Goal: Task Accomplishment & Management: Complete application form

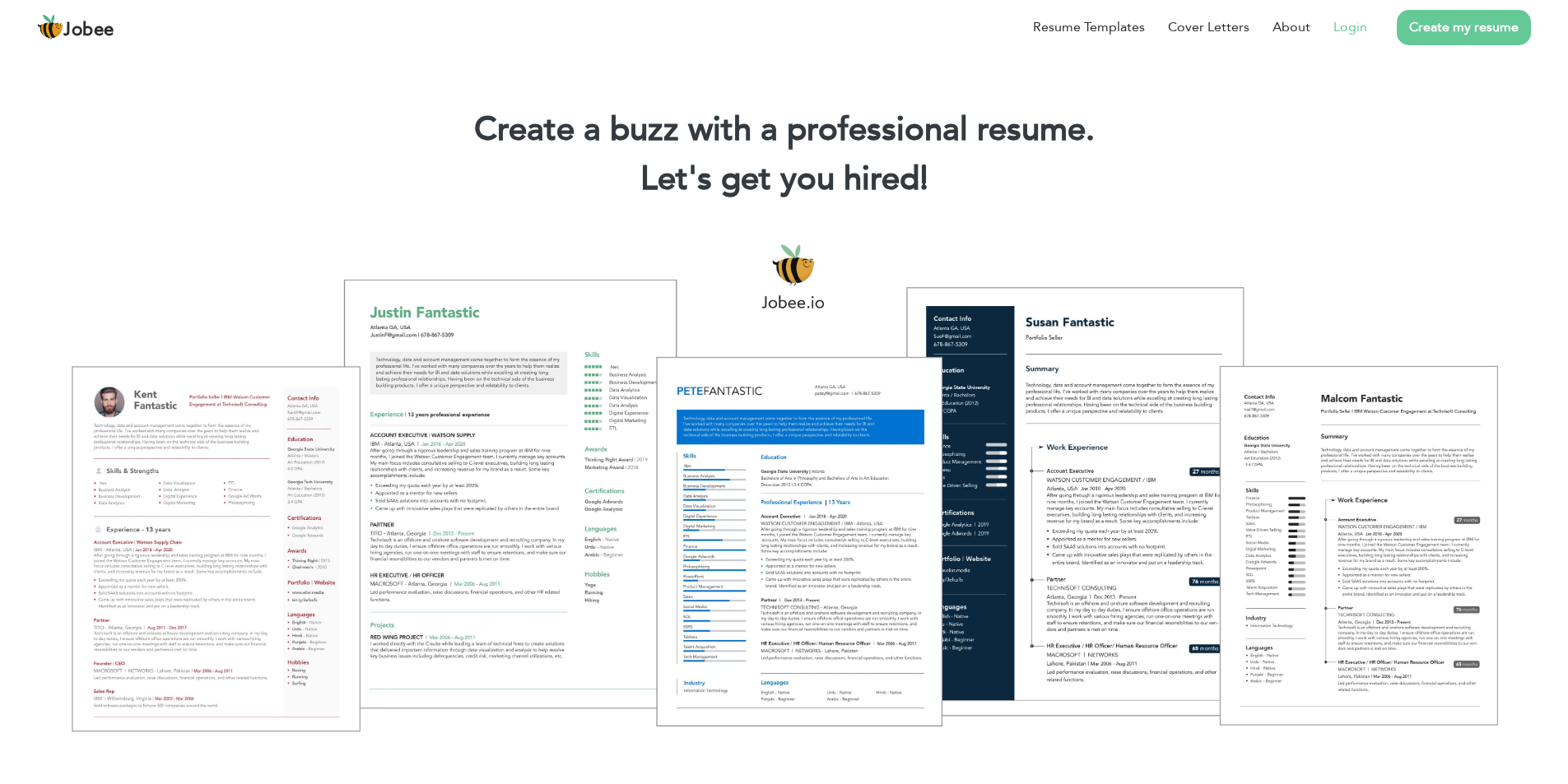
click at [1355, 30] on link "Login" at bounding box center [1350, 27] width 34 height 20
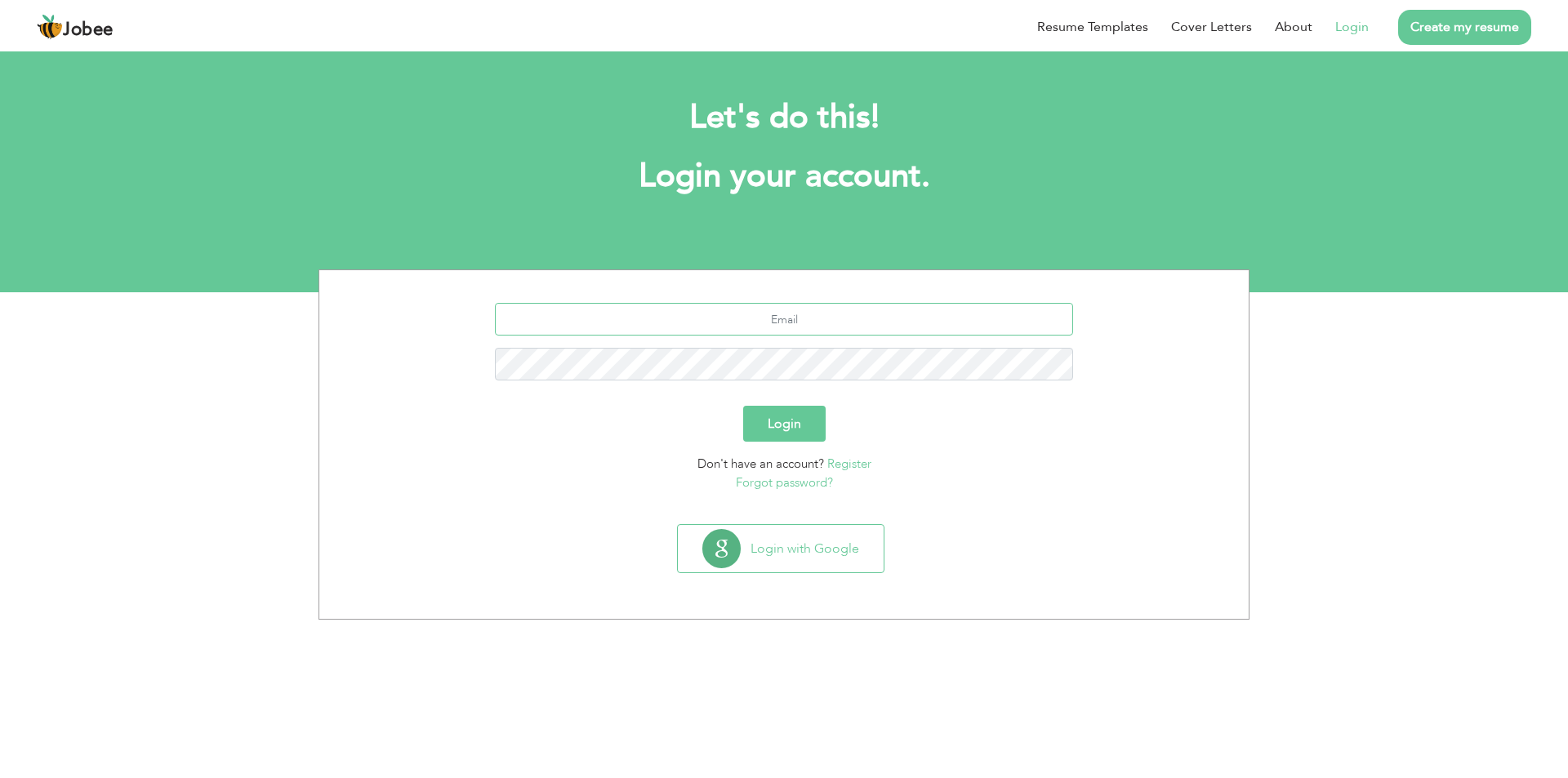
click at [820, 320] on input "text" at bounding box center [785, 318] width 579 height 33
click at [841, 531] on button "Login with Google" at bounding box center [781, 549] width 206 height 47
click at [832, 331] on input "text" at bounding box center [785, 318] width 579 height 33
type input "khizar.step4progress@gmail.com"
click at [743, 406] on button "Login" at bounding box center [784, 424] width 82 height 36
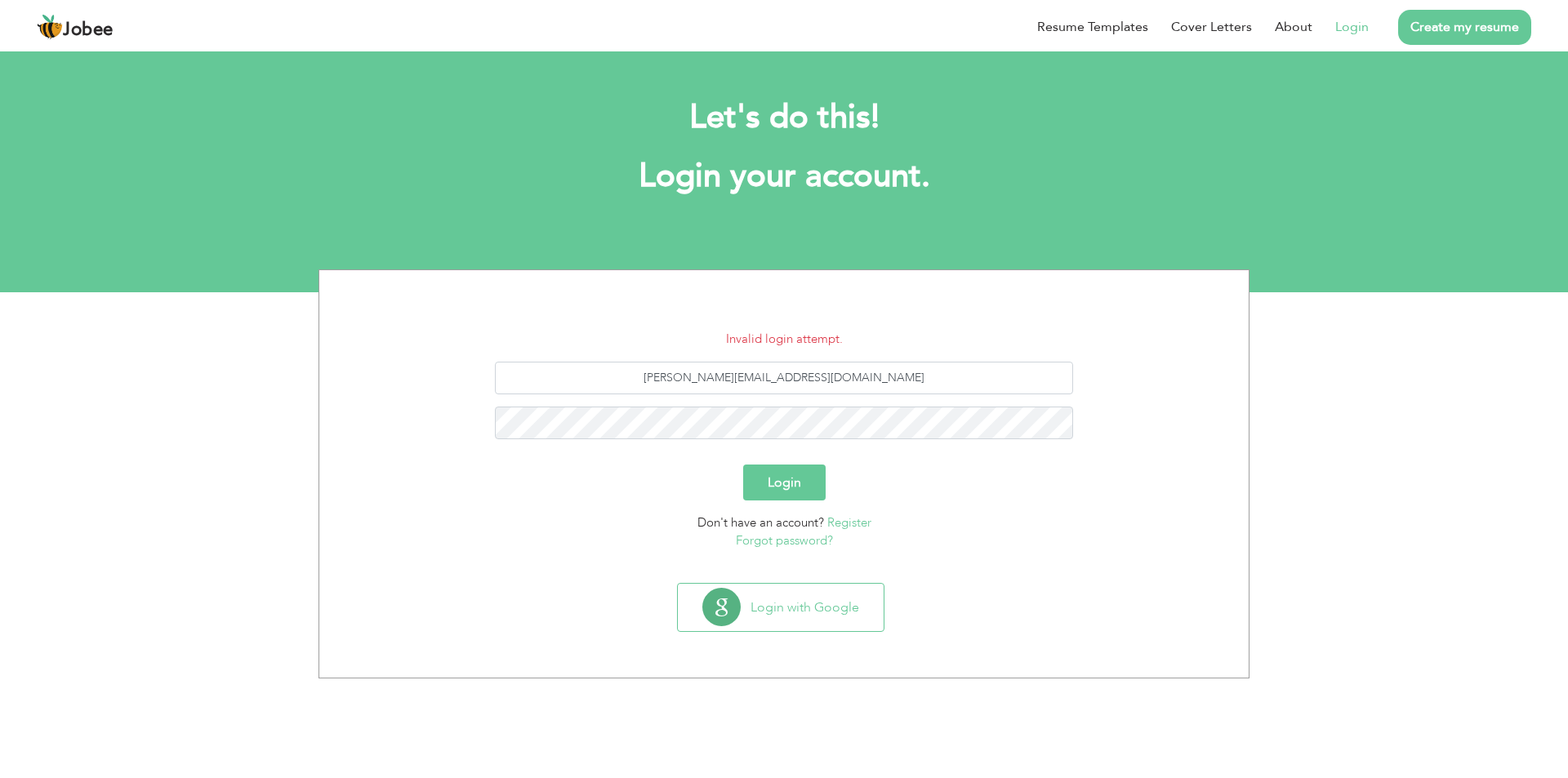
click at [777, 548] on link "Forgot password?" at bounding box center [784, 541] width 97 height 17
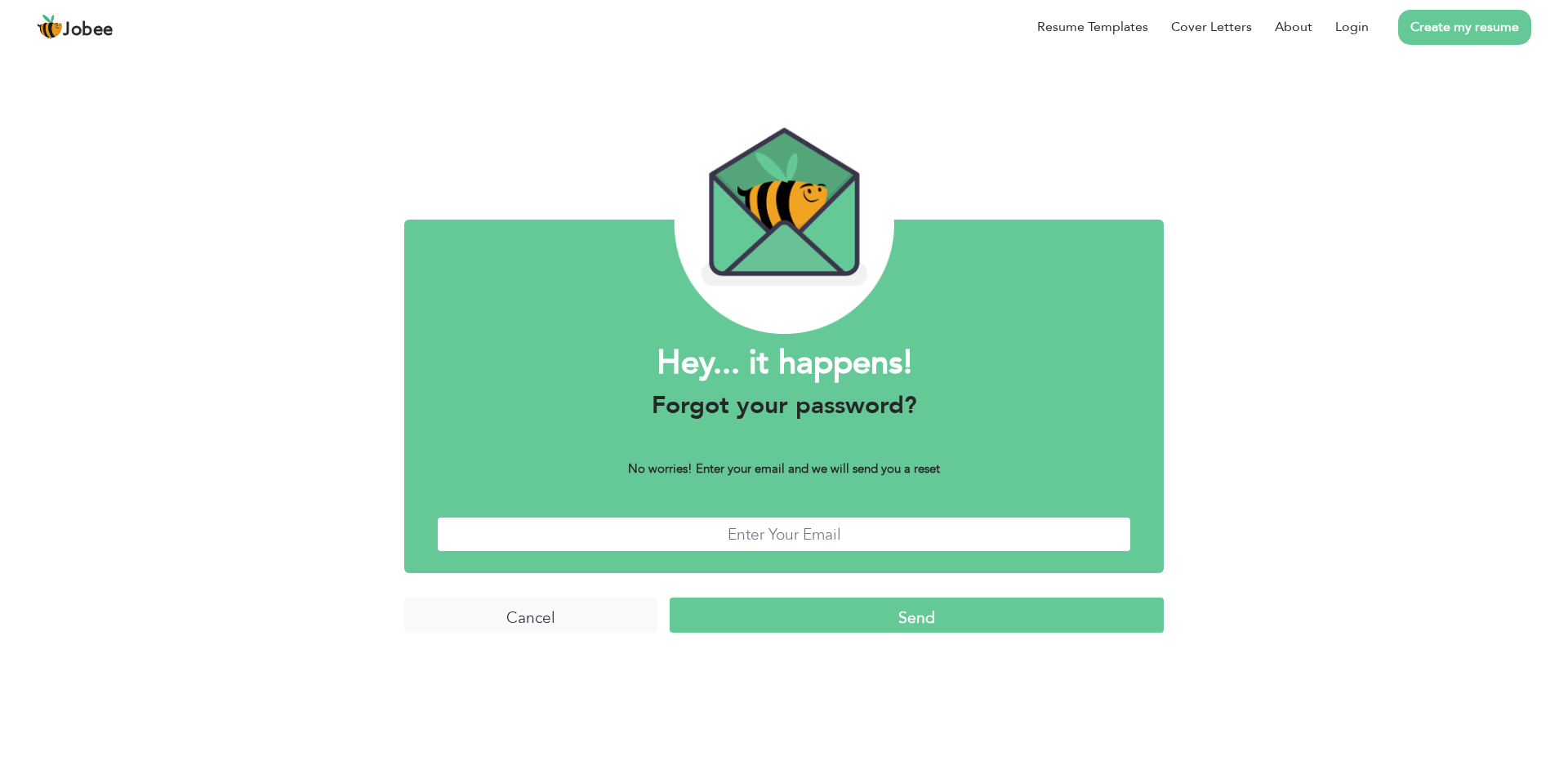
click at [782, 533] on input "text" at bounding box center [784, 535] width 694 height 36
type input "[PERSON_NAME][EMAIL_ADDRESS][DOMAIN_NAME]"
click at [837, 599] on input "Send" at bounding box center [916, 616] width 494 height 36
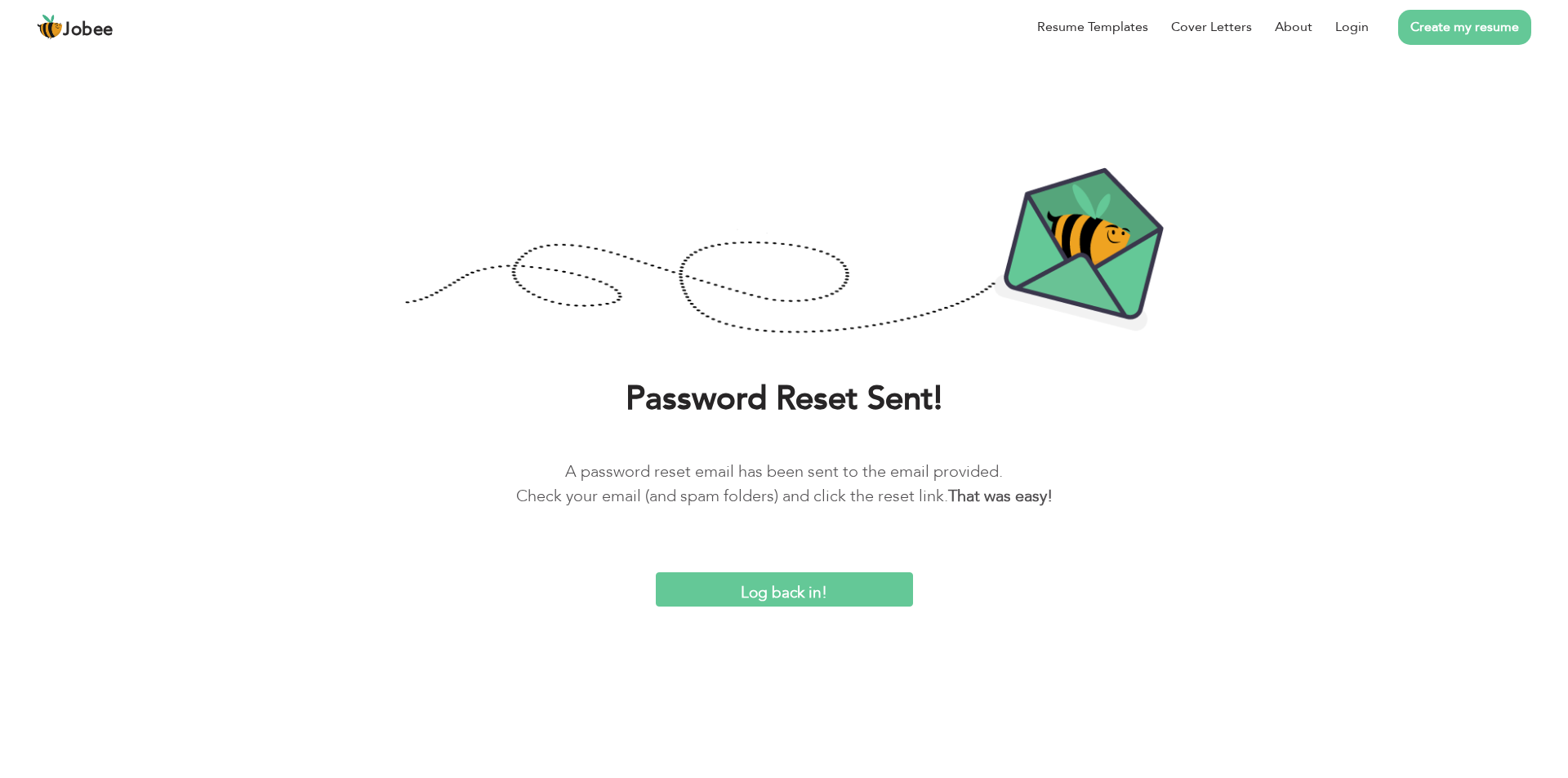
click at [740, 584] on input "Log back in!" at bounding box center [784, 590] width 257 height 36
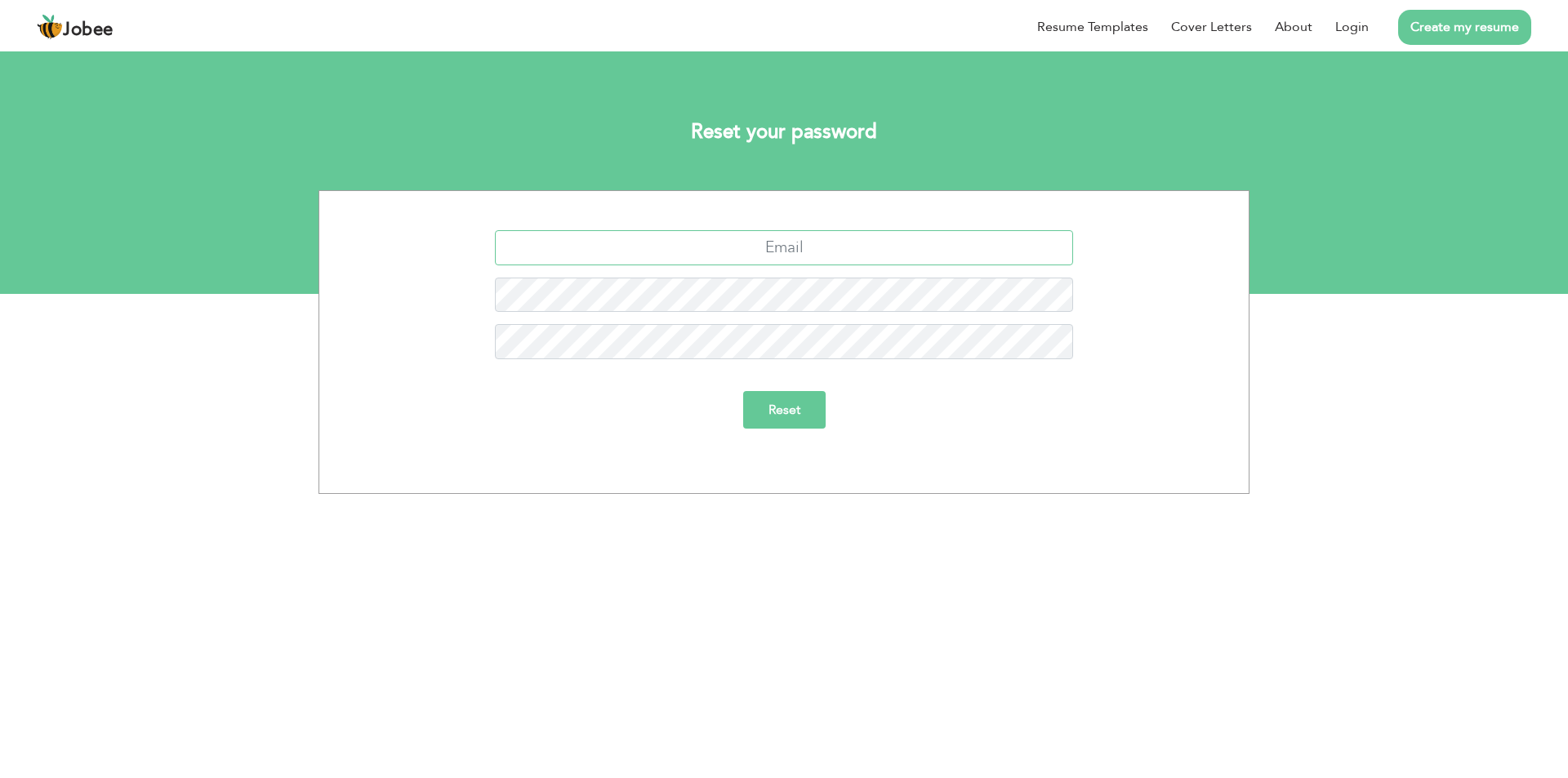
click at [833, 242] on input "text" at bounding box center [785, 248] width 579 height 36
type input "khizar.step4progress@gmail.com"
click at [743, 391] on input "Reset" at bounding box center [784, 410] width 82 height 38
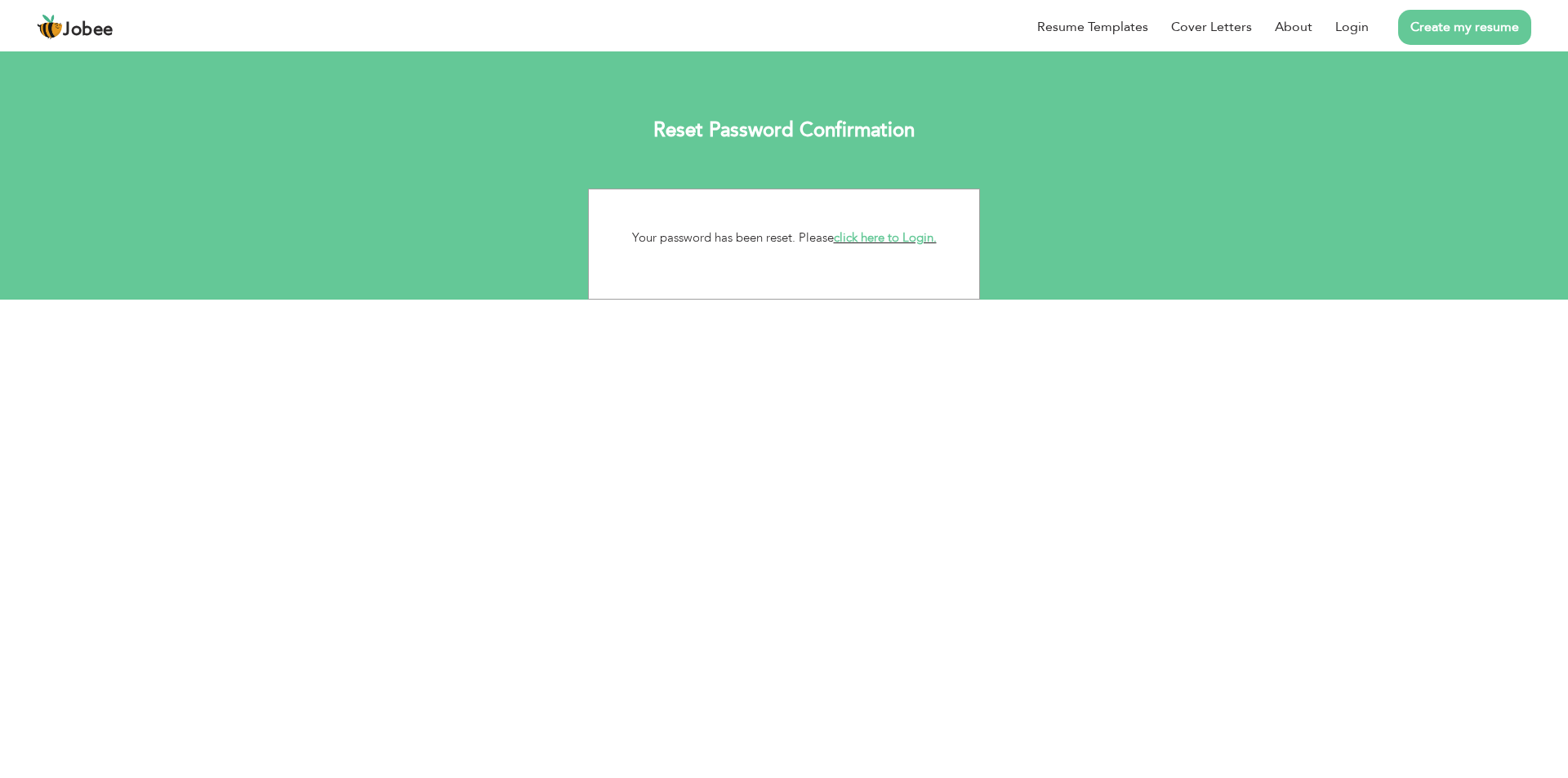
click at [890, 235] on link "click here to Login." at bounding box center [885, 237] width 103 height 17
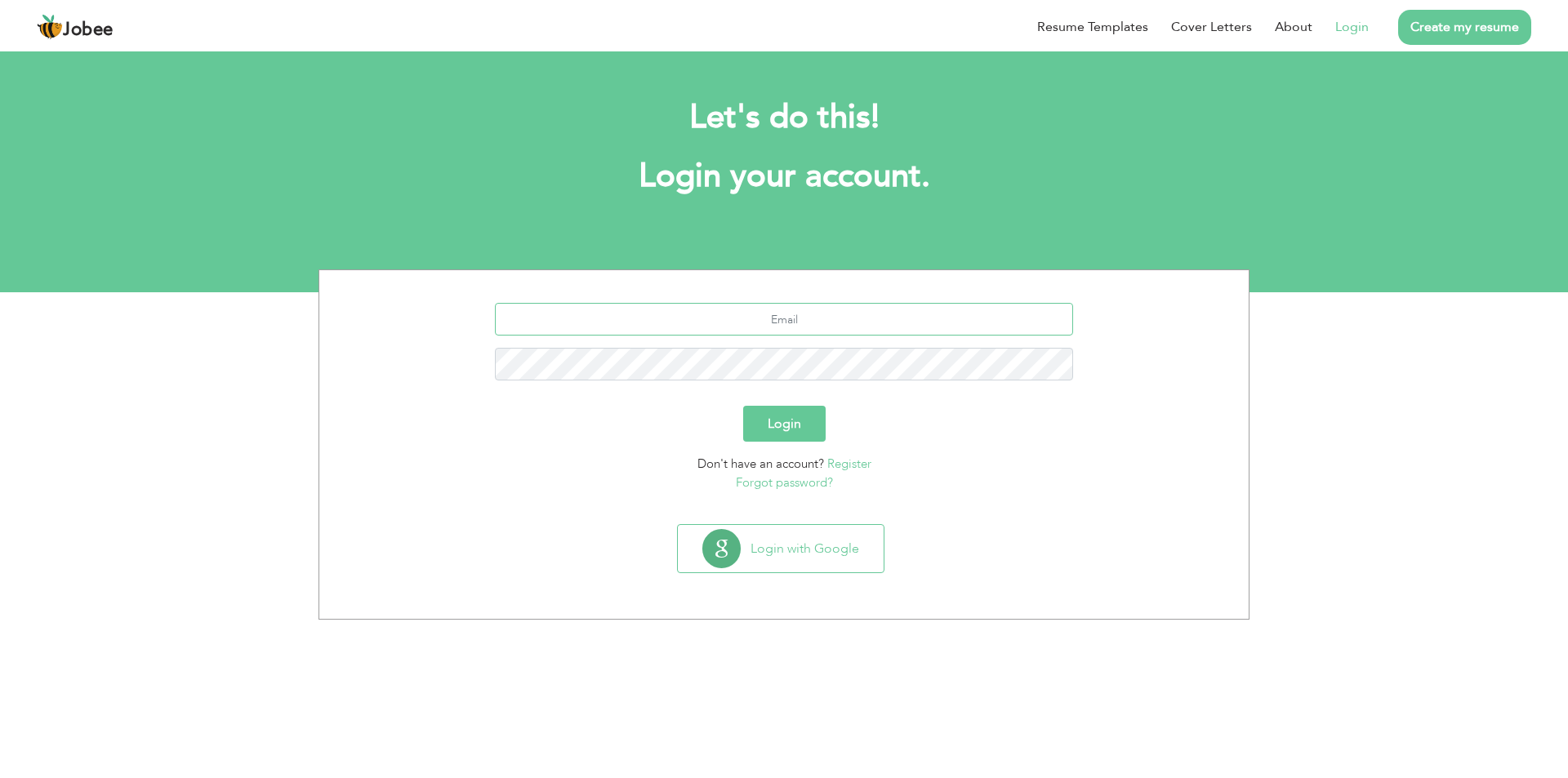
click at [795, 315] on input "text" at bounding box center [785, 318] width 579 height 33
type input "s"
type input "[PERSON_NAME][EMAIL_ADDRESS][DOMAIN_NAME]"
click at [743, 406] on button "Login" at bounding box center [784, 424] width 82 height 36
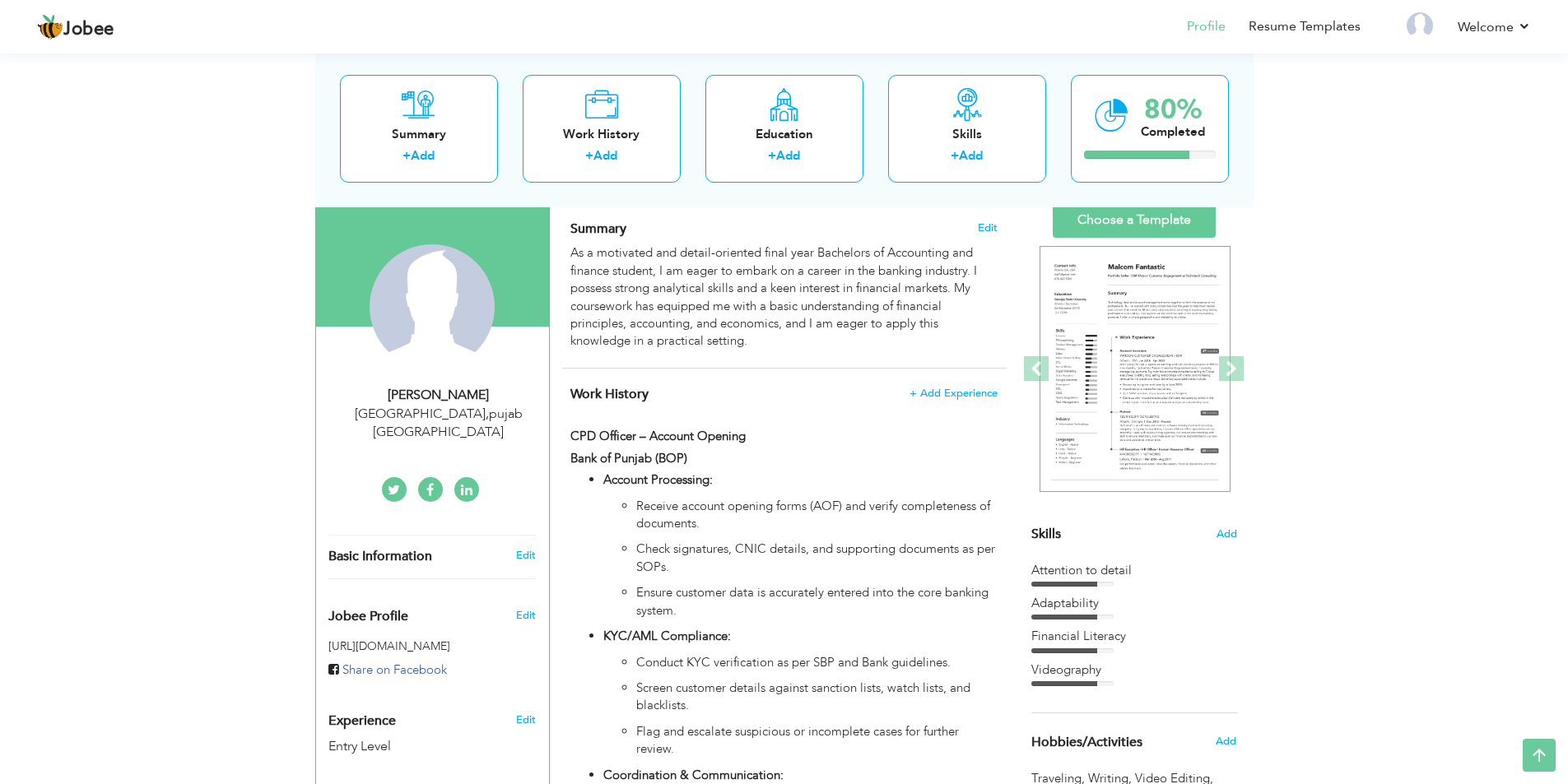
scroll to position [83, 0]
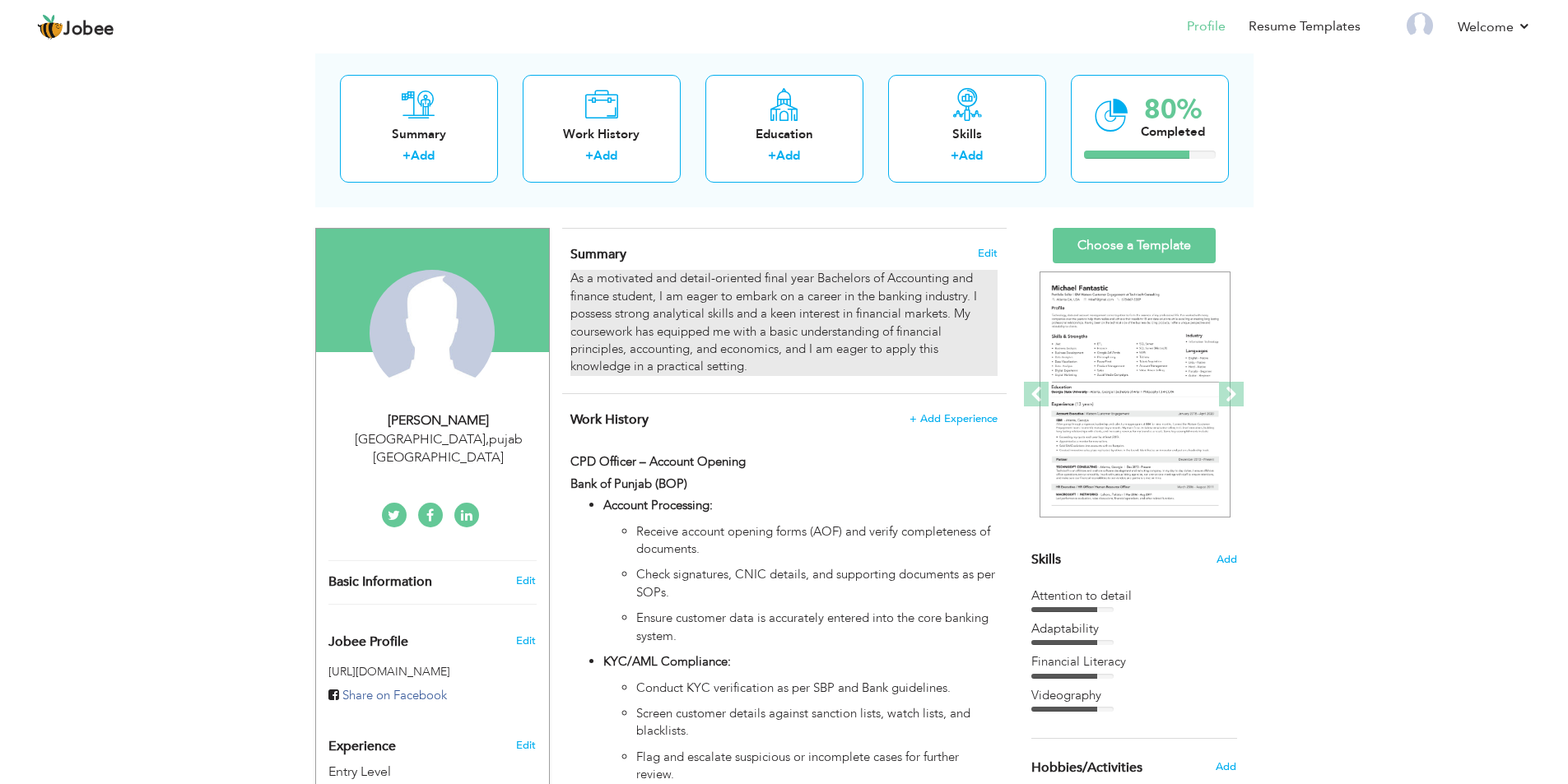
click at [919, 315] on div "As a motivated and detail-oriented final year Bachelors of Accounting and finan…" at bounding box center [783, 323] width 426 height 107
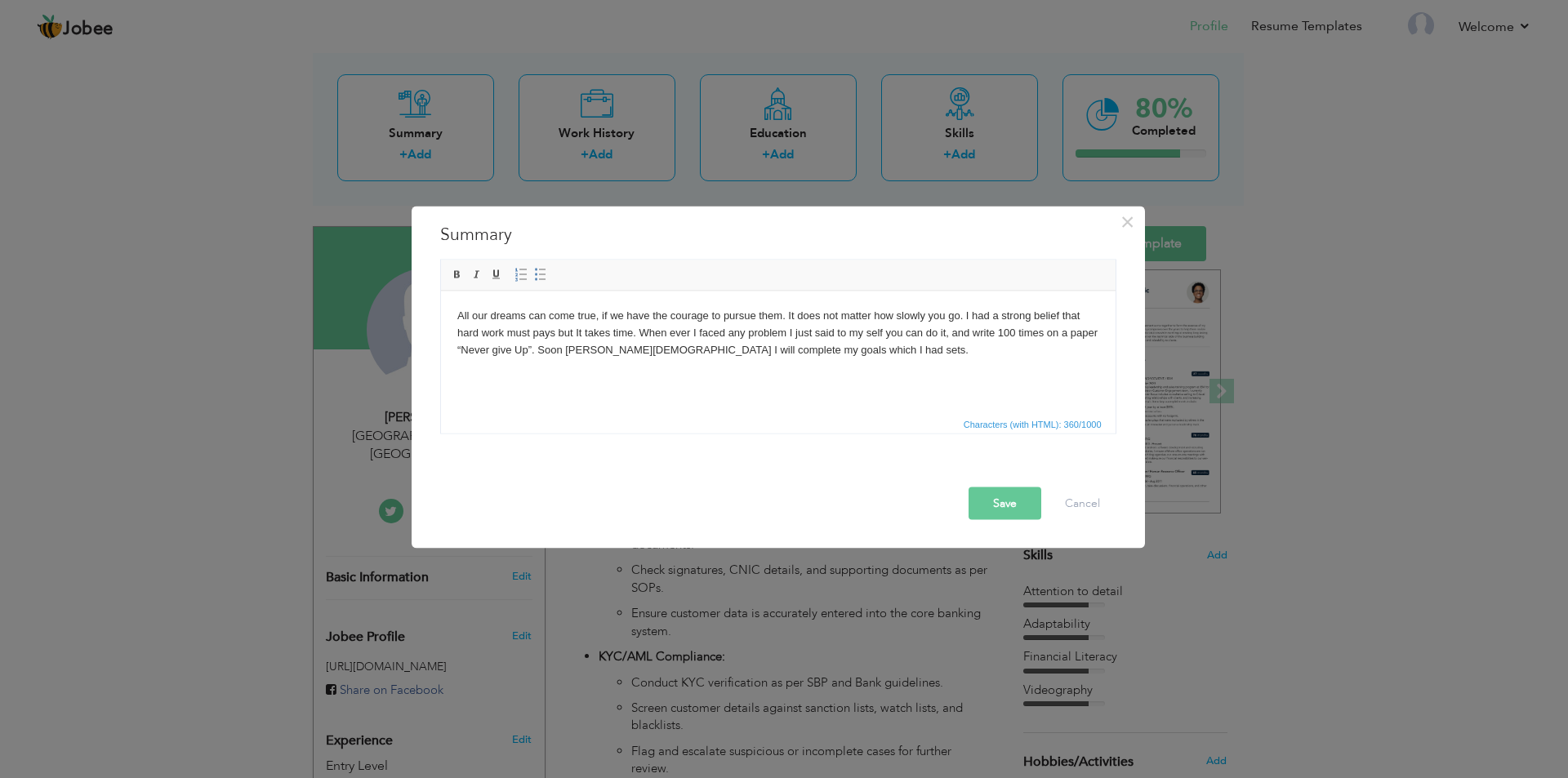
click at [996, 503] on button "Save" at bounding box center [1005, 502] width 73 height 33
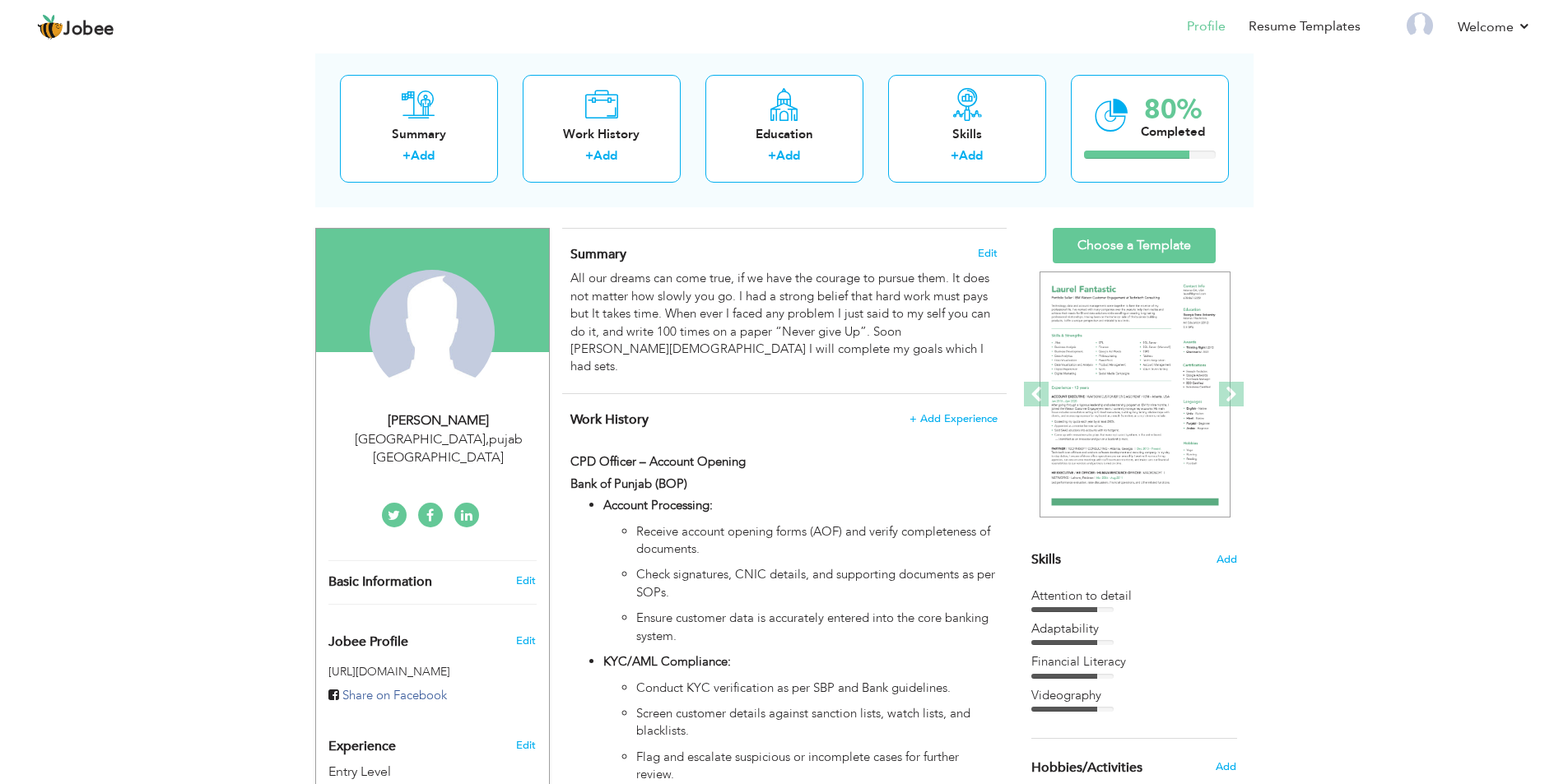
click at [475, 414] on div "MAHAM SHAHZADI" at bounding box center [438, 420] width 220 height 19
type input "MAHAM"
type input "SHAHZADI"
type input "+92 318 4133935"
select select "number:166"
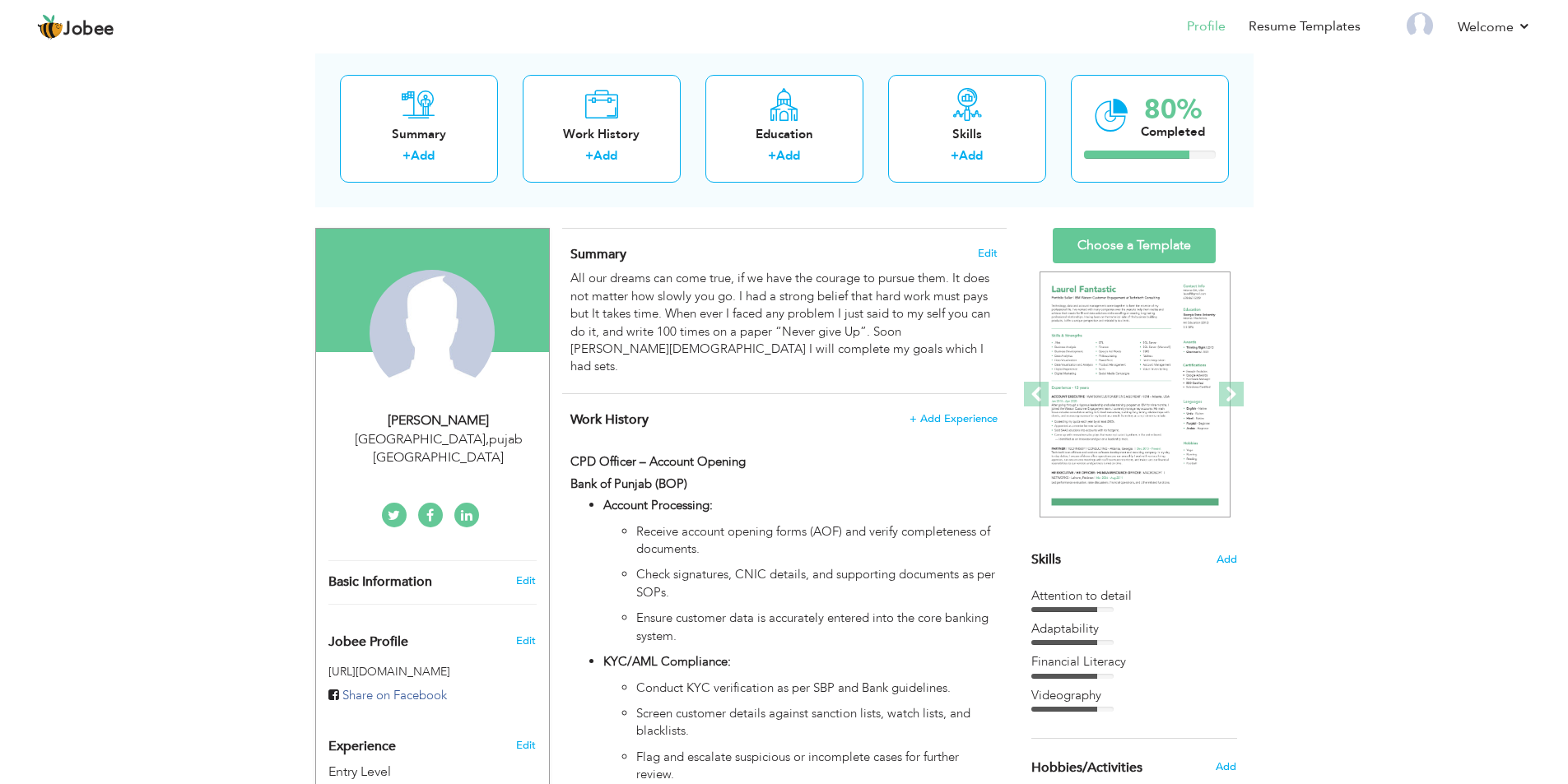
type input "pujab"
type input "[GEOGRAPHIC_DATA]"
select select "number:1"
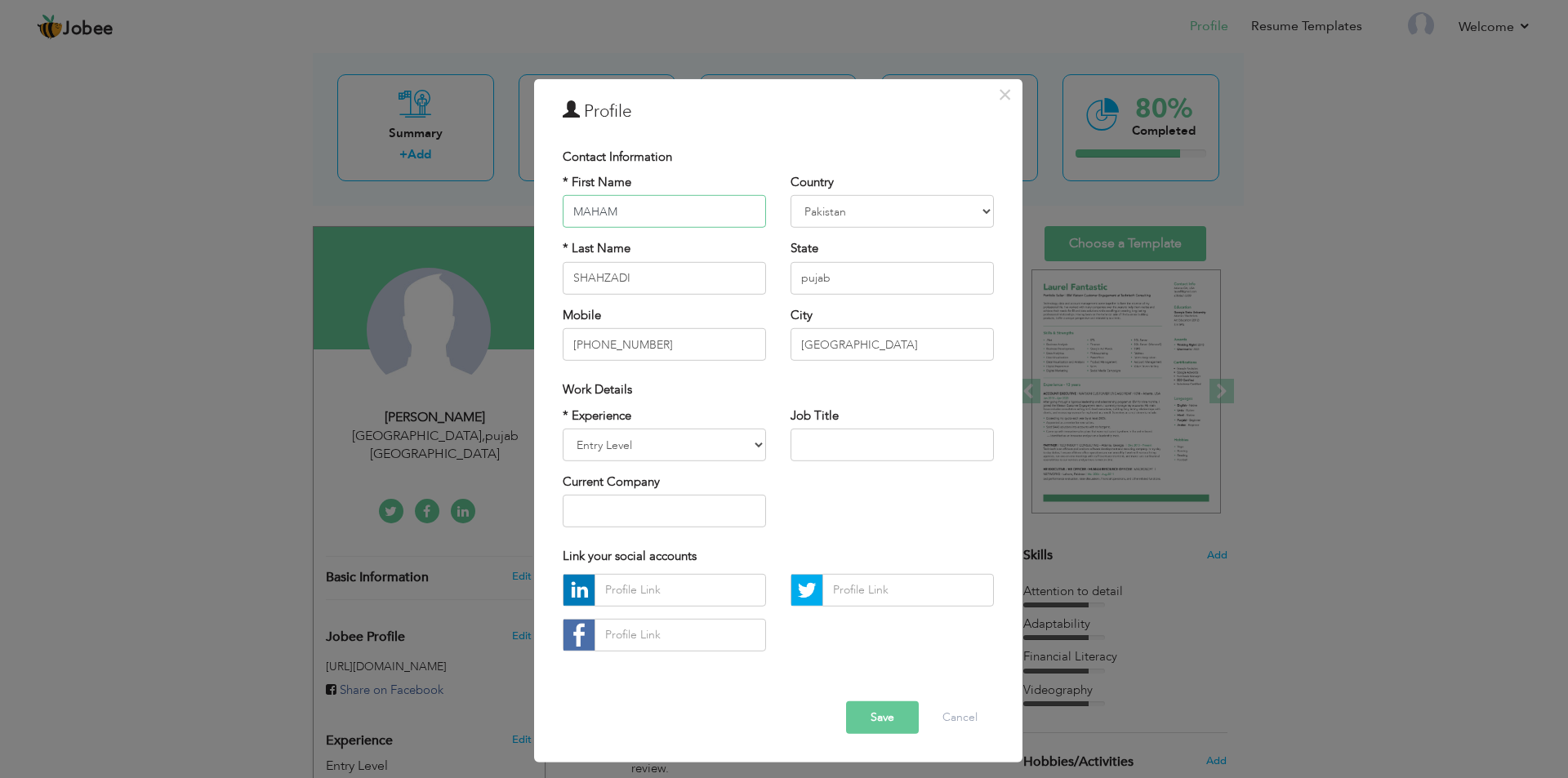
paste input "[PERSON_NAME]"
type input "[PERSON_NAME]"
click at [650, 283] on input "SHAHZADI" at bounding box center [664, 278] width 204 height 33
paste input "[PERSON_NAME]"
drag, startPoint x: 598, startPoint y: 278, endPoint x: 558, endPoint y: 278, distance: 40.0
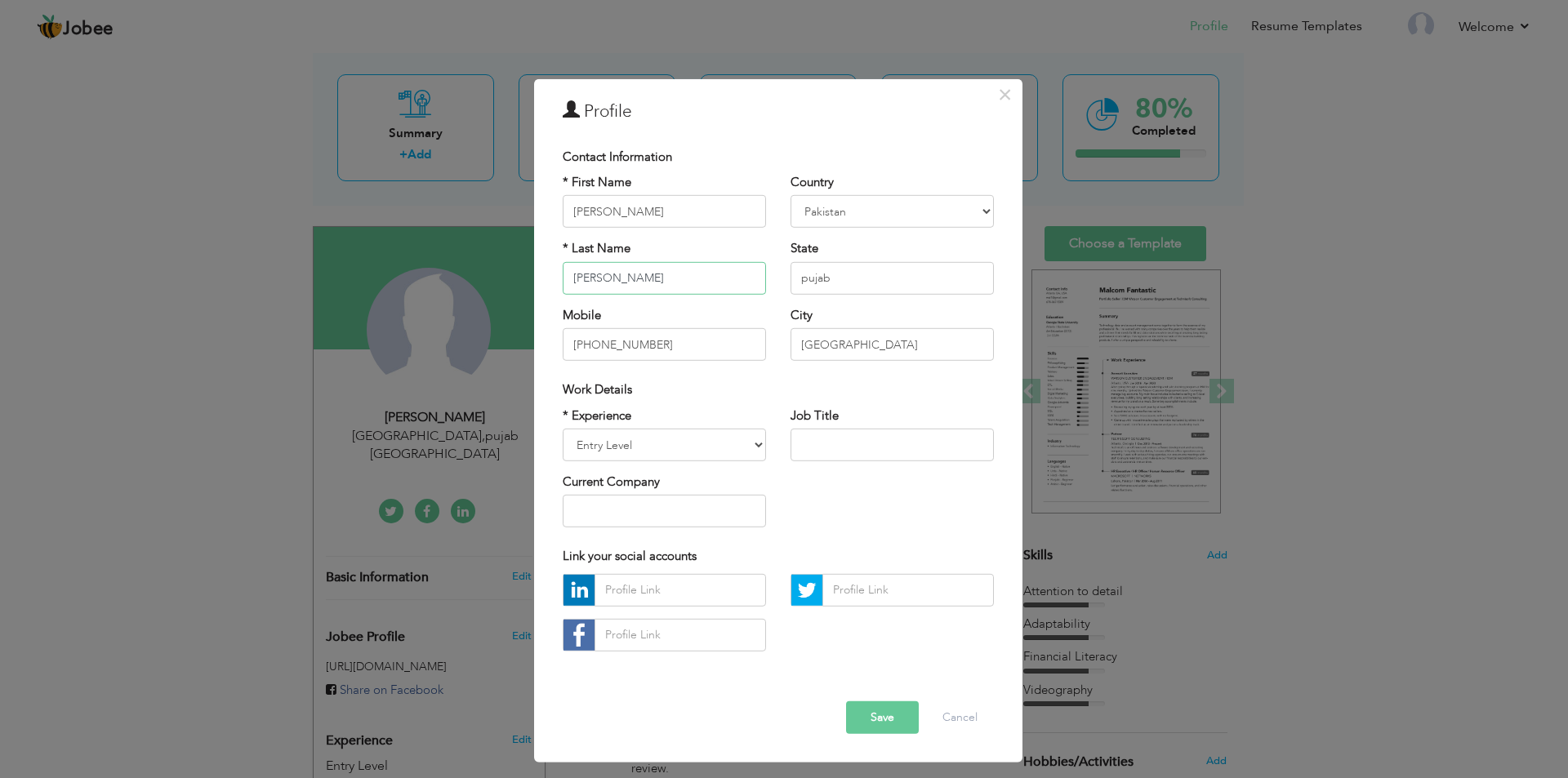
click at [558, 278] on div "* First Name Ezza Usman * Last Name Ezza Usman Mobile +92 318 4133935" at bounding box center [664, 274] width 227 height 200
type input "Usman"
drag, startPoint x: 601, startPoint y: 213, endPoint x: 721, endPoint y: 212, distance: 120.0
click at [721, 212] on input "[PERSON_NAME]" at bounding box center [664, 211] width 204 height 33
type input "Ezza"
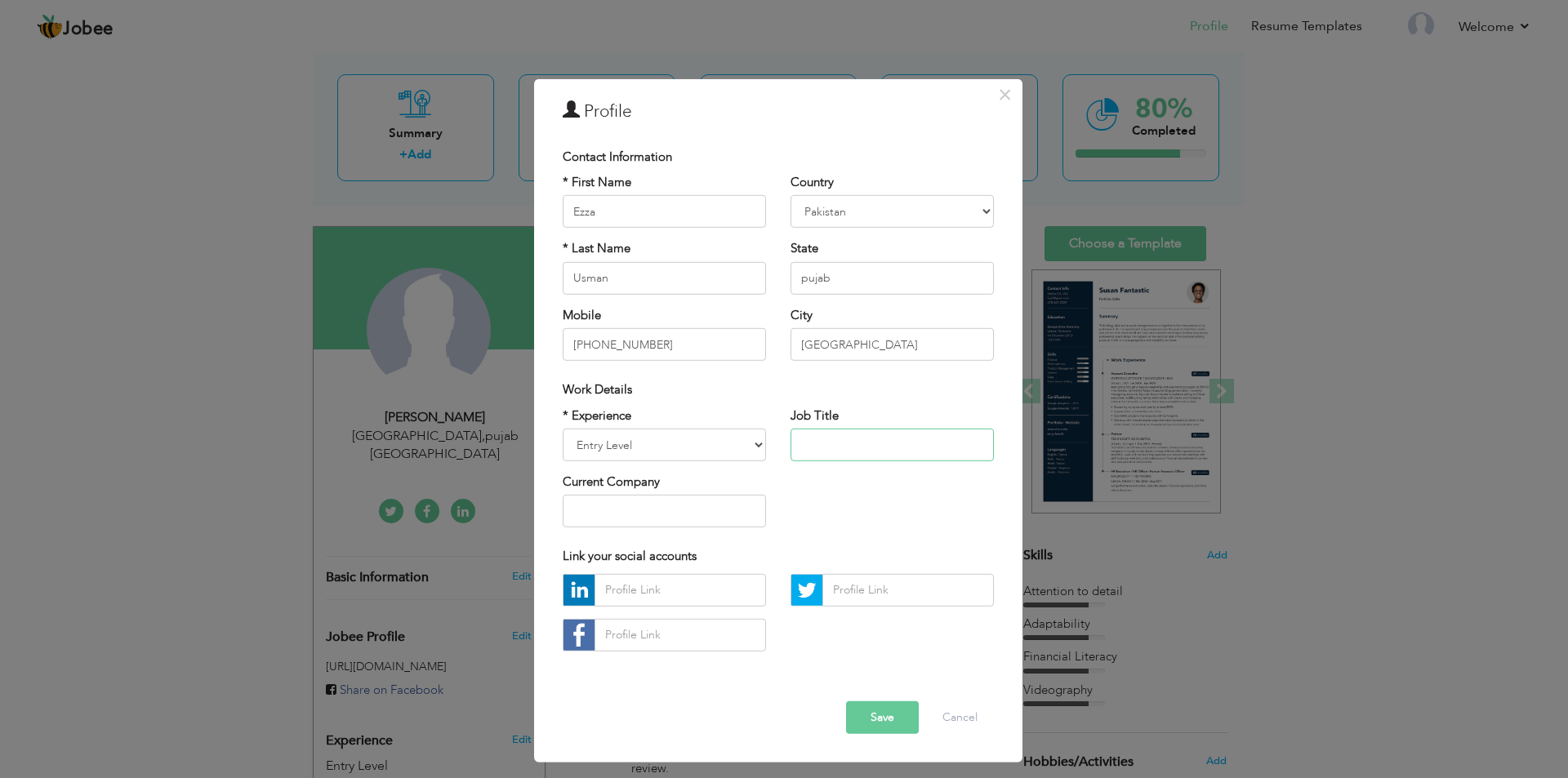
click at [839, 453] on input "text" at bounding box center [893, 445] width 204 height 33
paste input "Teacher)"
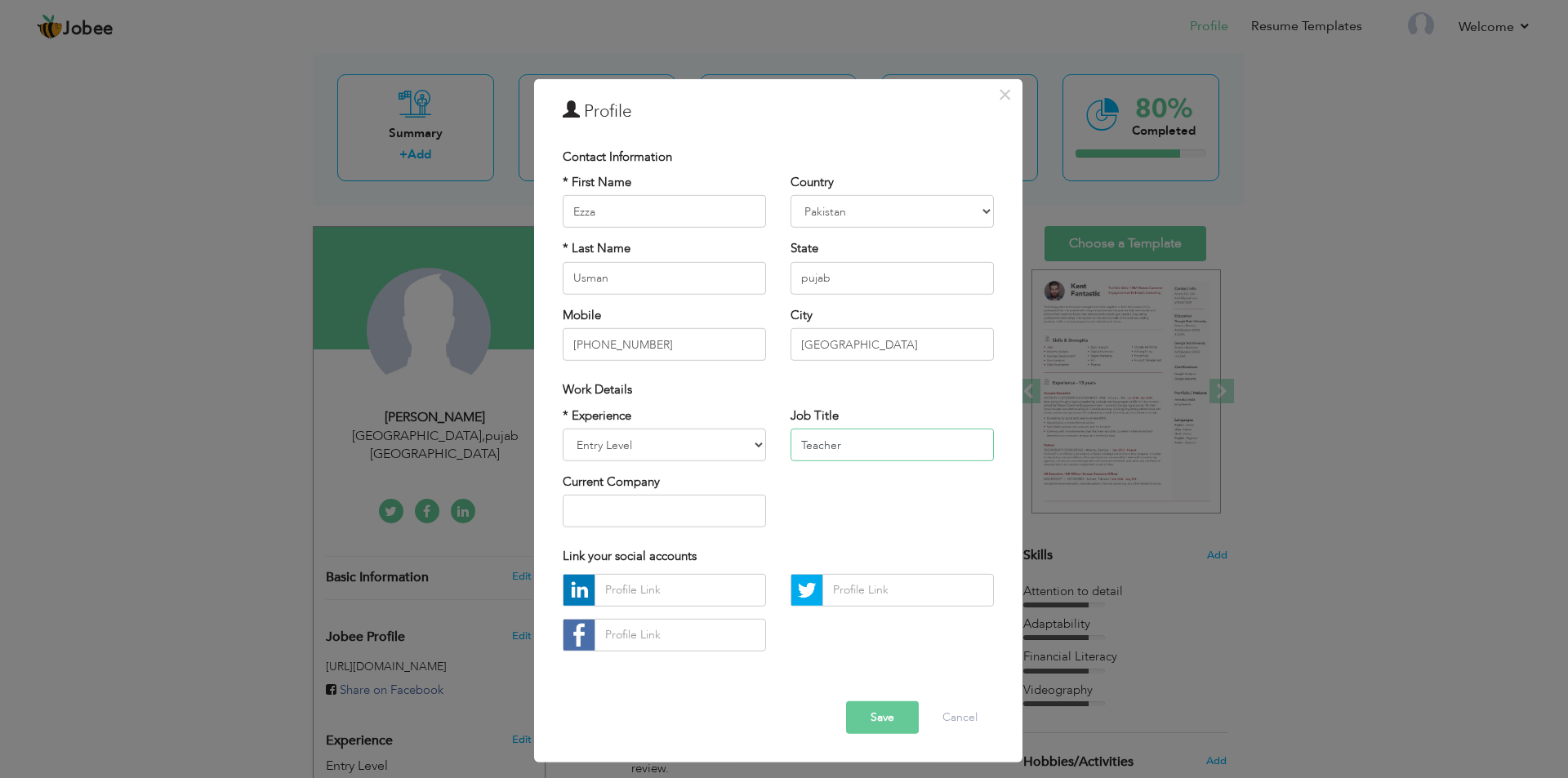
type input "Teacher"
click at [730, 445] on select "Entry Level Less than 1 Year 1 Year 2 Years 3 Years 4 Years 5 Years 6 Years 7 Y…" at bounding box center [664, 445] width 204 height 33
click at [843, 475] on div "* Experience Entry Level Less than 1 Year 1 Year 2 Years 3 Years 4 Years 5 Year…" at bounding box center [778, 473] width 456 height 133
click at [882, 715] on button "Save" at bounding box center [883, 718] width 73 height 33
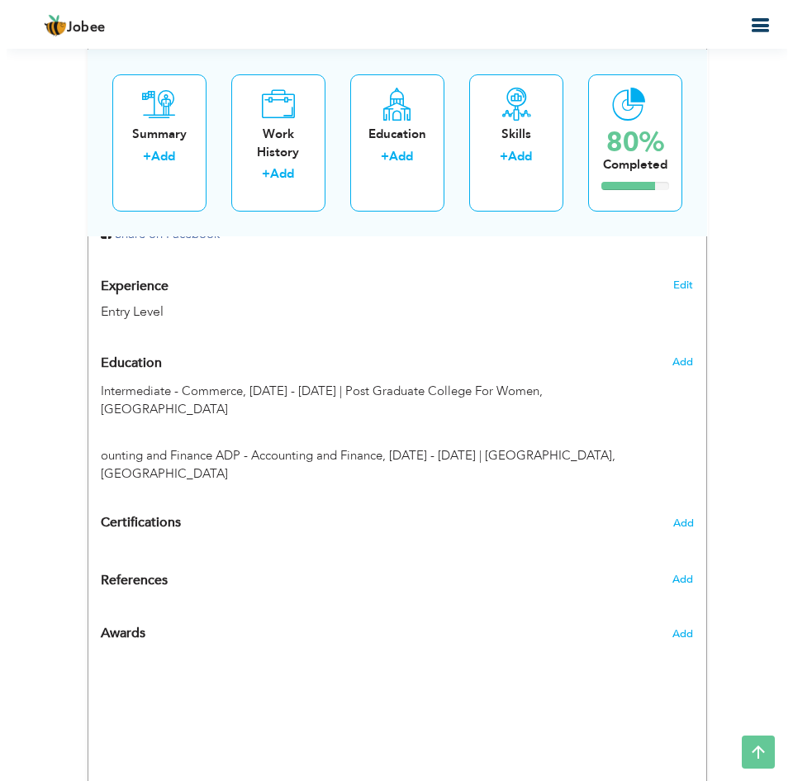
scroll to position [741, 0]
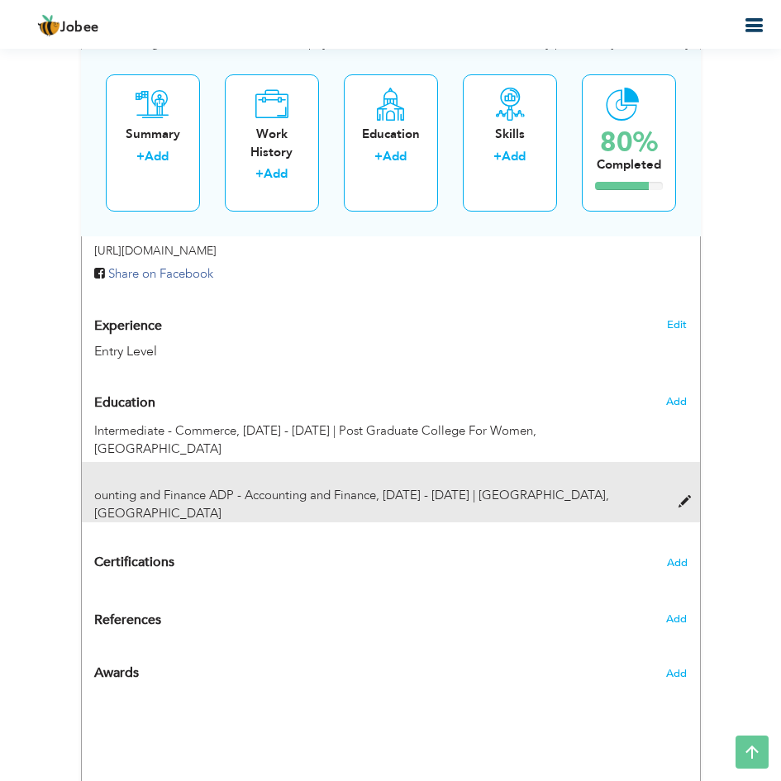
click at [626, 487] on div "ounting and Finance ADP - Accounting and Finance, 2022 - 2024 | Riphah Internat…" at bounding box center [365, 505] width 567 height 36
type input "ounting and Finance ADP - Accounting and Finance"
type input "2022 - 2024"
type input "Riphah International University, Lahore"
radio input "true"
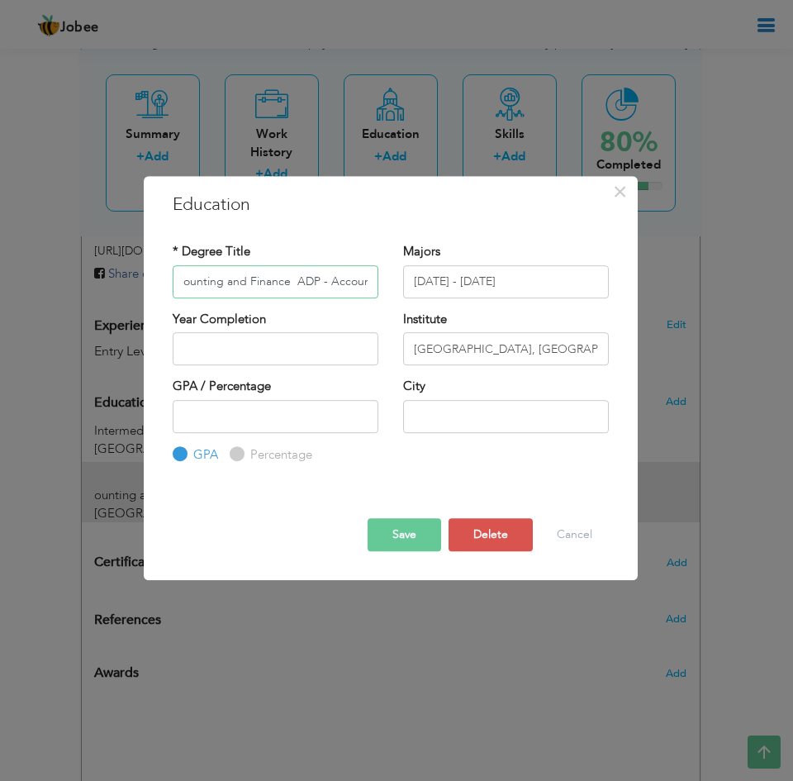
scroll to position [0, 85]
click at [311, 289] on input "ounting and Finance ADP - Accounting and Finance" at bounding box center [276, 281] width 206 height 33
paste input "Teacher)"
click at [302, 282] on input "Teacher)" at bounding box center [276, 281] width 206 height 33
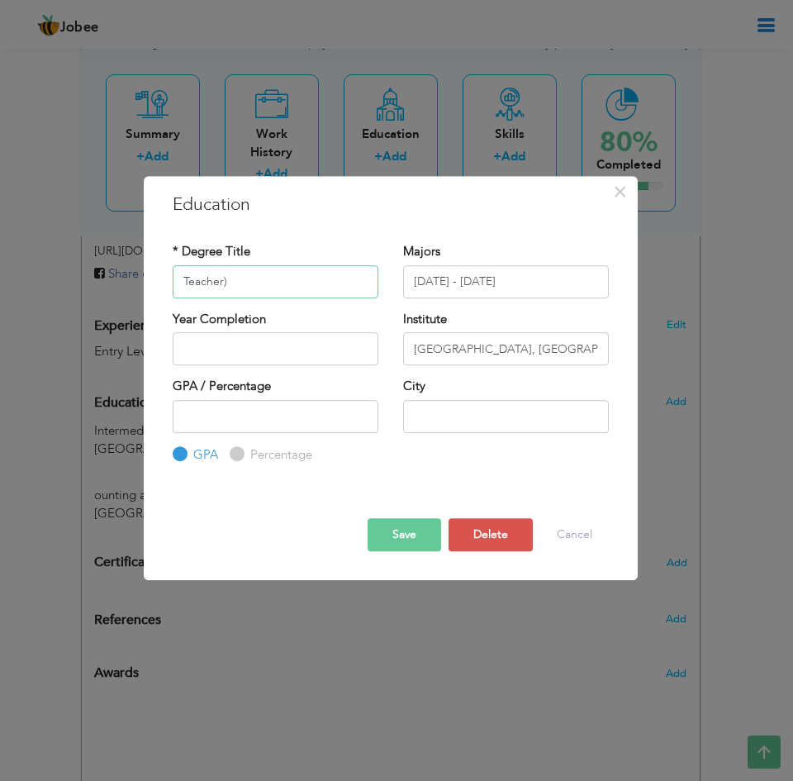
paste input "Iqra [GEOGRAPHIC_DATA]"
type input "Iqra [GEOGRAPHIC_DATA]"
drag, startPoint x: 489, startPoint y: 281, endPoint x: 386, endPoint y: 281, distance: 103.3
click at [386, 281] on div "* Degree Title Iqra Huffaz Secondary School Majors 2022 - 2024" at bounding box center [390, 276] width 461 height 67
type input "2015"
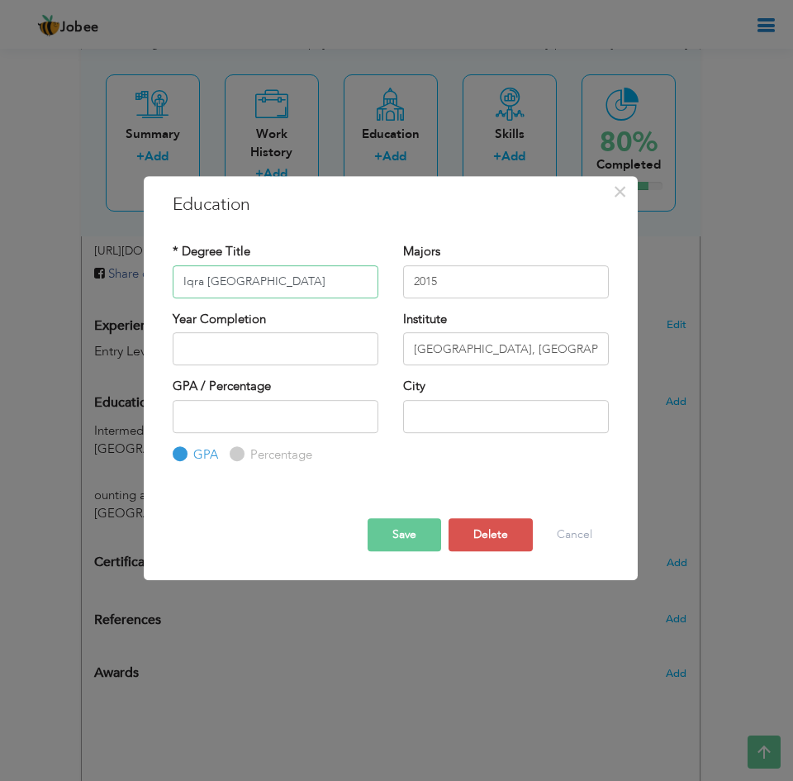
click at [226, 286] on input "Iqra [GEOGRAPHIC_DATA]" at bounding box center [276, 281] width 206 height 33
click at [463, 350] on input "Riphah International University, Lahore" at bounding box center [506, 348] width 206 height 33
paste input "Iqra [GEOGRAPHIC_DATA]"
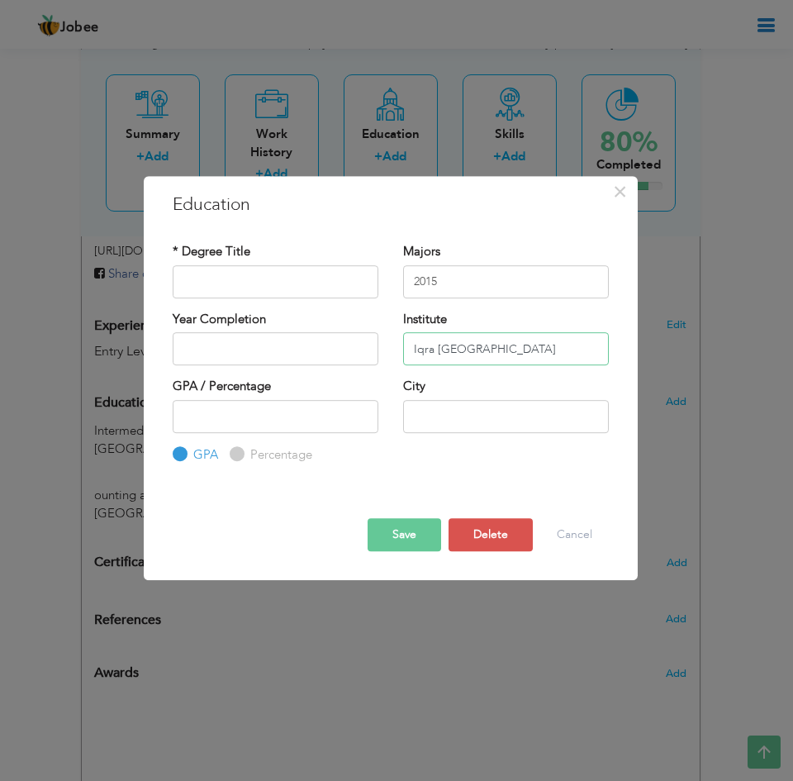
type input "Iqra [GEOGRAPHIC_DATA]"
click at [229, 285] on input "text" at bounding box center [276, 281] width 206 height 33
paste input "SSC"
click at [383, 536] on button "Save" at bounding box center [405, 534] width 74 height 33
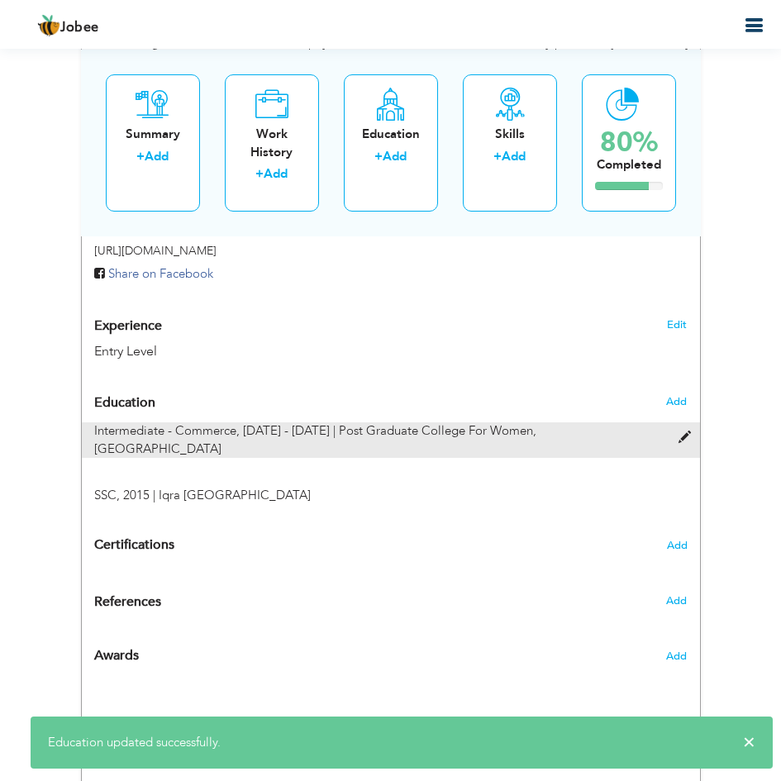
click at [557, 428] on div "Intermediate - Commerce, 2020 - 2021 | Post Graduate College For Women, Lahore" at bounding box center [365, 440] width 567 height 36
type input "Intermediate - Commerce"
type input "2020 - 2021"
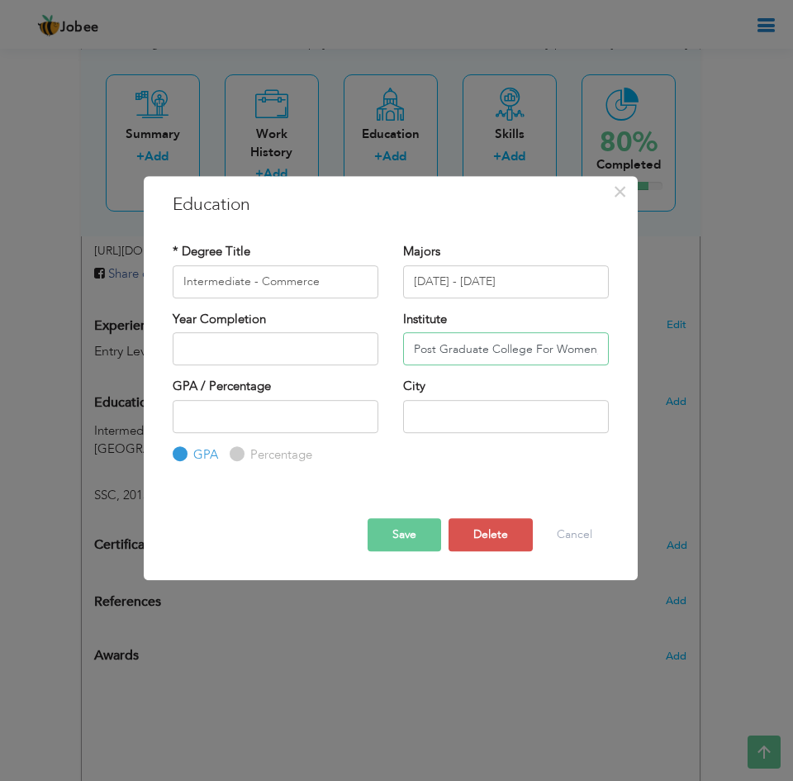
click at [483, 354] on input "Post Graduate College For Women, Lahore" at bounding box center [506, 348] width 206 height 33
paste input "unjab College of Commerc"
type input "Punjab College of Commerce"
click at [239, 278] on input "Intermediate - Commerce" at bounding box center [276, 281] width 206 height 33
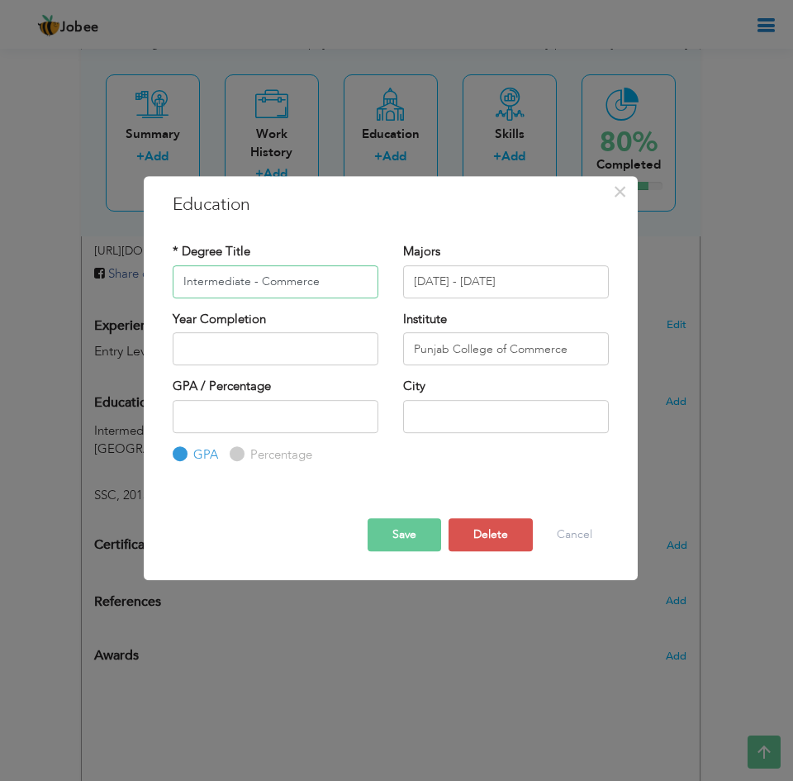
click at [239, 278] on input "Intermediate - Commerce" at bounding box center [276, 281] width 206 height 33
type input "FSc"
drag, startPoint x: 524, startPoint y: 282, endPoint x: 356, endPoint y: 279, distance: 167.7
click at [356, 279] on div "* Degree Title FSc Majors 2020 - 2021" at bounding box center [390, 276] width 461 height 67
type input "2015 - 2019"
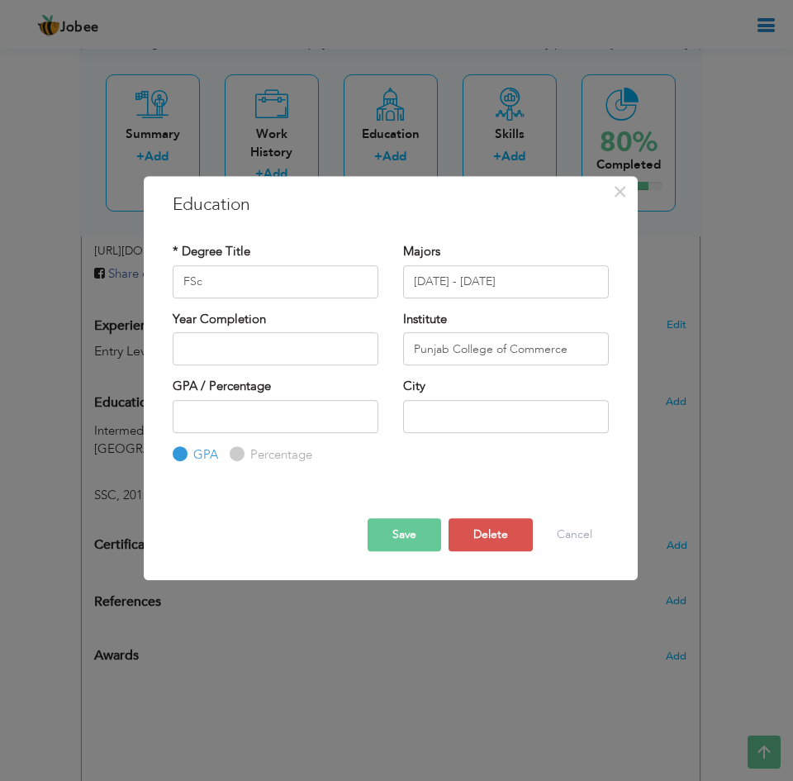
click at [403, 530] on button "Save" at bounding box center [405, 534] width 74 height 33
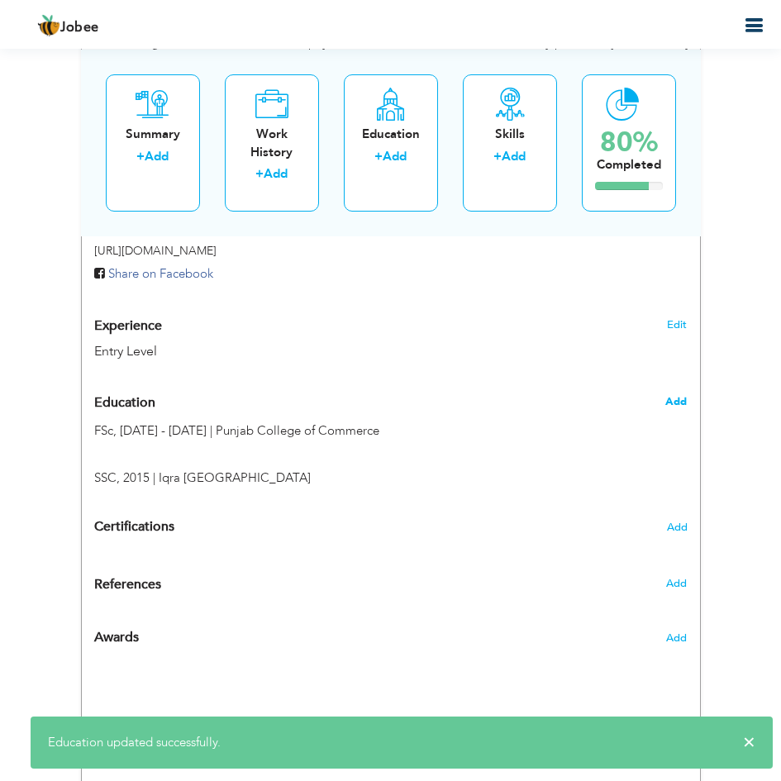
click at [677, 403] on span "Add" at bounding box center [675, 401] width 21 height 15
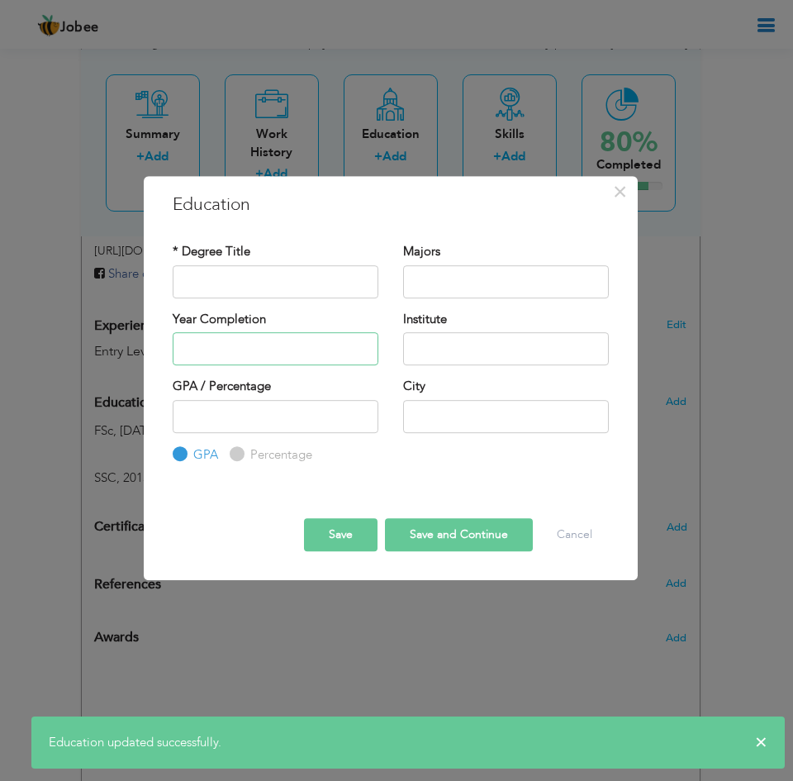
type input "2025"
click at [264, 349] on input "2025" at bounding box center [276, 348] width 206 height 33
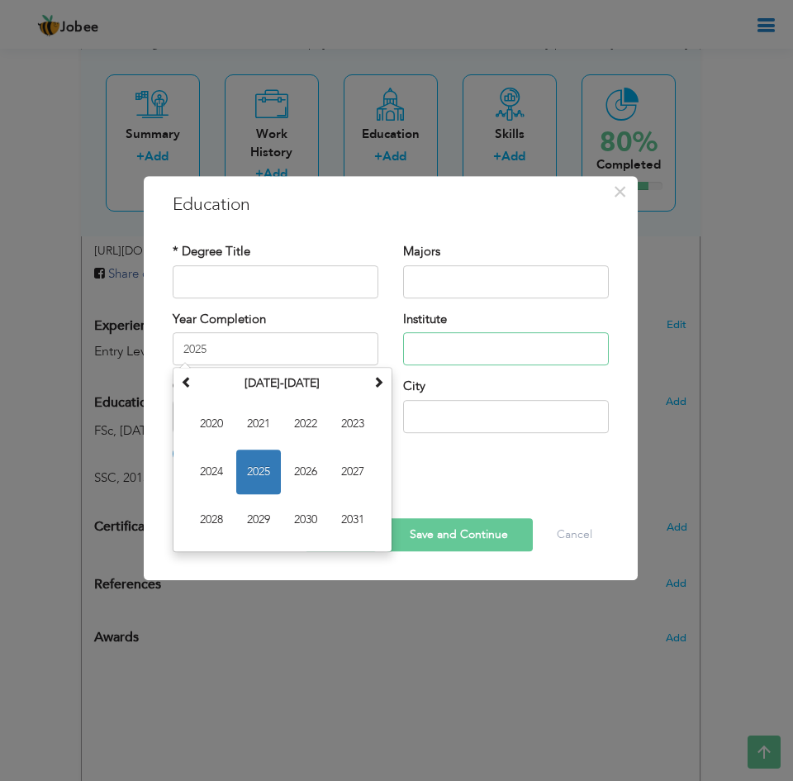
click at [457, 348] on input "text" at bounding box center [506, 348] width 206 height 33
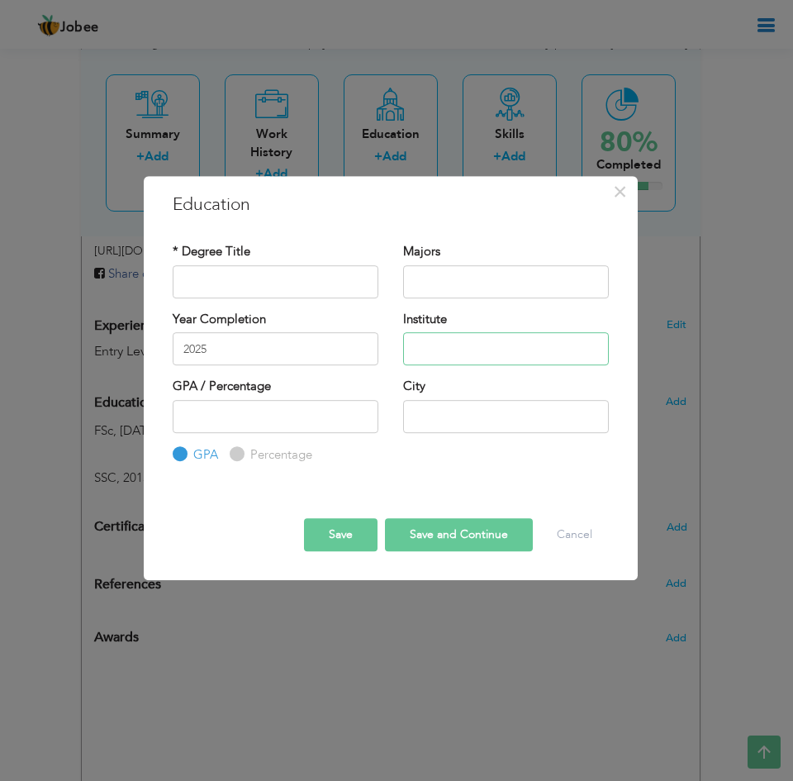
paste input "Government college of technology for women"
type input "Government college of technology for women"
click at [221, 354] on input "2025" at bounding box center [276, 348] width 206 height 33
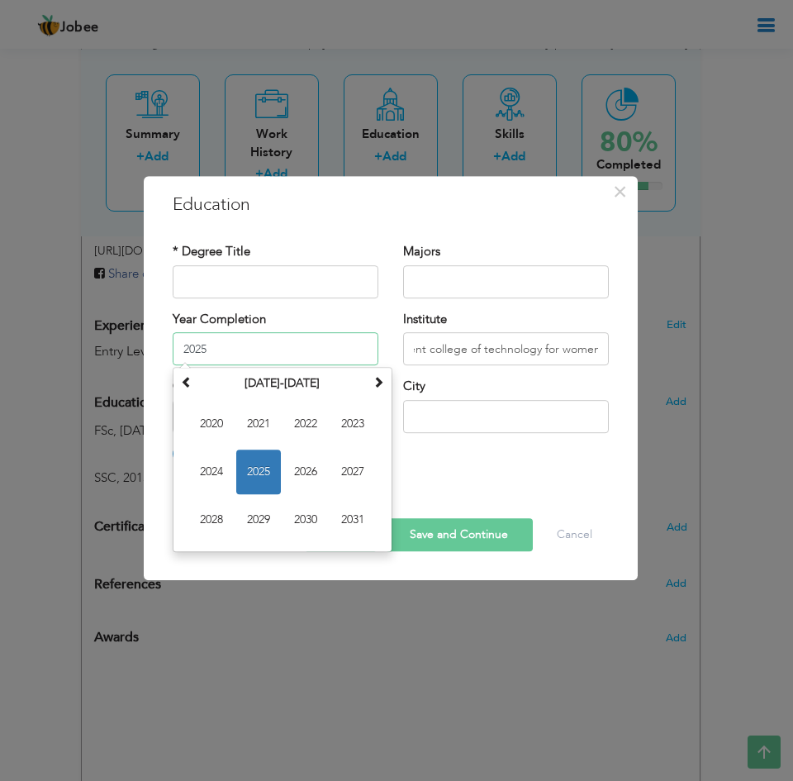
scroll to position [0, 0]
click at [221, 354] on input "2025" at bounding box center [276, 348] width 206 height 33
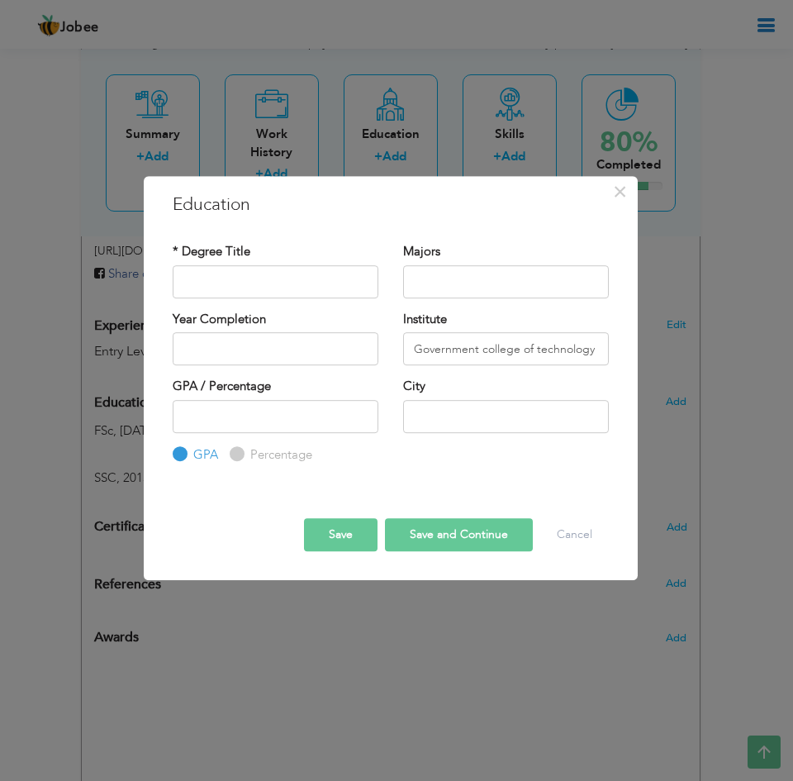
click at [170, 323] on div "Year Completion" at bounding box center [275, 344] width 230 height 67
click at [219, 280] on input "text" at bounding box center [276, 281] width 206 height 33
paste input "Bachelors of Commerce 2017 - 2019"
drag, startPoint x: 308, startPoint y: 284, endPoint x: 368, endPoint y: 280, distance: 60.4
click at [368, 280] on input "Bachelors of Commerce 2017 - 2019" at bounding box center [276, 281] width 206 height 33
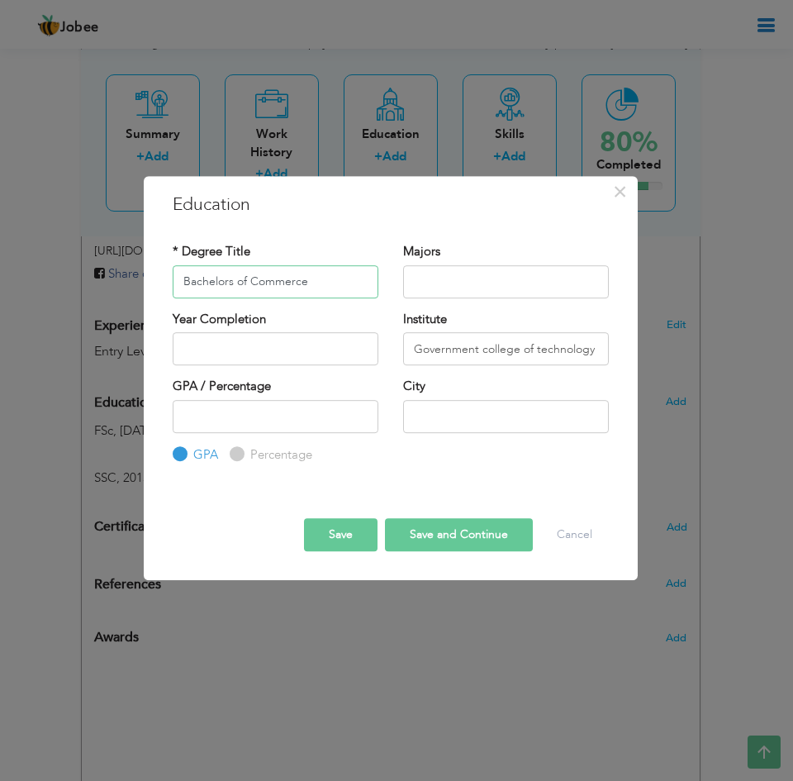
type input "Bachelors of Commerce"
click at [427, 278] on input "text" at bounding box center [506, 281] width 206 height 33
paste input "2017 - 2019"
type input "2017 - 2019"
click at [427, 529] on button "Save and Continue" at bounding box center [459, 534] width 148 height 33
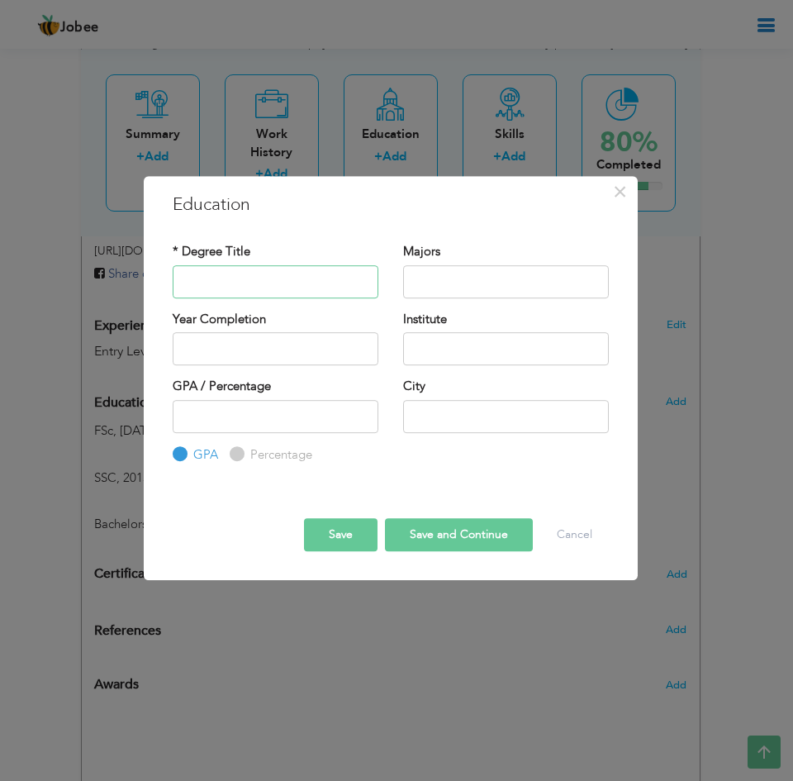
click at [218, 285] on input "text" at bounding box center [276, 281] width 206 height 33
paste input "BS Commerce 2021 - Continue"
drag, startPoint x: 260, startPoint y: 282, endPoint x: 357, endPoint y: 282, distance: 96.6
click at [357, 282] on input "BS Commerce 2021 - Continue" at bounding box center [276, 281] width 206 height 33
type input "BS Commerce"
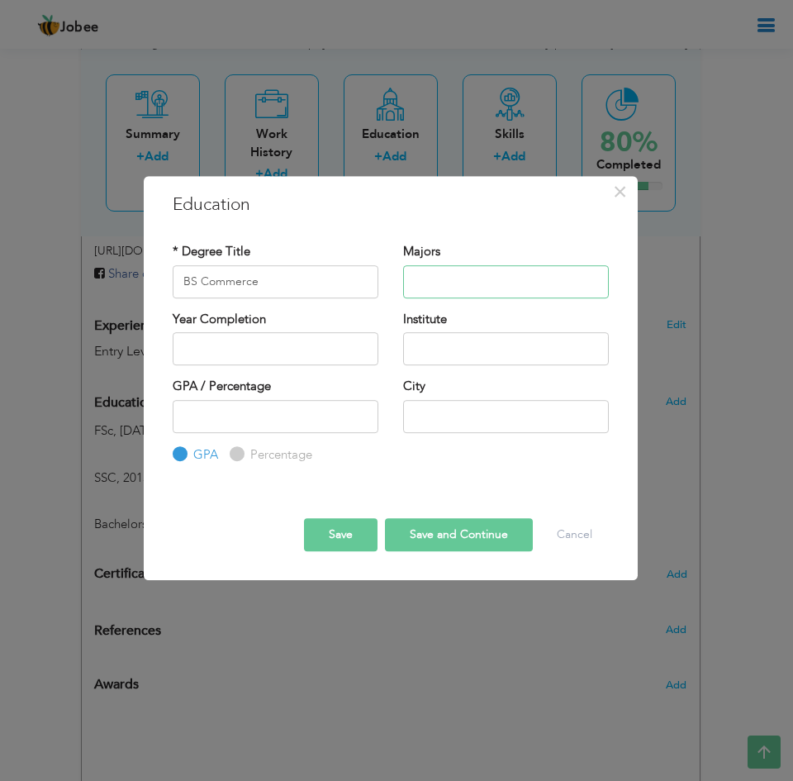
click at [456, 278] on input "text" at bounding box center [506, 281] width 206 height 33
paste input "2021 - Continue"
type input "2021 - Continue"
type input "2025"
click at [231, 354] on input "2025" at bounding box center [276, 348] width 206 height 33
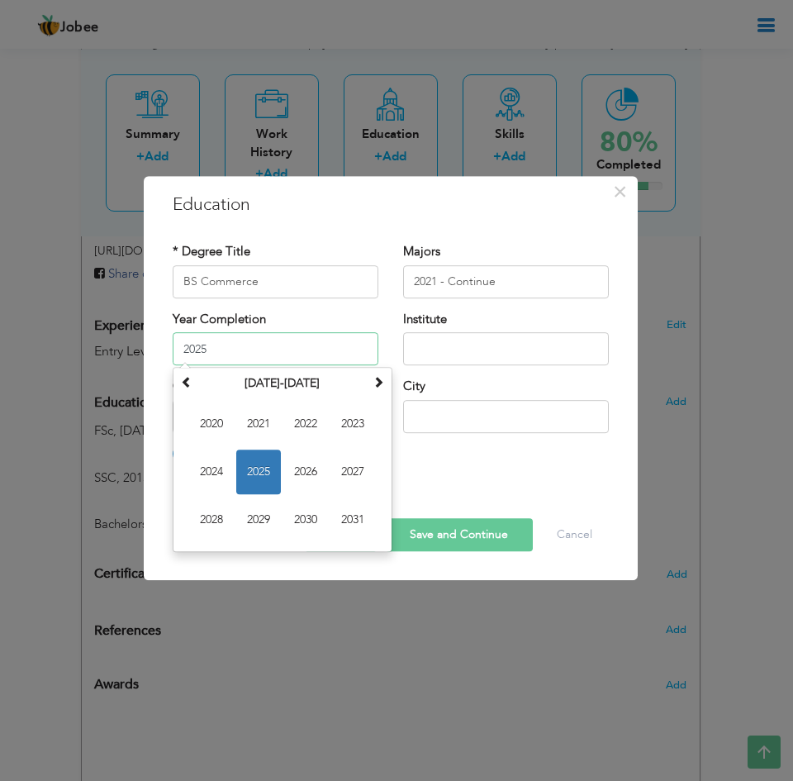
drag, startPoint x: 257, startPoint y: 344, endPoint x: 141, endPoint y: 344, distance: 115.6
click at [141, 344] on div "× Education * Degree Title BS Commerce Majors 2021 - Continue 2025" at bounding box center [396, 390] width 793 height 781
click at [159, 316] on div "× Education * Degree Title BS Commerce Majors 2021 - Continue Year Completion S…" at bounding box center [391, 378] width 494 height 405
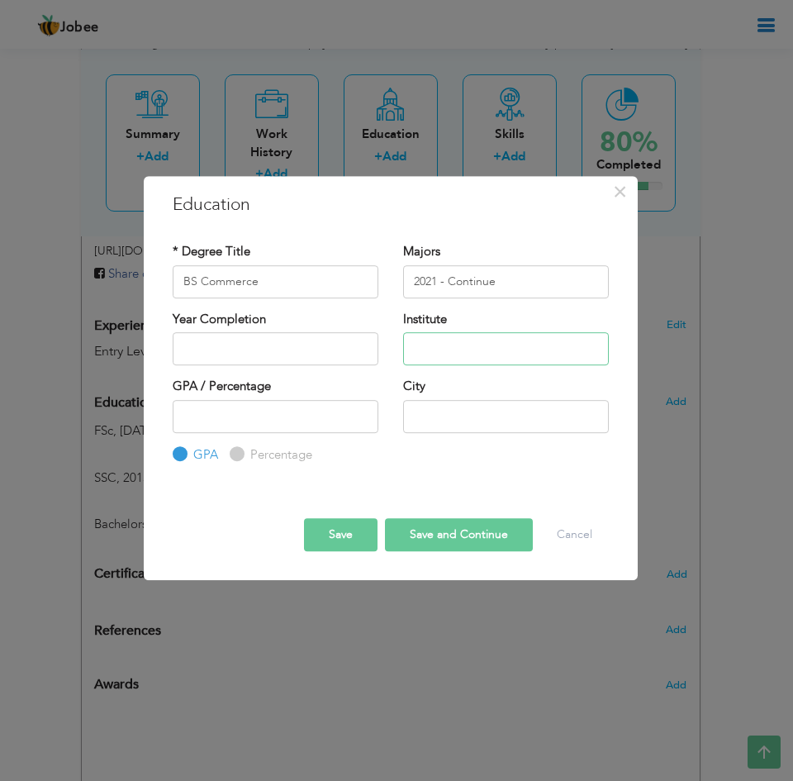
click at [433, 348] on input "text" at bounding box center [506, 348] width 206 height 33
paste input "Virtual University"
type input "Virtual University"
click at [346, 534] on button "Save" at bounding box center [341, 534] width 74 height 33
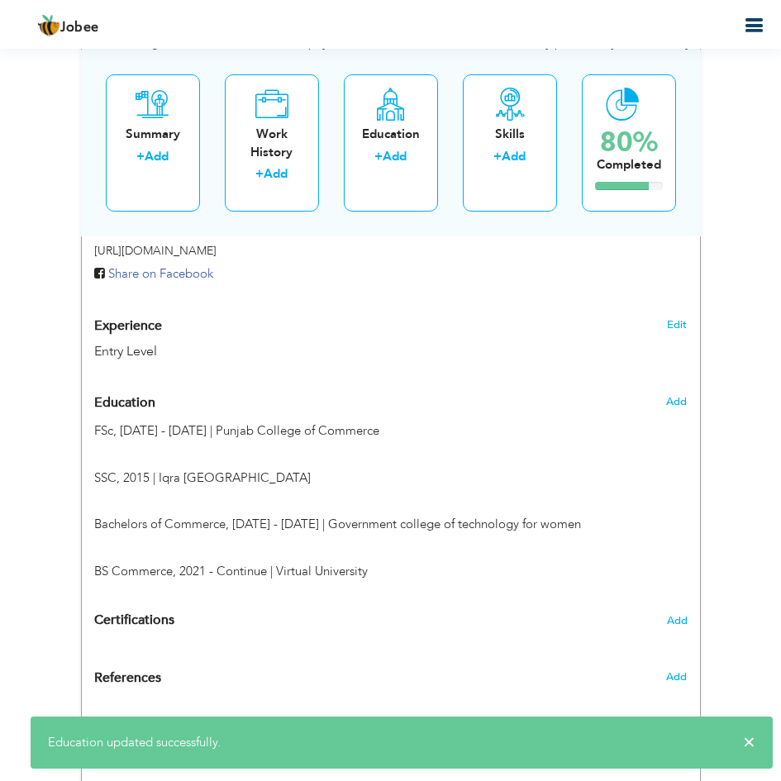
click at [679, 392] on div "Add" at bounding box center [647, 401] width 103 height 31
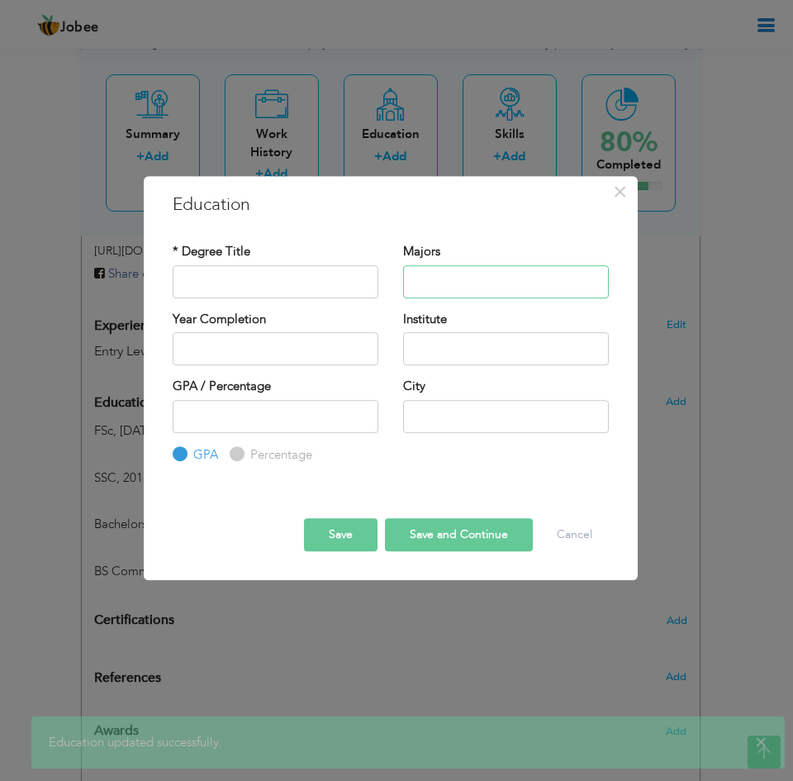
click at [484, 287] on input "text" at bounding box center [506, 281] width 206 height 33
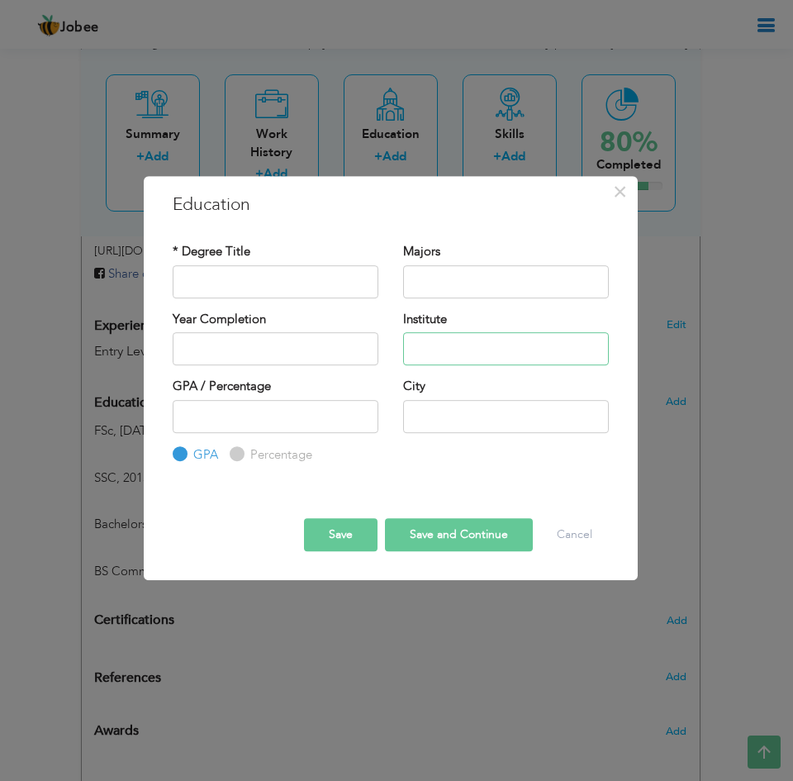
click at [451, 338] on input "text" at bounding box center [506, 348] width 206 height 33
paste input "Association of Cost Management Accounting"
type input "Association of Cost Management Accounting"
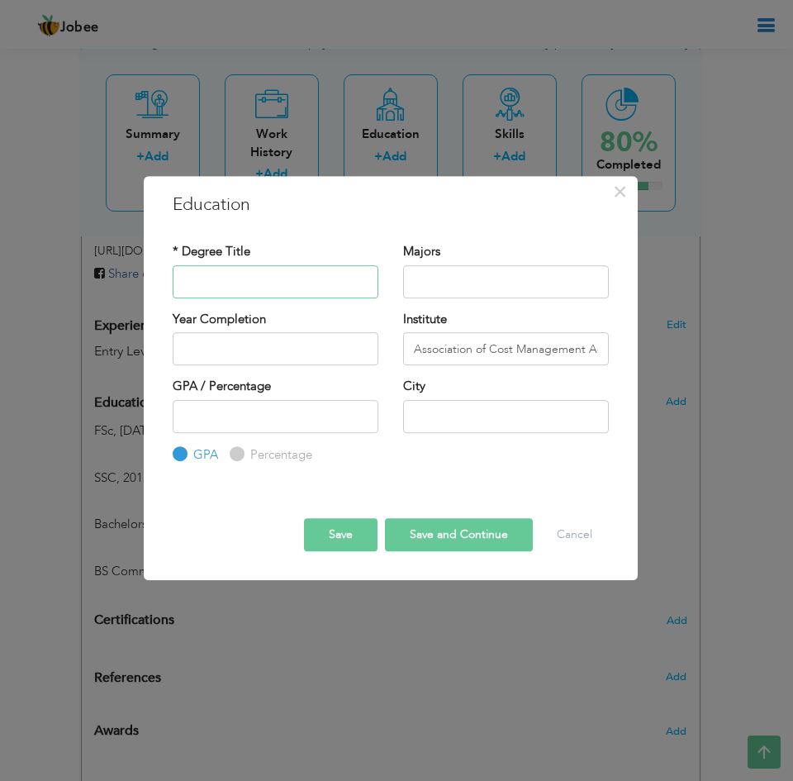
drag, startPoint x: 225, startPoint y: 287, endPoint x: 215, endPoint y: 288, distance: 9.9
click at [225, 287] on input "text" at bounding box center [276, 281] width 206 height 33
paste input "ICMA – International Cost Management Accounting 2019 - Continue"
drag, startPoint x: 287, startPoint y: 279, endPoint x: 403, endPoint y: 280, distance: 116.5
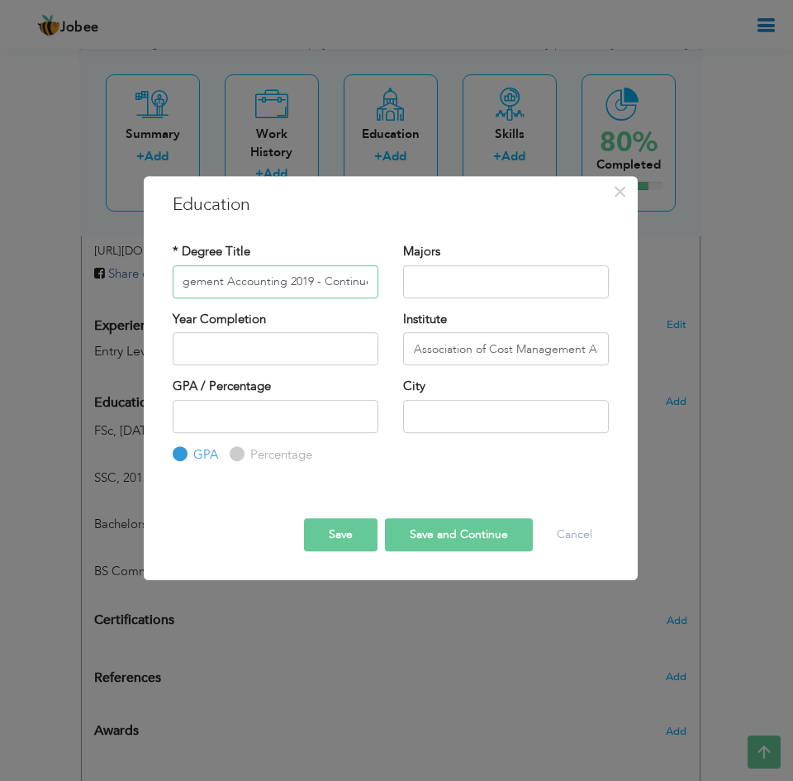
click at [403, 280] on div "* Degree Title ICMA – International Cost Management Accounting 2019 - Continue …" at bounding box center [390, 276] width 461 height 67
type input "ICMA – International Cost Management Accounting"
click at [457, 279] on input "text" at bounding box center [506, 281] width 206 height 33
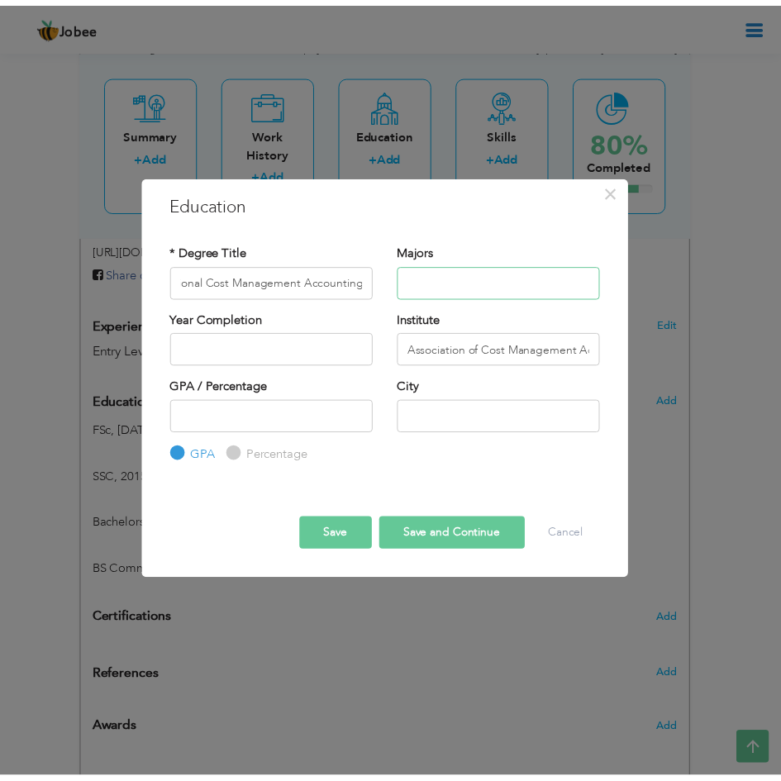
scroll to position [0, 0]
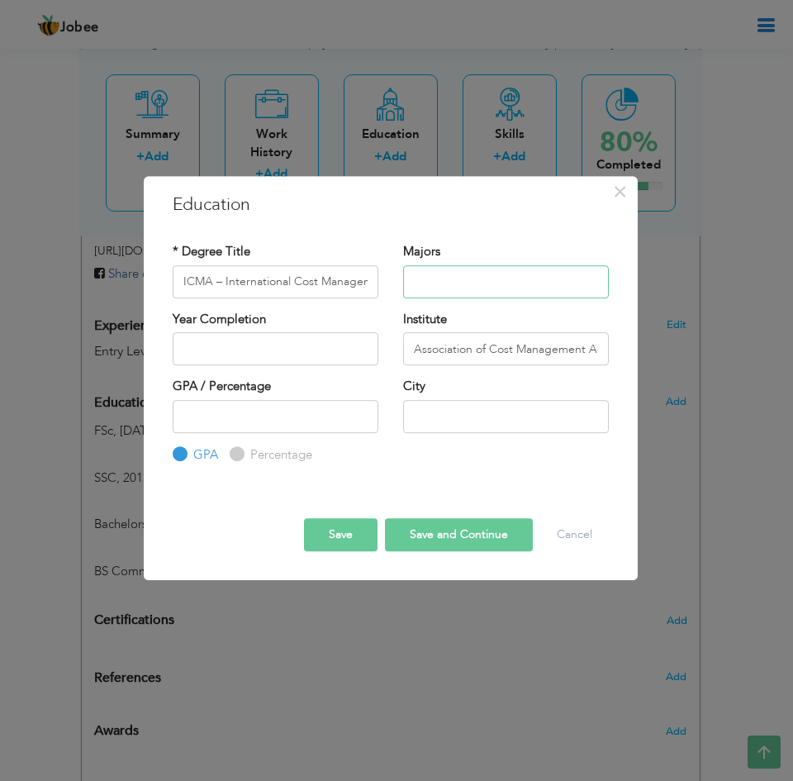
paste input "2019 - Continue"
type input "2019 - Continue"
click at [346, 520] on button "Save" at bounding box center [341, 534] width 74 height 33
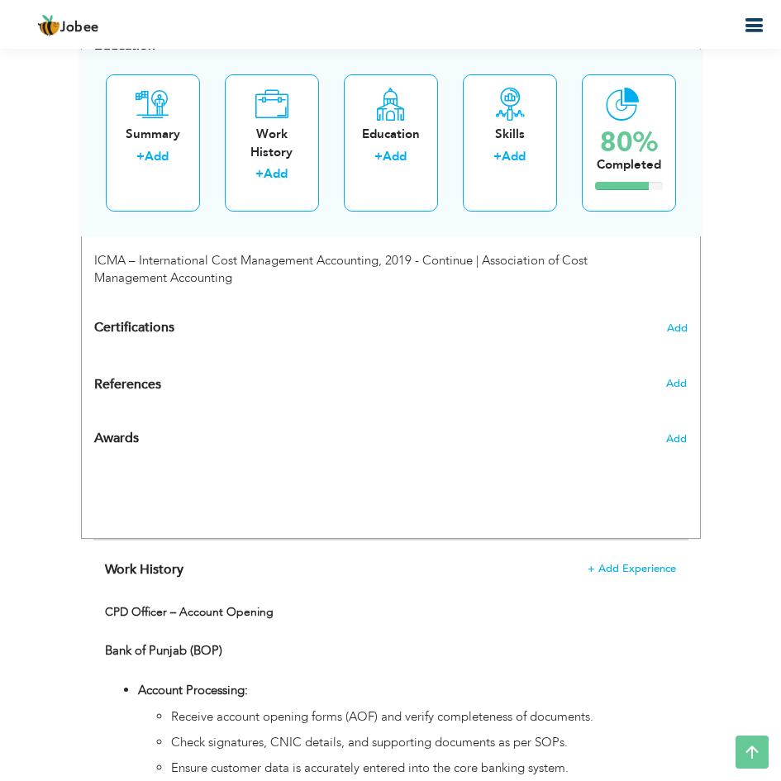
scroll to position [1071, 0]
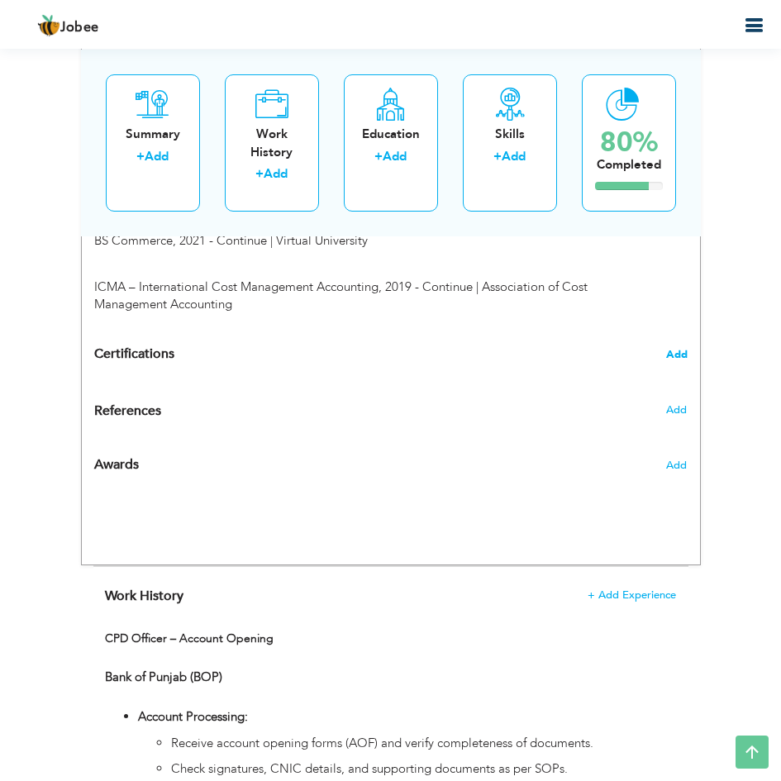
click at [677, 357] on span "Add" at bounding box center [676, 355] width 21 height 12
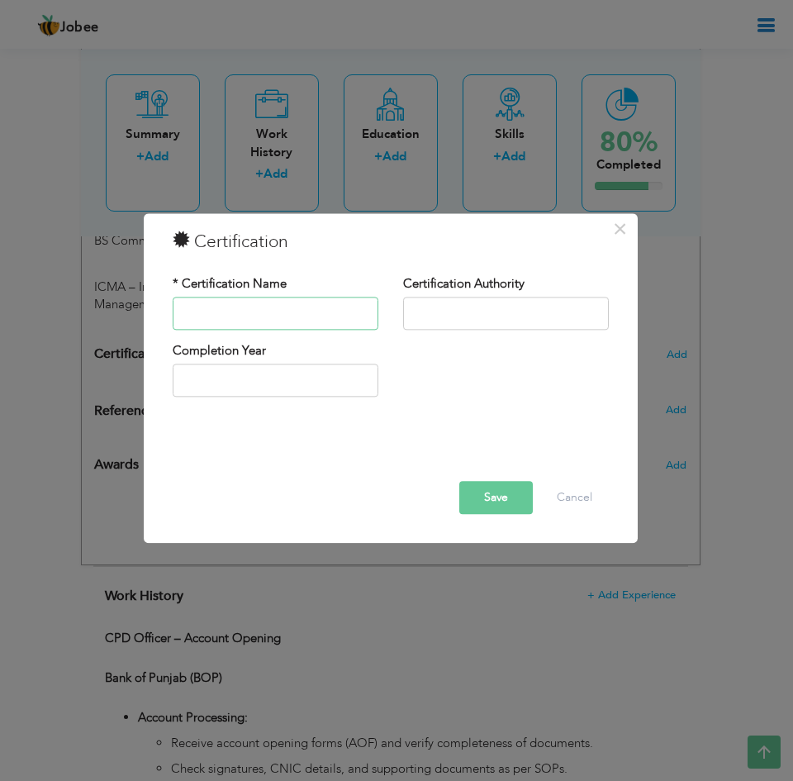
paste input "[DEMOGRAPHIC_DATA] e [DEMOGRAPHIC_DATA]"
type input "[DEMOGRAPHIC_DATA] e [DEMOGRAPHIC_DATA]"
click at [519, 503] on button "Save" at bounding box center [496, 497] width 74 height 33
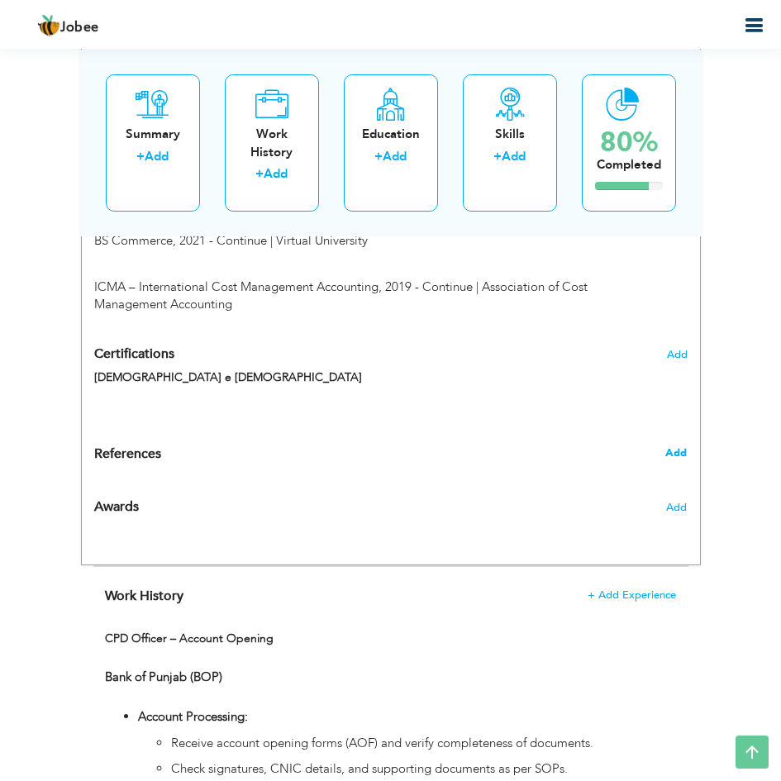
click at [685, 453] on span "Add" at bounding box center [675, 452] width 21 height 15
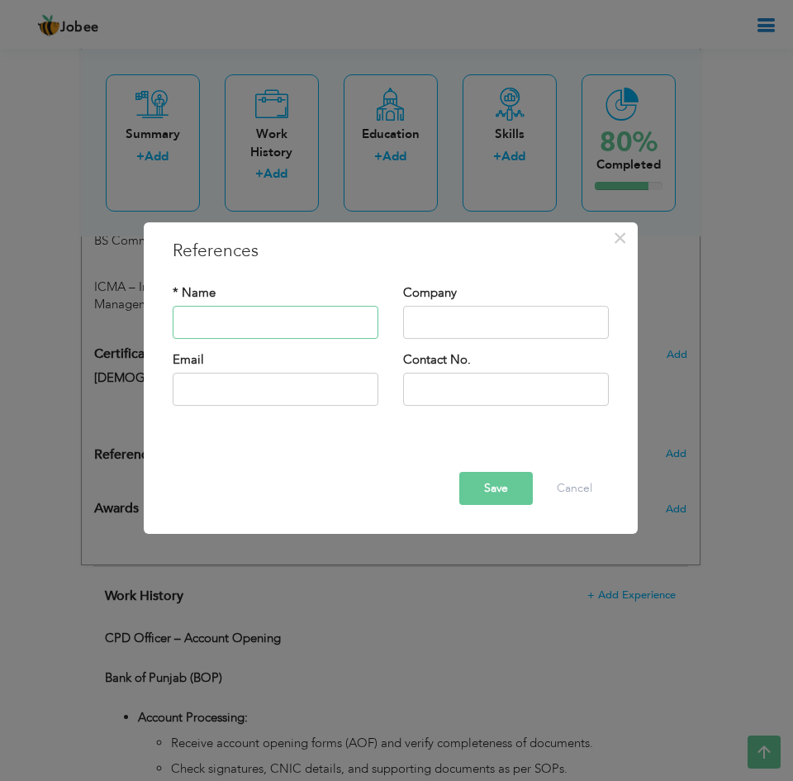
paste input "Will be furnish on demand."
type input "Will be furnish on demand."
click at [512, 478] on button "Save" at bounding box center [496, 488] width 74 height 33
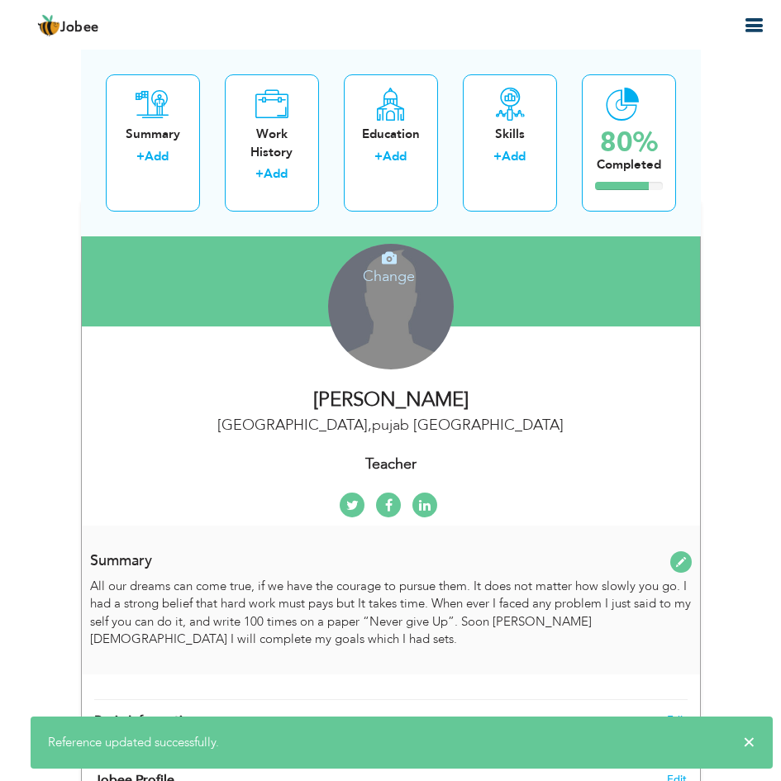
scroll to position [0, 0]
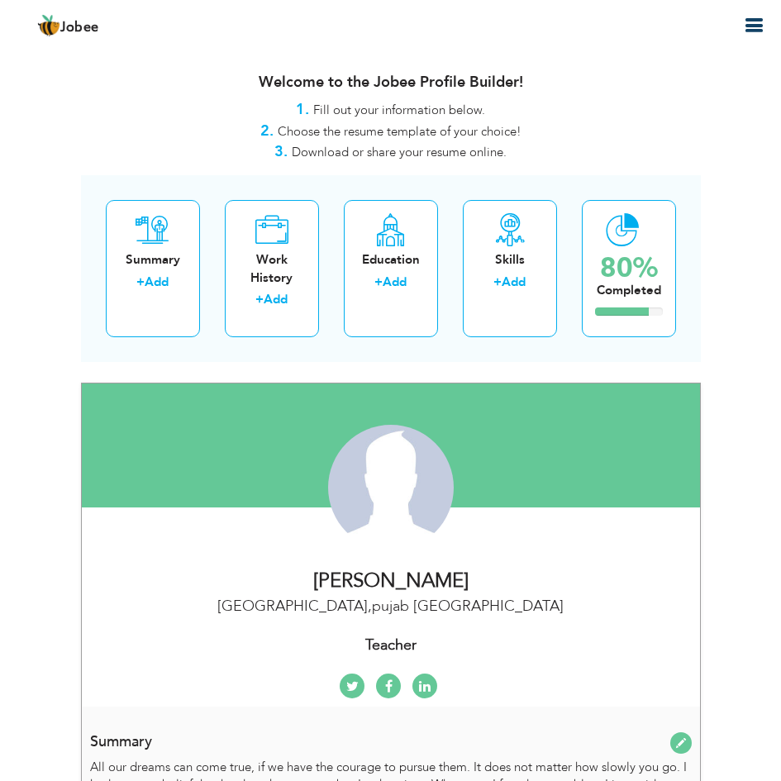
click at [324, 592] on div "[PERSON_NAME]" at bounding box center [390, 581] width 593 height 28
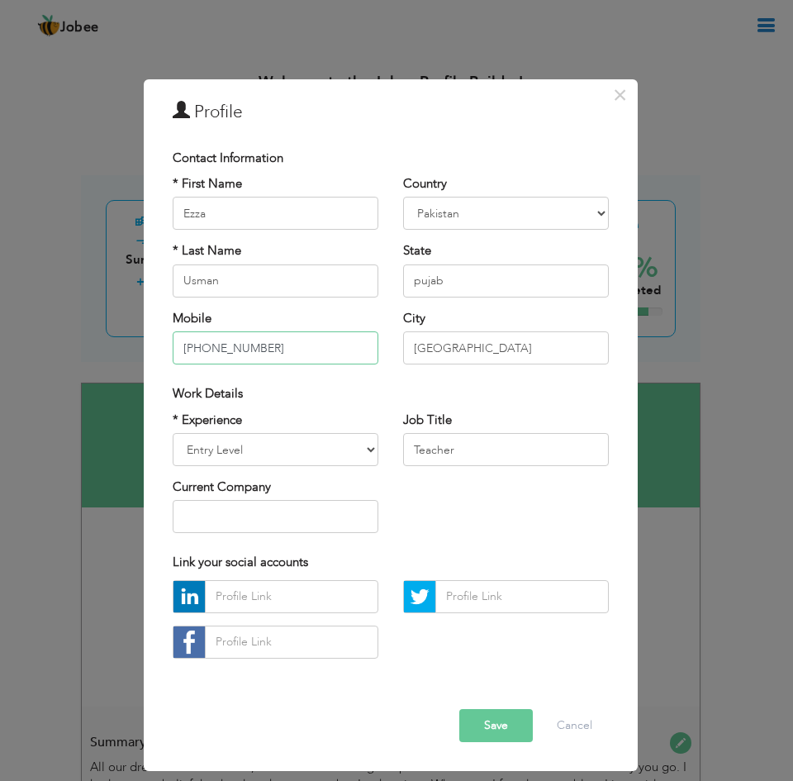
click at [313, 354] on input "+92 318 4133935" at bounding box center [276, 347] width 206 height 33
paste input "3114606679"
type input "+923114606679"
click at [494, 724] on button "Save" at bounding box center [496, 725] width 74 height 33
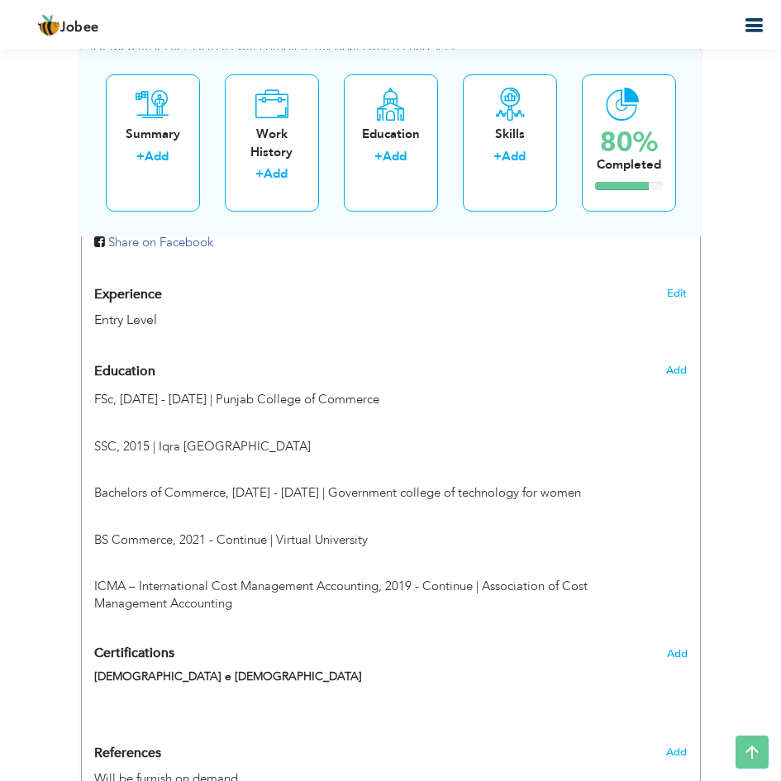
scroll to position [743, 0]
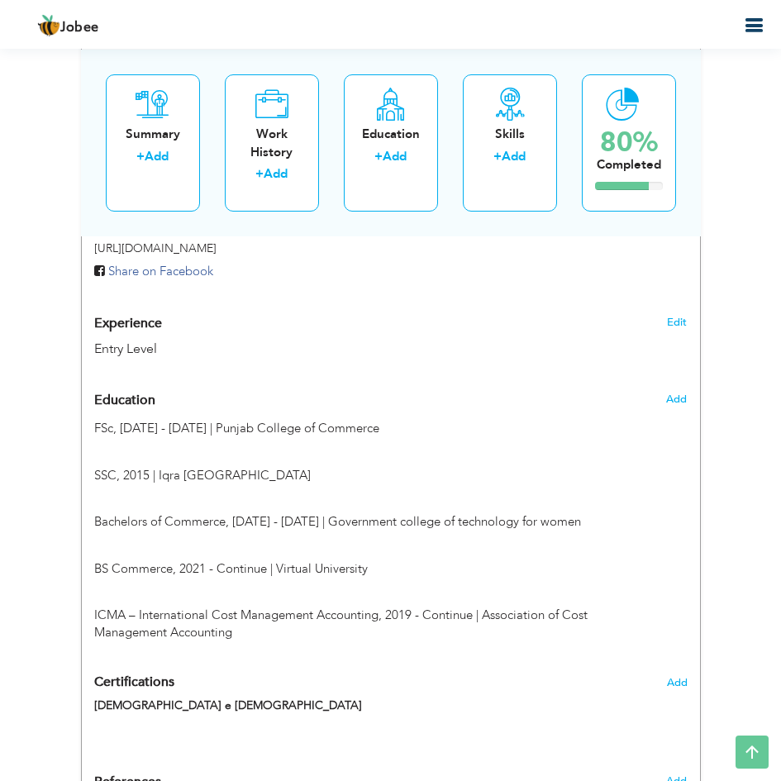
click at [163, 357] on div "Entry Level" at bounding box center [339, 348] width 490 height 19
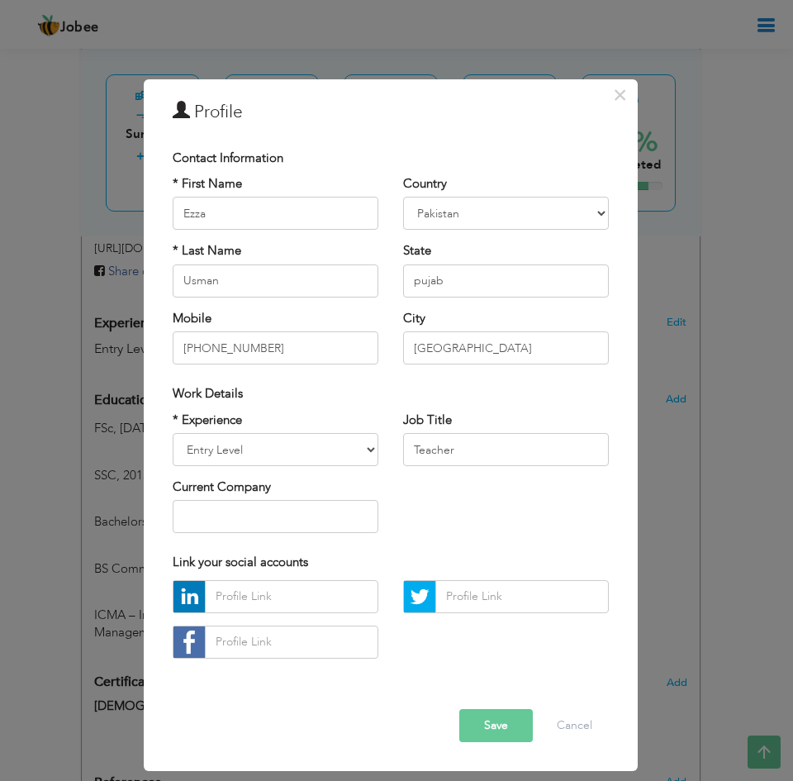
click at [495, 733] on button "Save" at bounding box center [496, 725] width 74 height 33
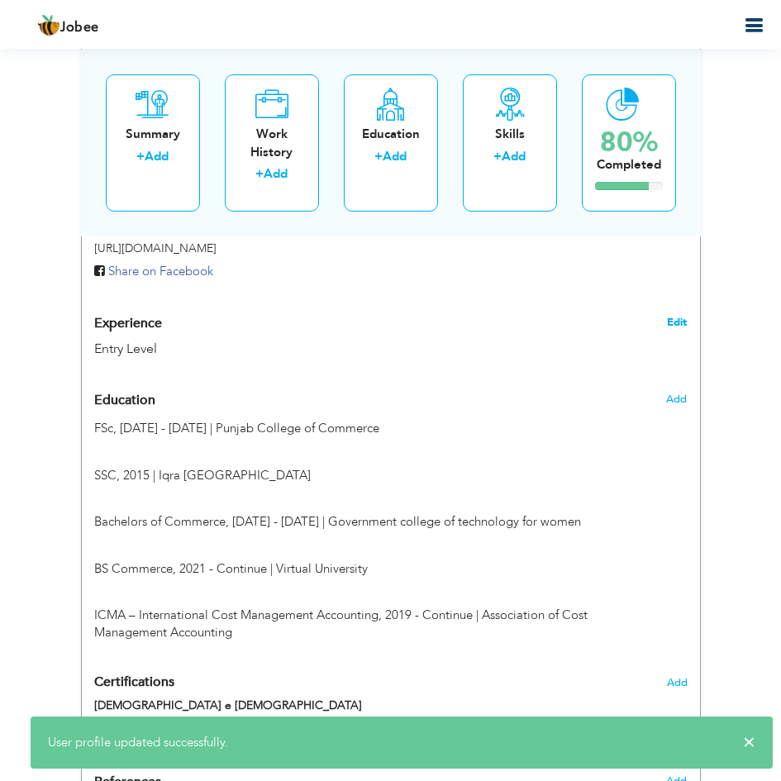
click at [677, 320] on link "Edit" at bounding box center [677, 322] width 20 height 15
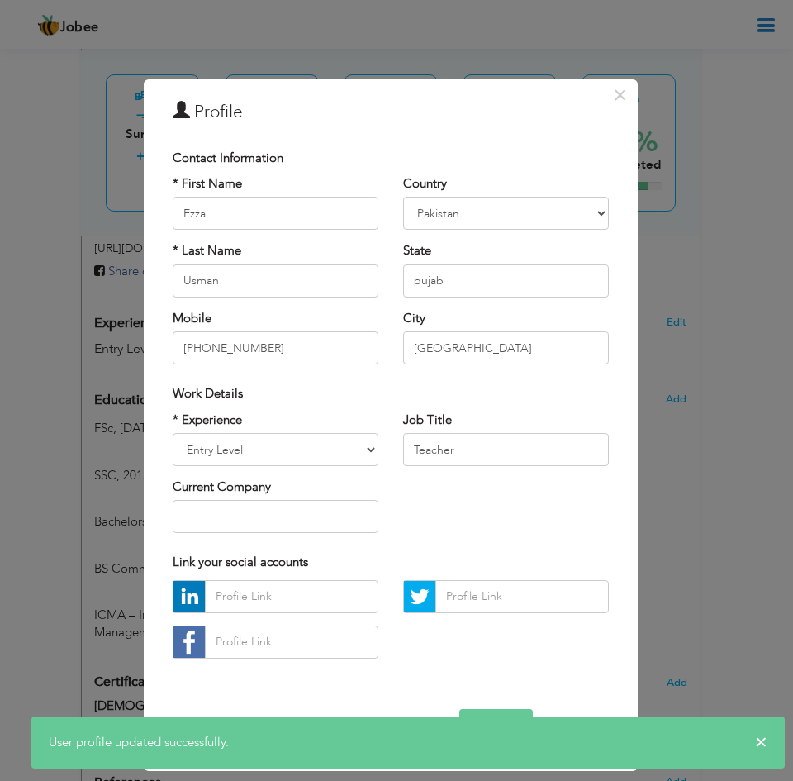
click at [759, 233] on div "× Profile Contact Information * First Name Ezza * Last Name Usman U.K" at bounding box center [396, 390] width 793 height 781
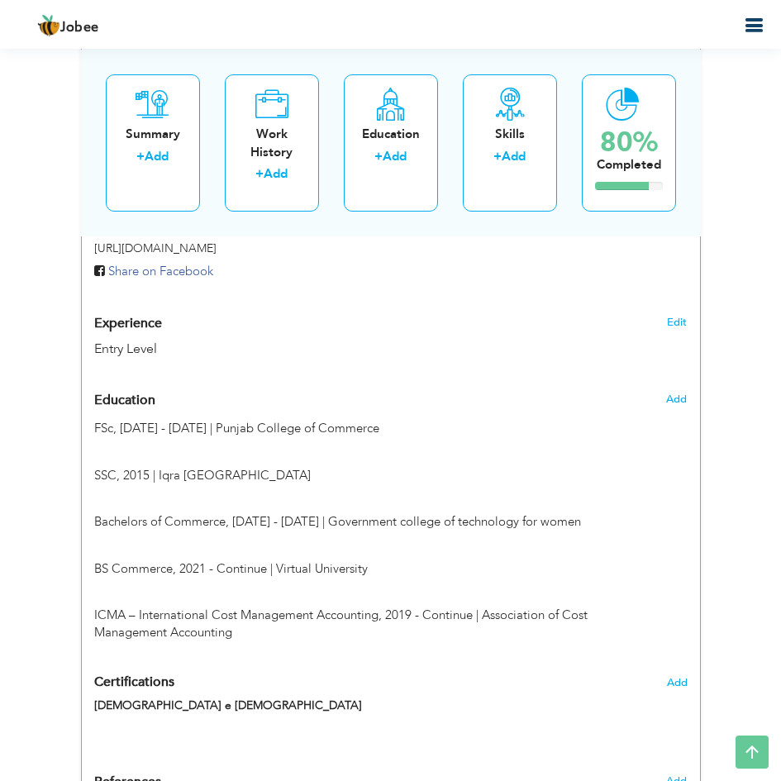
click at [140, 344] on div "Entry Level" at bounding box center [339, 348] width 490 height 19
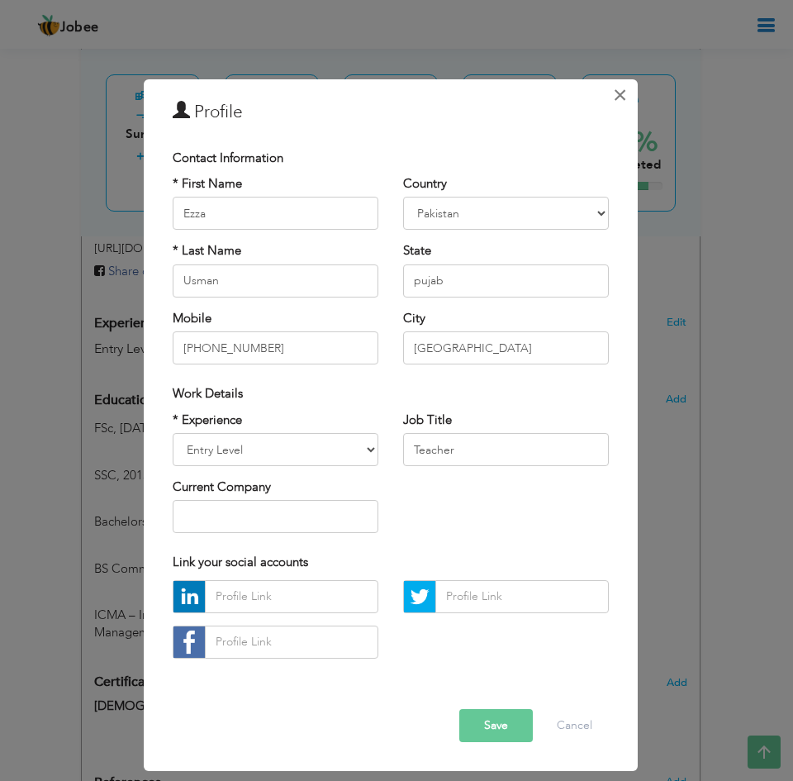
click at [616, 99] on span "×" at bounding box center [620, 95] width 14 height 30
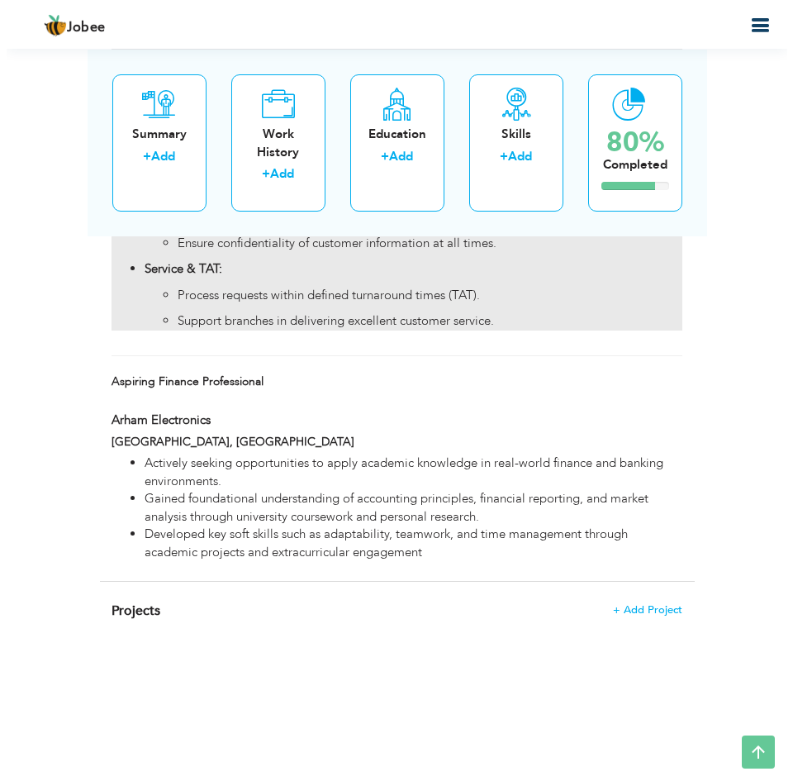
scroll to position [1982, 0]
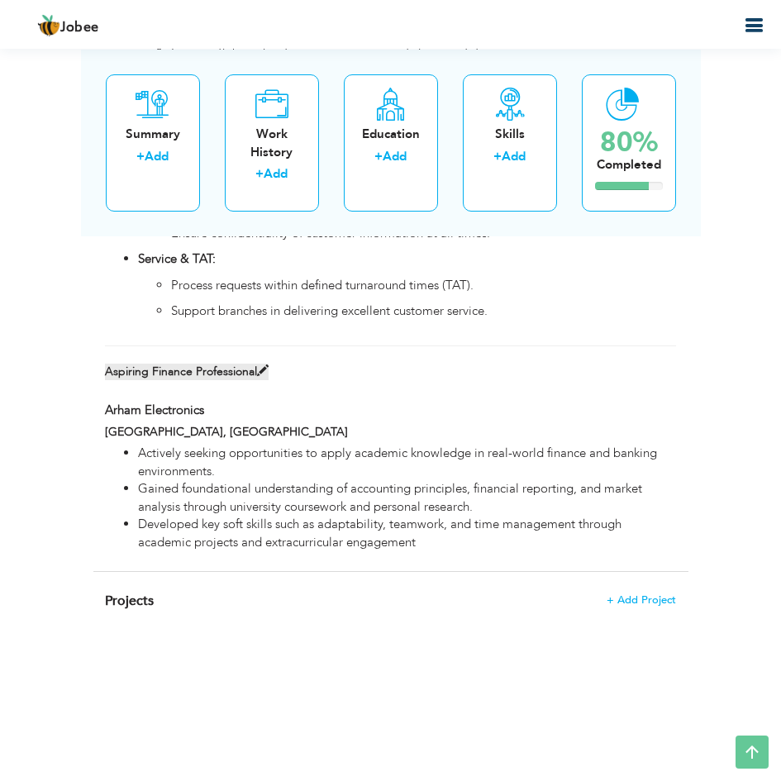
click at [268, 374] on span at bounding box center [263, 370] width 12 height 12
type input "Aspiring Finance Professional"
type input "Arham Electronics"
type input "[GEOGRAPHIC_DATA]"
type input "Lahore"
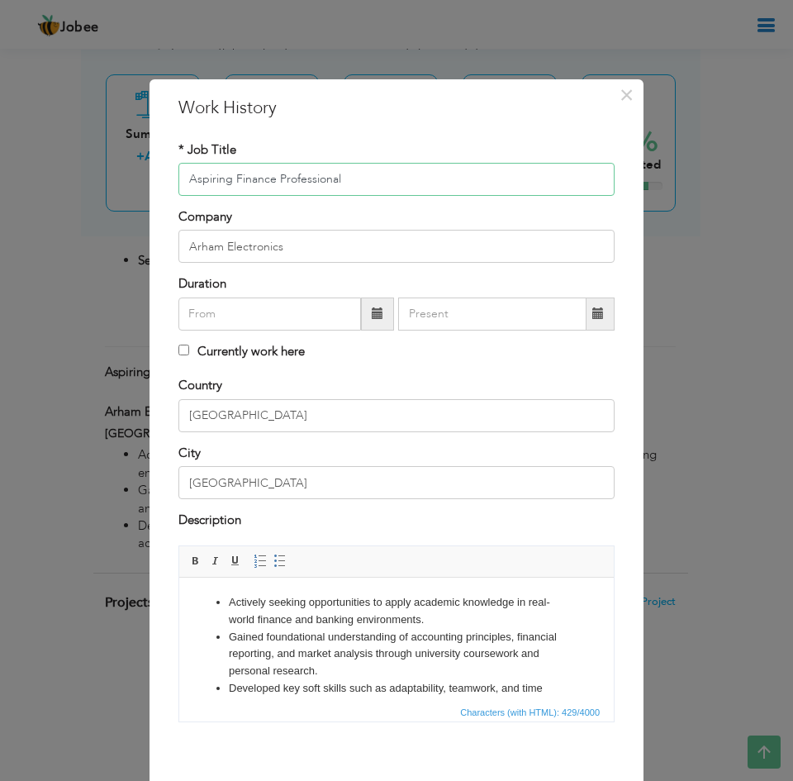
click at [235, 183] on input "Aspiring Finance Professional" at bounding box center [396, 179] width 436 height 33
paste input "dmissions Officer – Intern"
type input "Admissions Officer – Intern"
click at [253, 246] on input "Arham Electronics" at bounding box center [396, 246] width 436 height 33
paste input "EdOptions, Lahore, Pakistan"
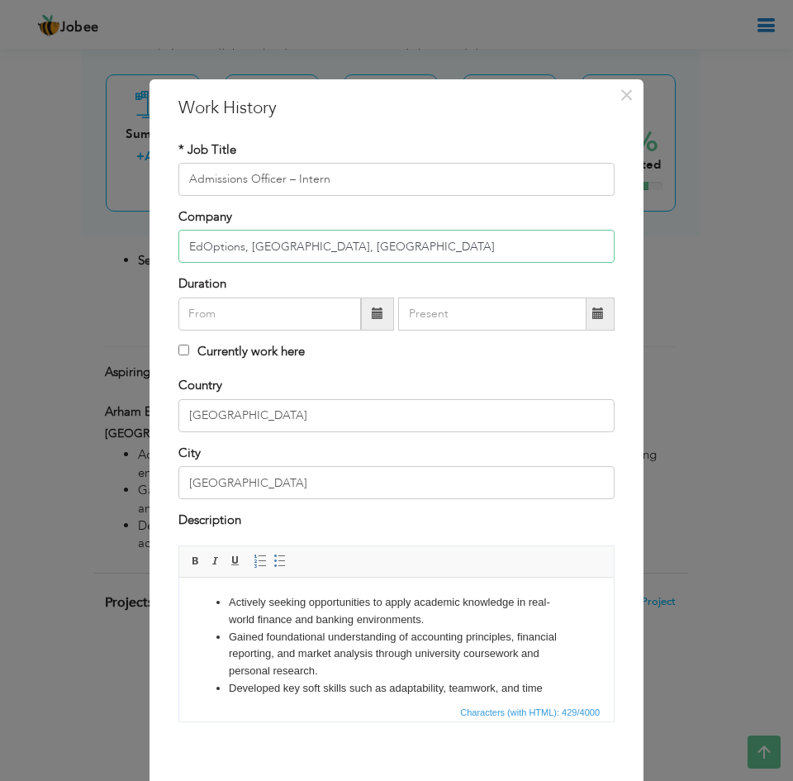
type input "EdOptions, Lahore, Pakistan"
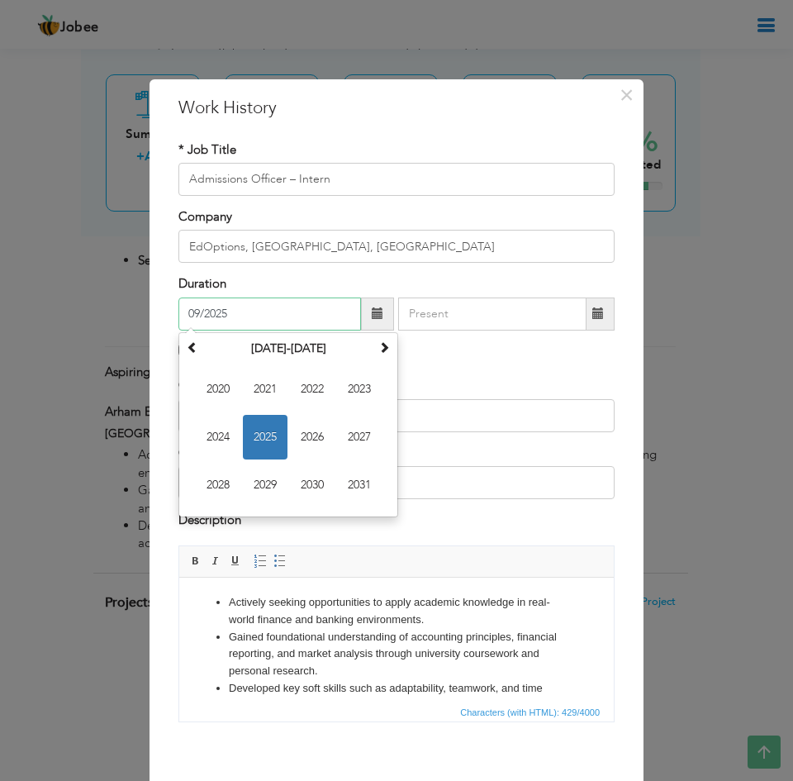
click at [246, 311] on input "09/2025" at bounding box center [269, 313] width 183 height 33
click at [318, 390] on span "2022" at bounding box center [312, 389] width 45 height 45
click at [368, 388] on span "Apr" at bounding box center [359, 389] width 45 height 45
type input "04/2022"
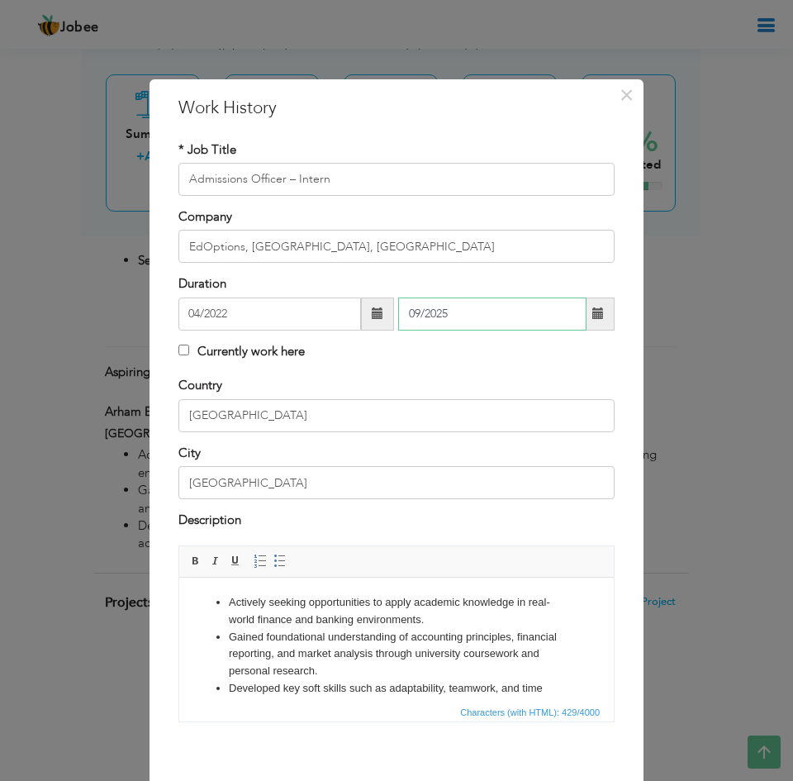
click at [453, 314] on input "09/2025" at bounding box center [492, 313] width 188 height 33
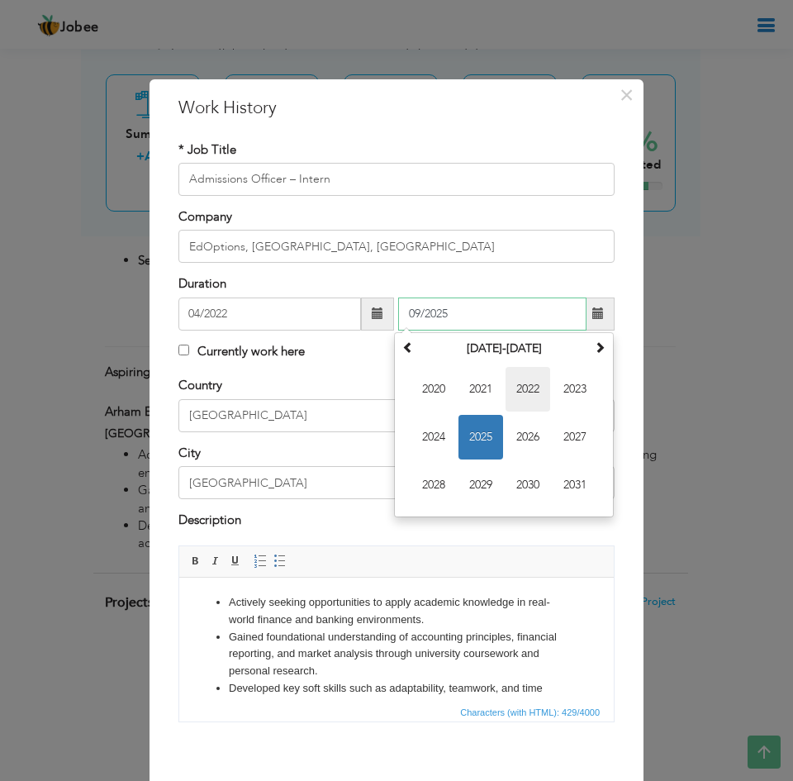
click at [525, 390] on span "2022" at bounding box center [528, 389] width 45 height 45
click at [480, 444] on span "Jun" at bounding box center [480, 437] width 45 height 45
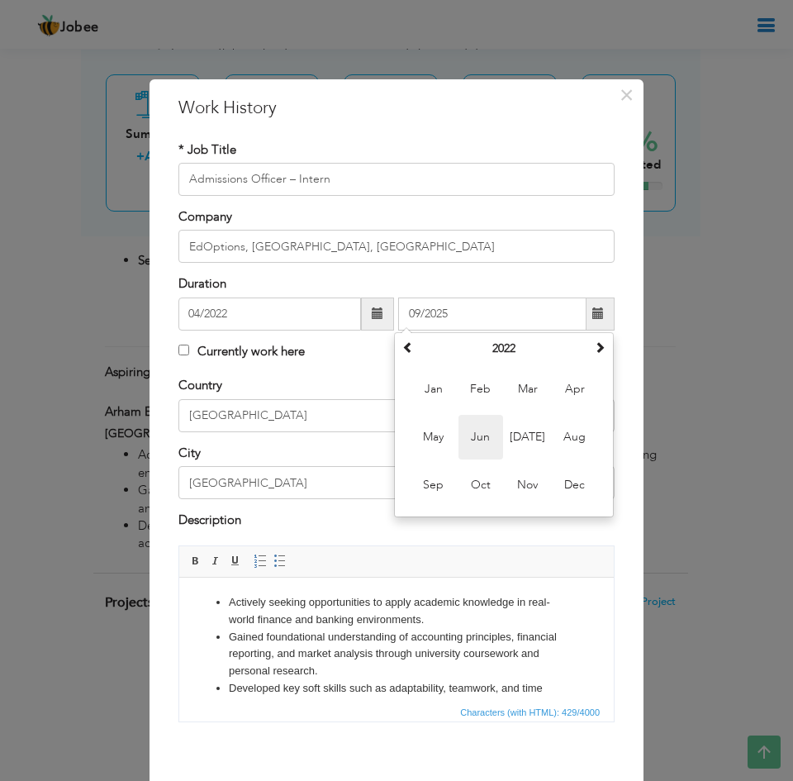
type input "06/2022"
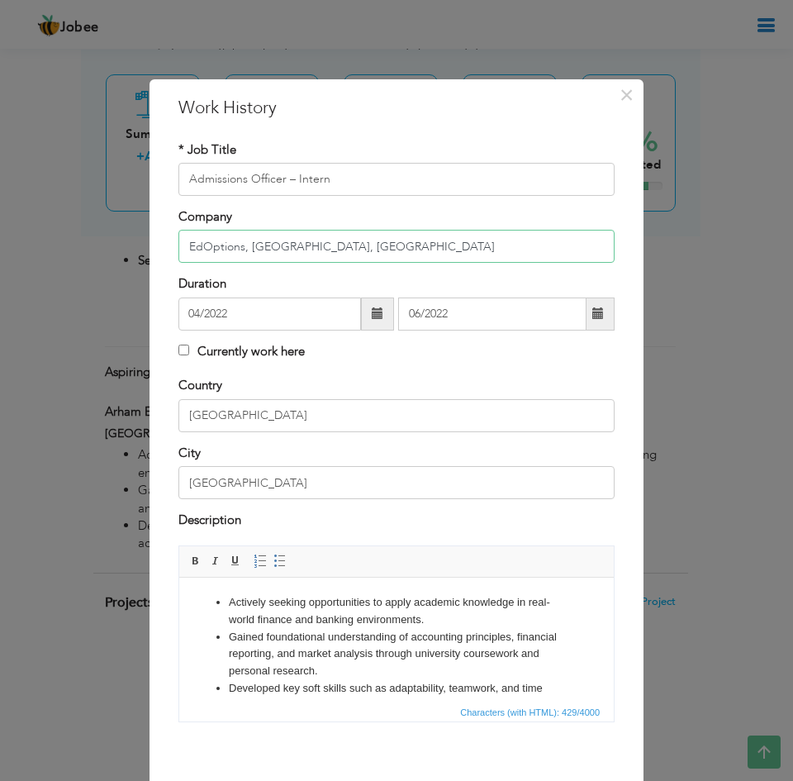
drag, startPoint x: 238, startPoint y: 245, endPoint x: 330, endPoint y: 235, distance: 93.0
click at [330, 235] on input "EdOptions, Lahore, Pakistan" at bounding box center [396, 246] width 436 height 33
type input "EdOptions"
click at [369, 651] on li "Gained foundational understanding of accounting principles, financial reporting…" at bounding box center [396, 654] width 335 height 51
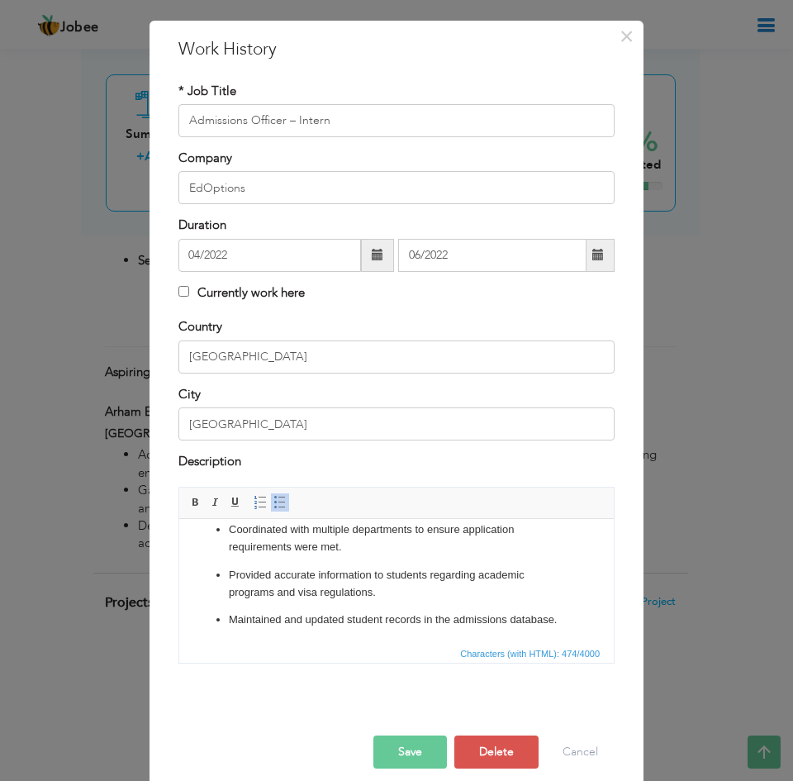
scroll to position [75, 0]
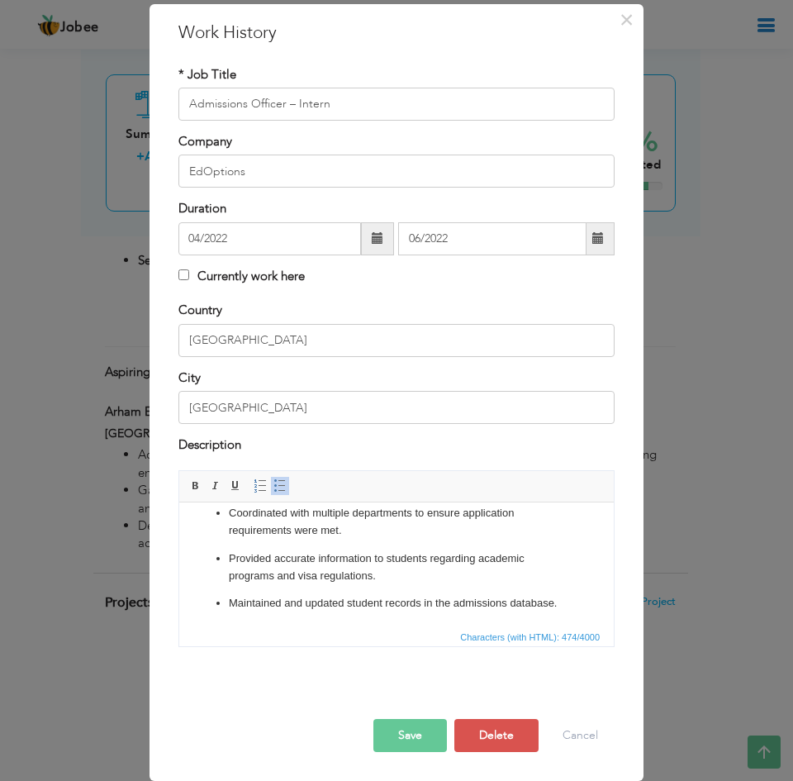
click at [373, 722] on button "Save" at bounding box center [410, 735] width 74 height 33
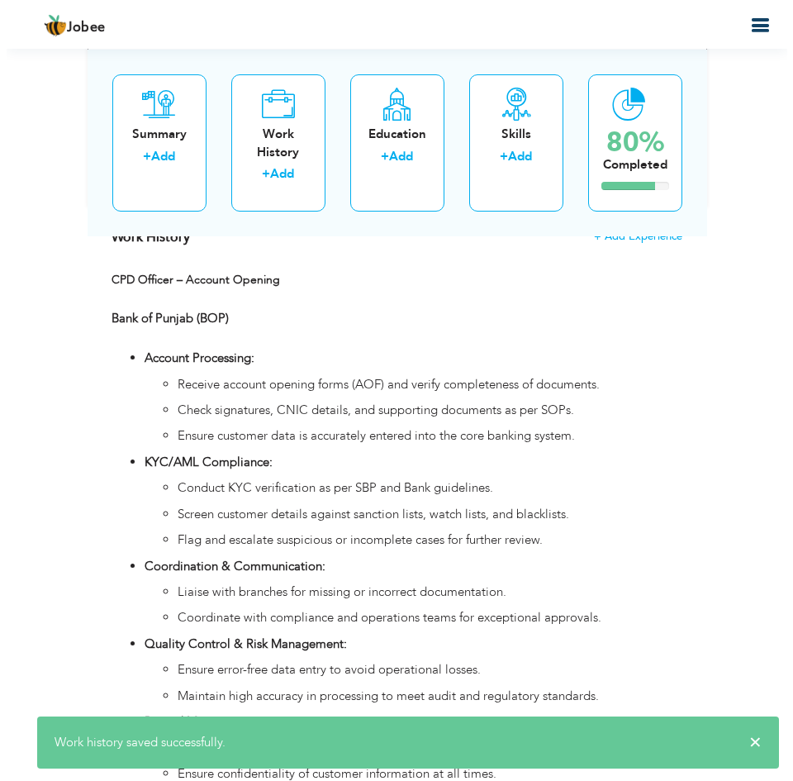
scroll to position [1404, 0]
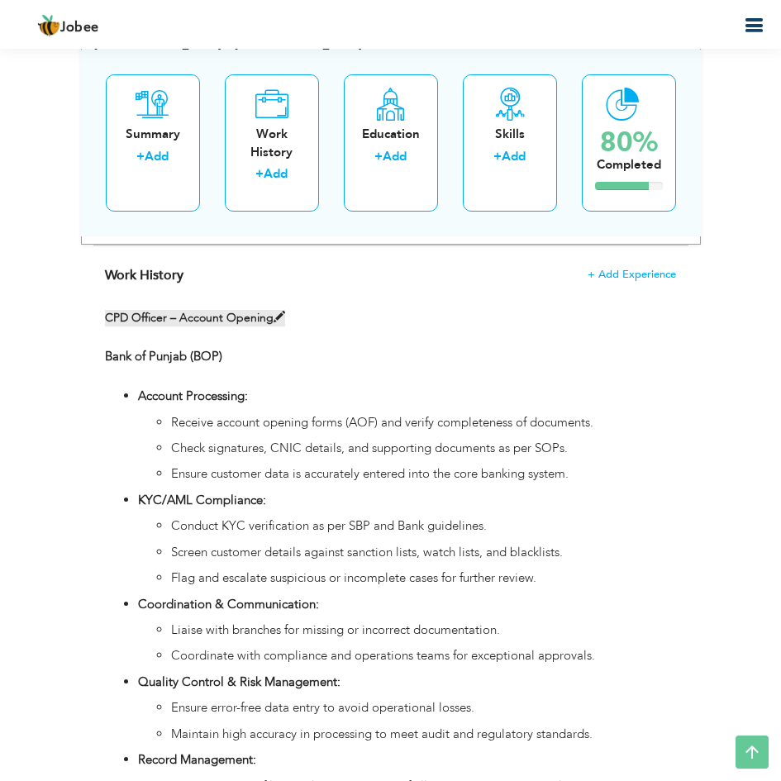
click at [282, 319] on span at bounding box center [279, 317] width 12 height 12
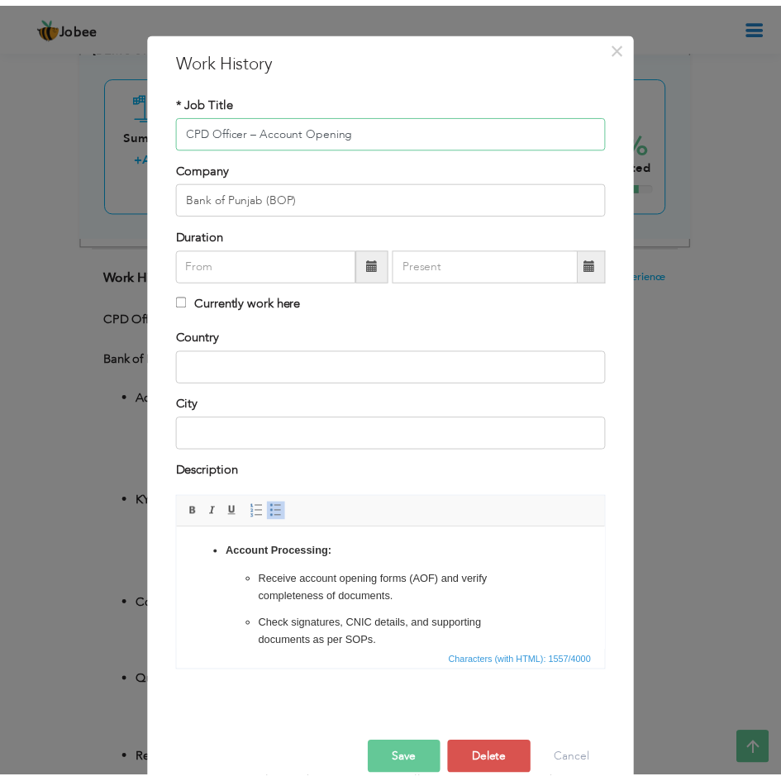
scroll to position [75, 0]
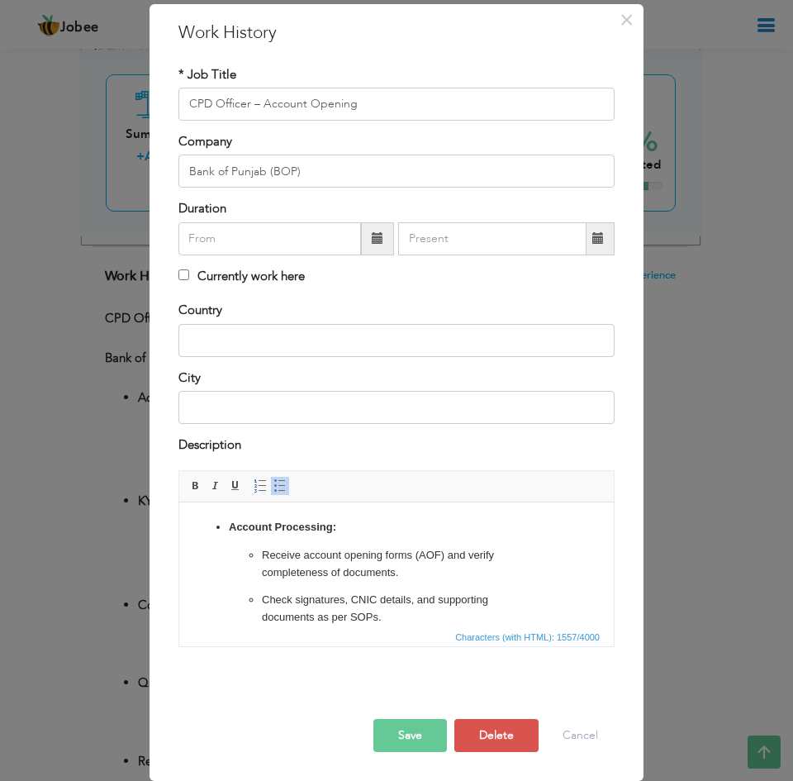
click at [498, 718] on div at bounding box center [396, 701] width 461 height 35
click at [496, 734] on button "Delete" at bounding box center [496, 735] width 84 height 33
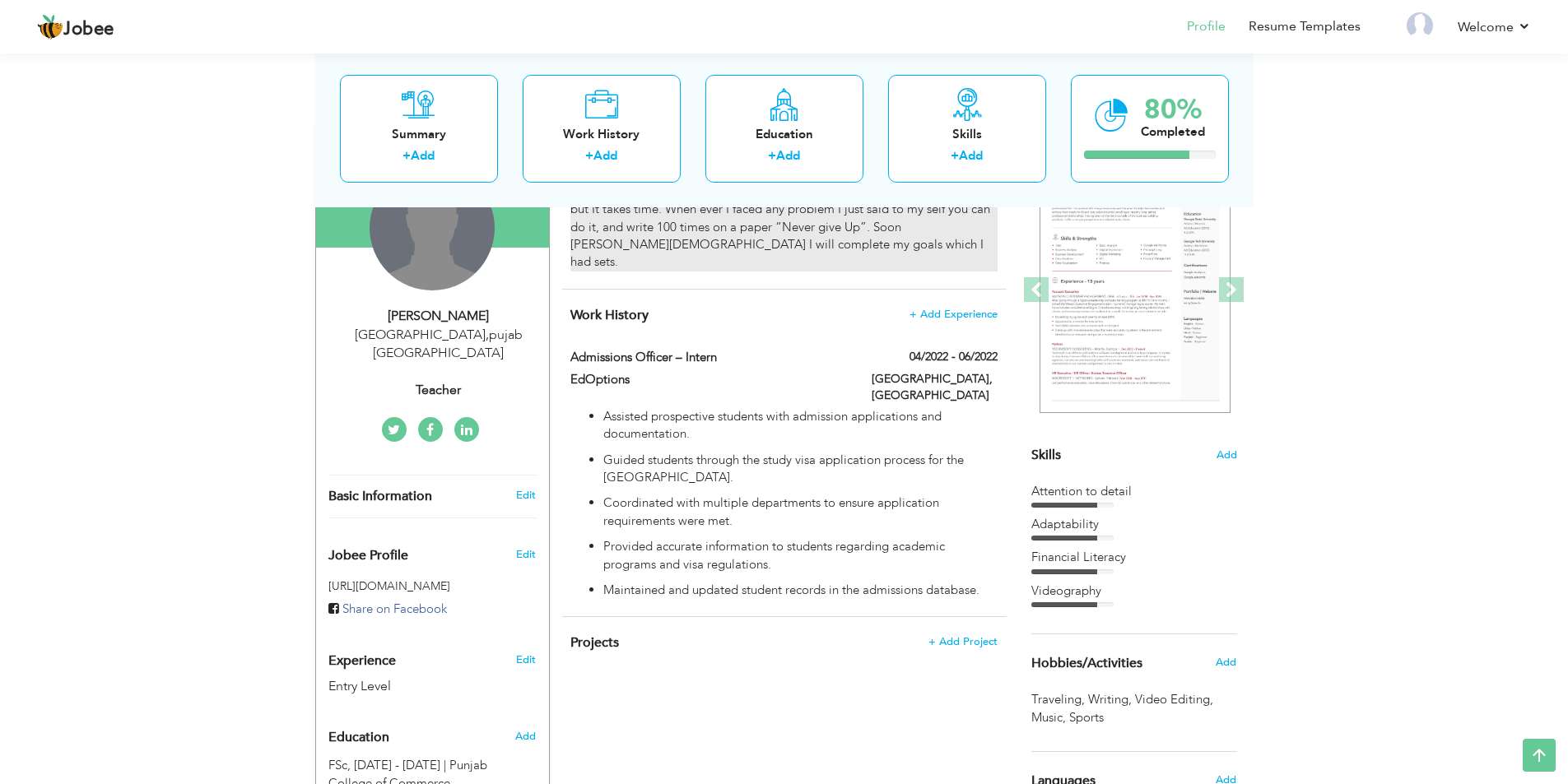
scroll to position [0, 0]
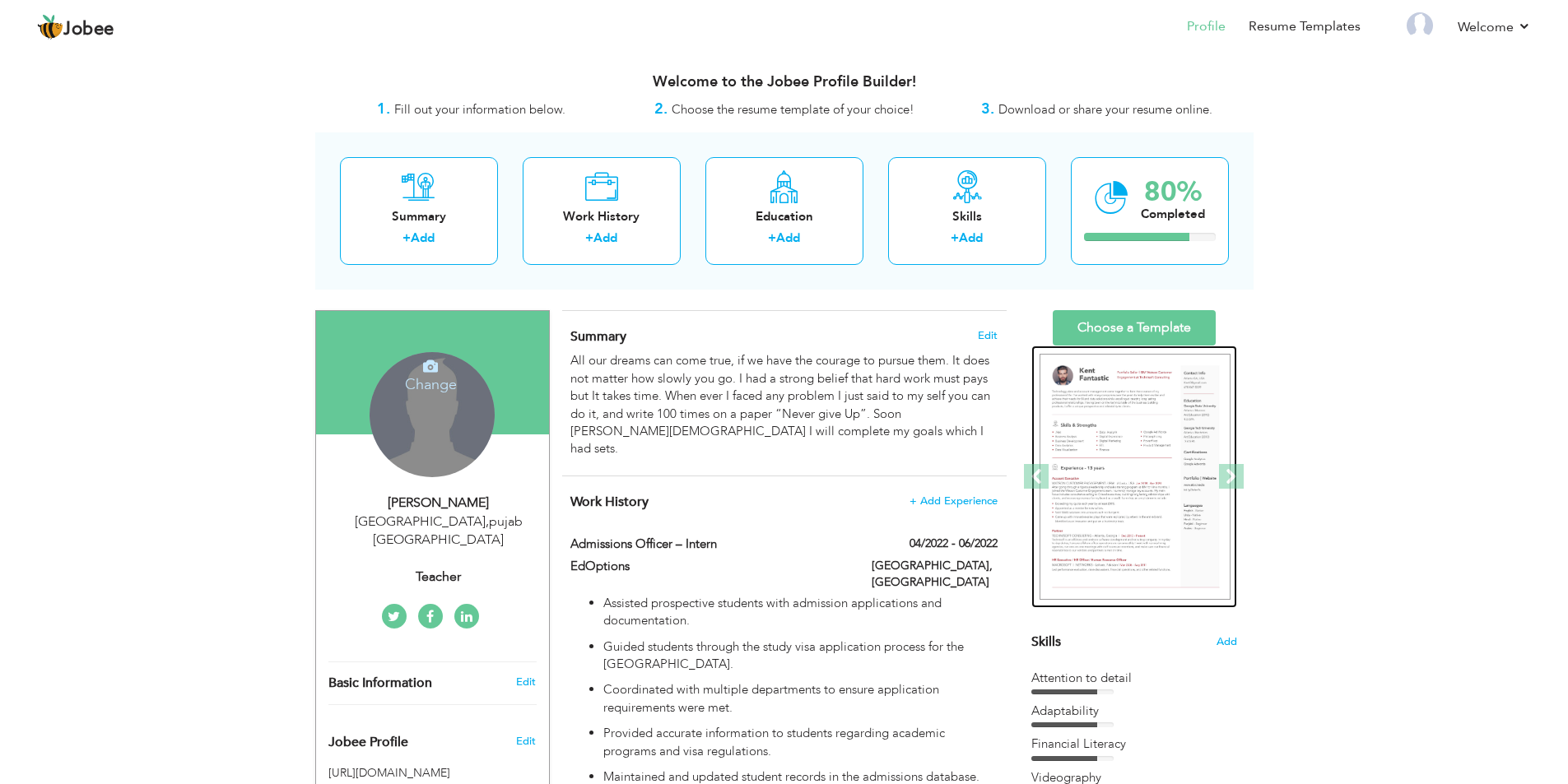
click at [1113, 404] on img at bounding box center [1135, 477] width 191 height 247
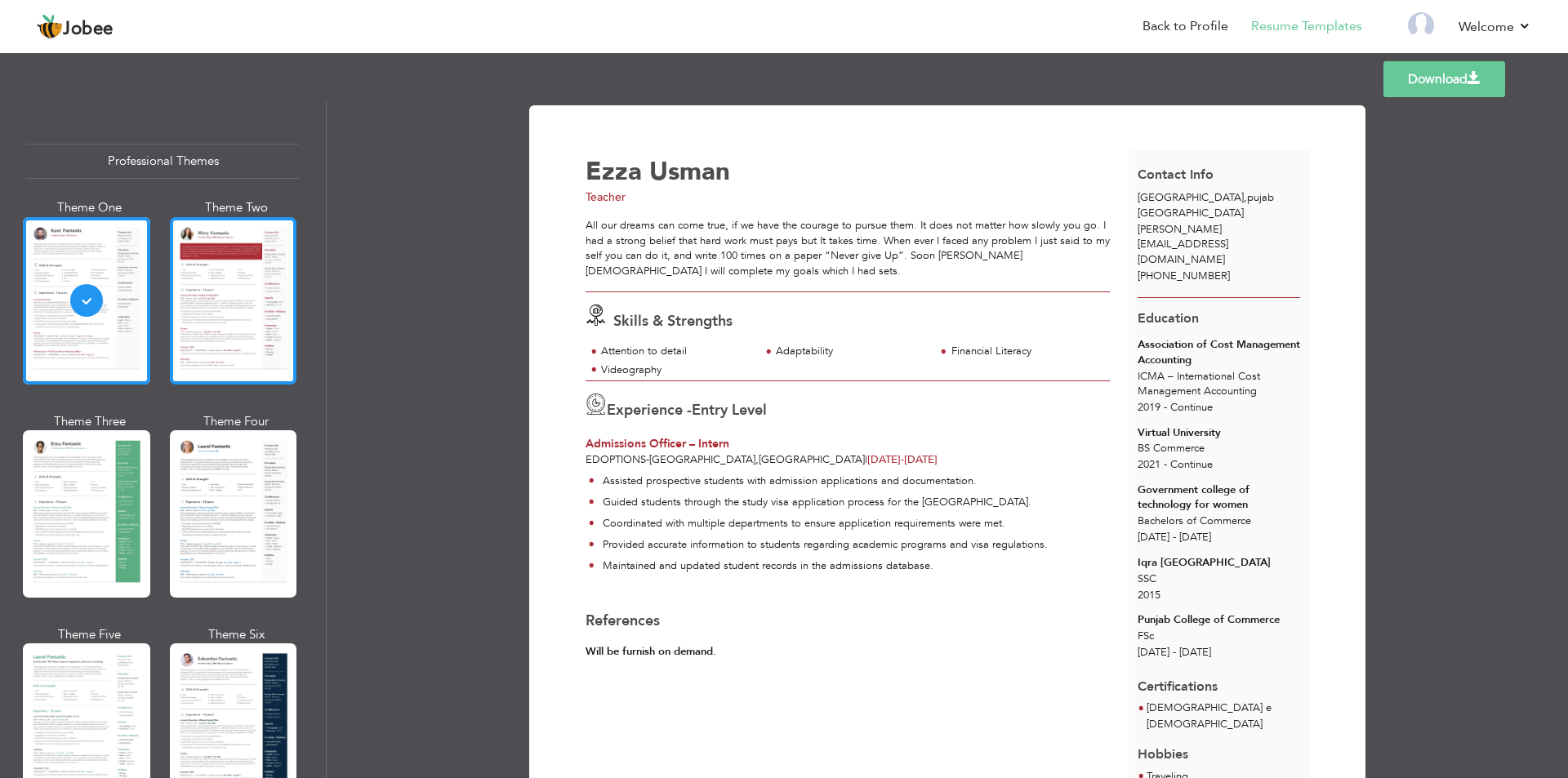
click at [211, 311] on div at bounding box center [233, 301] width 128 height 167
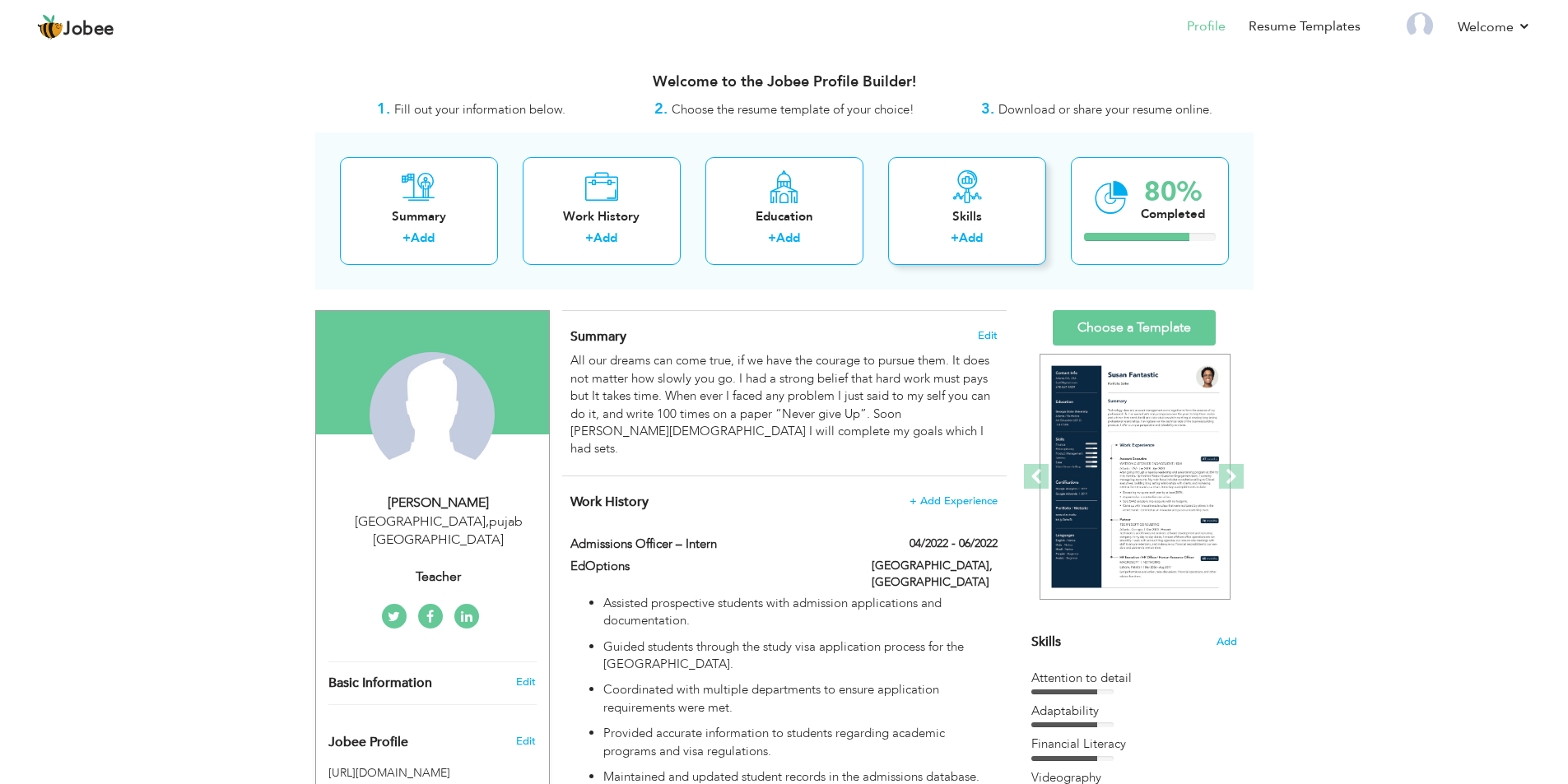
click at [1005, 226] on div "Skills + Add" at bounding box center [966, 211] width 158 height 108
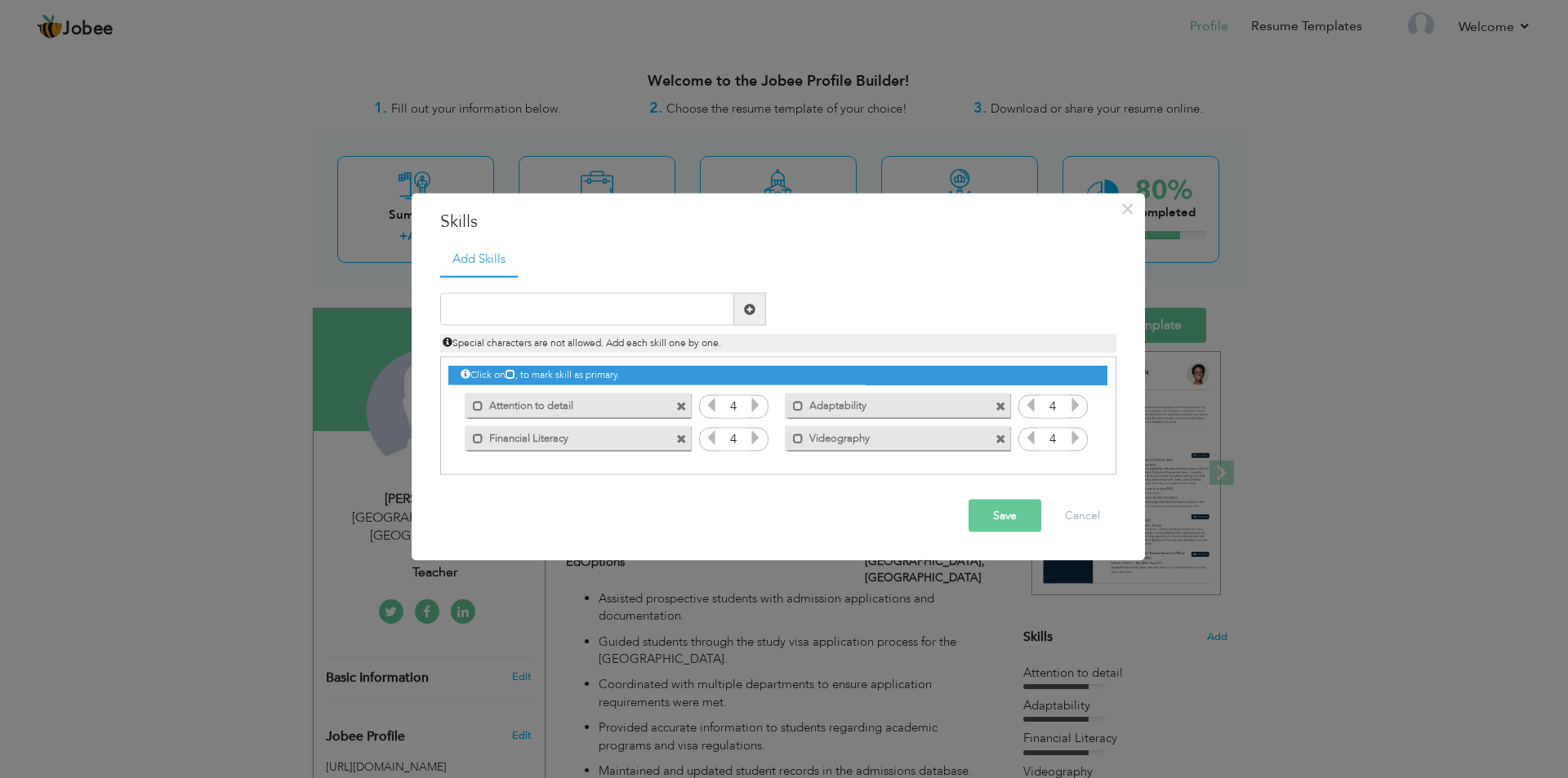
click at [679, 405] on span at bounding box center [681, 406] width 11 height 11
click at [680, 406] on span at bounding box center [681, 406] width 11 height 11
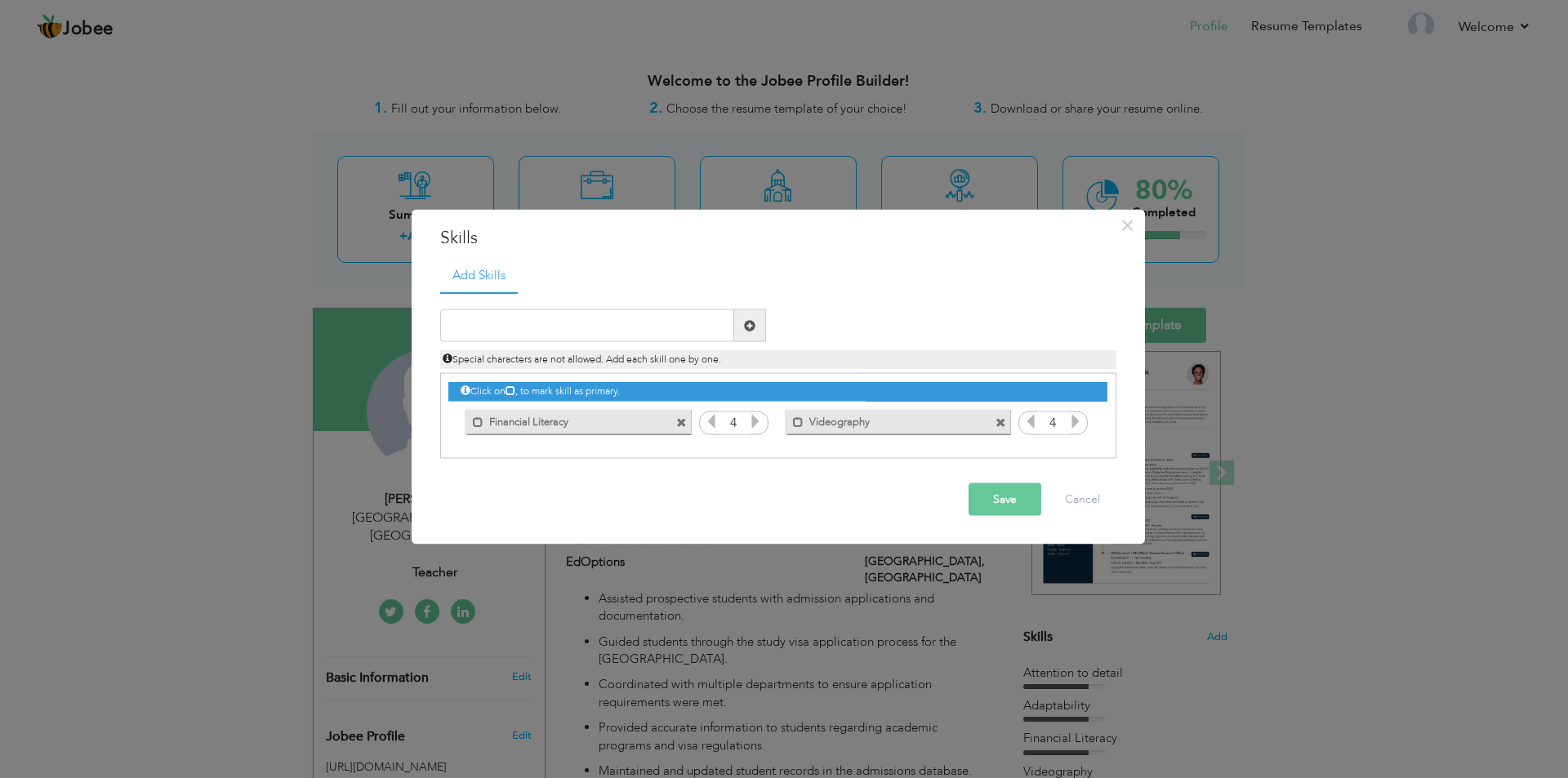
click at [679, 425] on span at bounding box center [681, 422] width 11 height 11
click at [682, 425] on span at bounding box center [681, 422] width 11 height 11
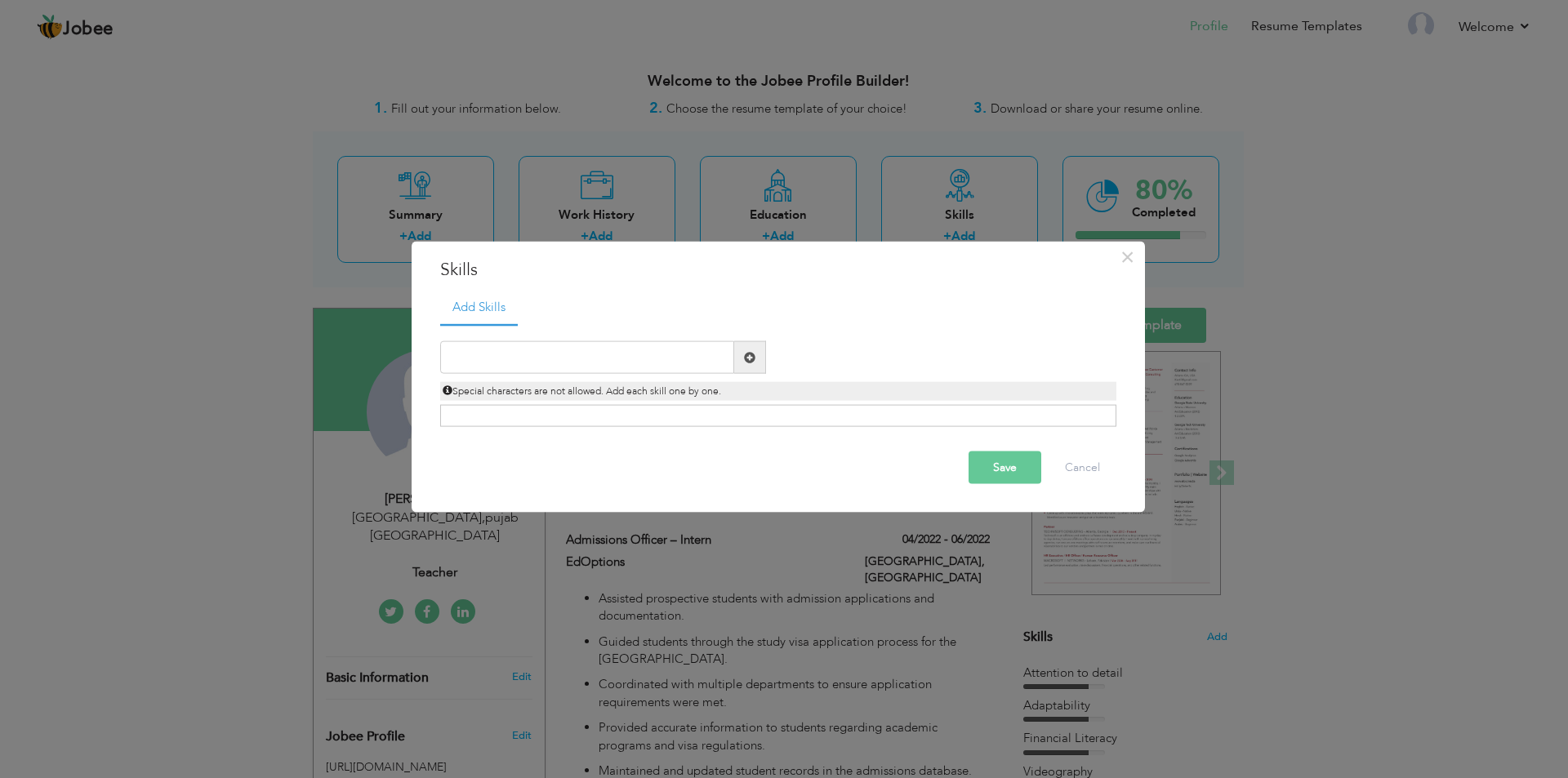
click at [1013, 472] on button "Save" at bounding box center [1005, 468] width 73 height 33
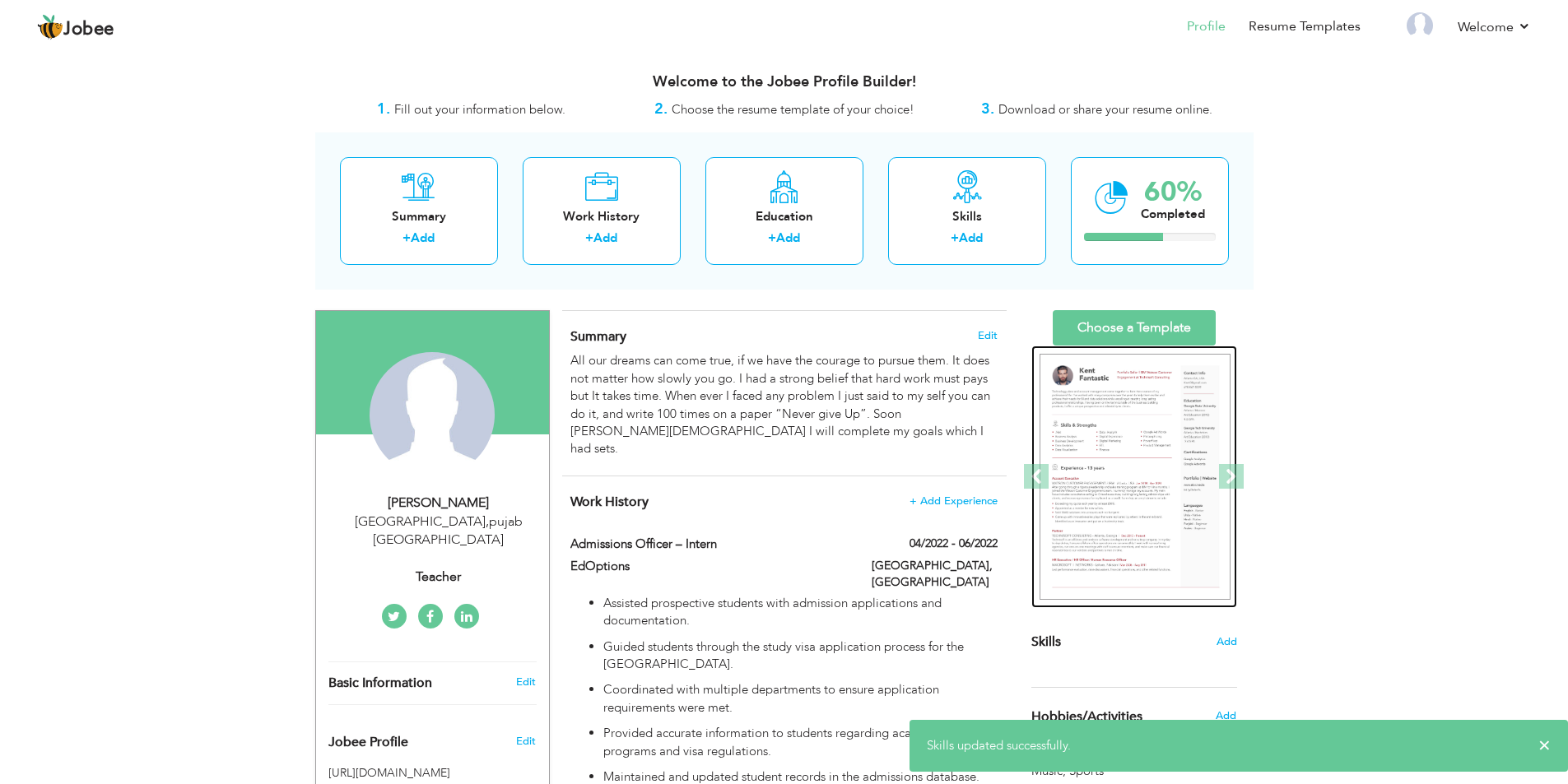
click at [1133, 447] on img at bounding box center [1135, 477] width 191 height 247
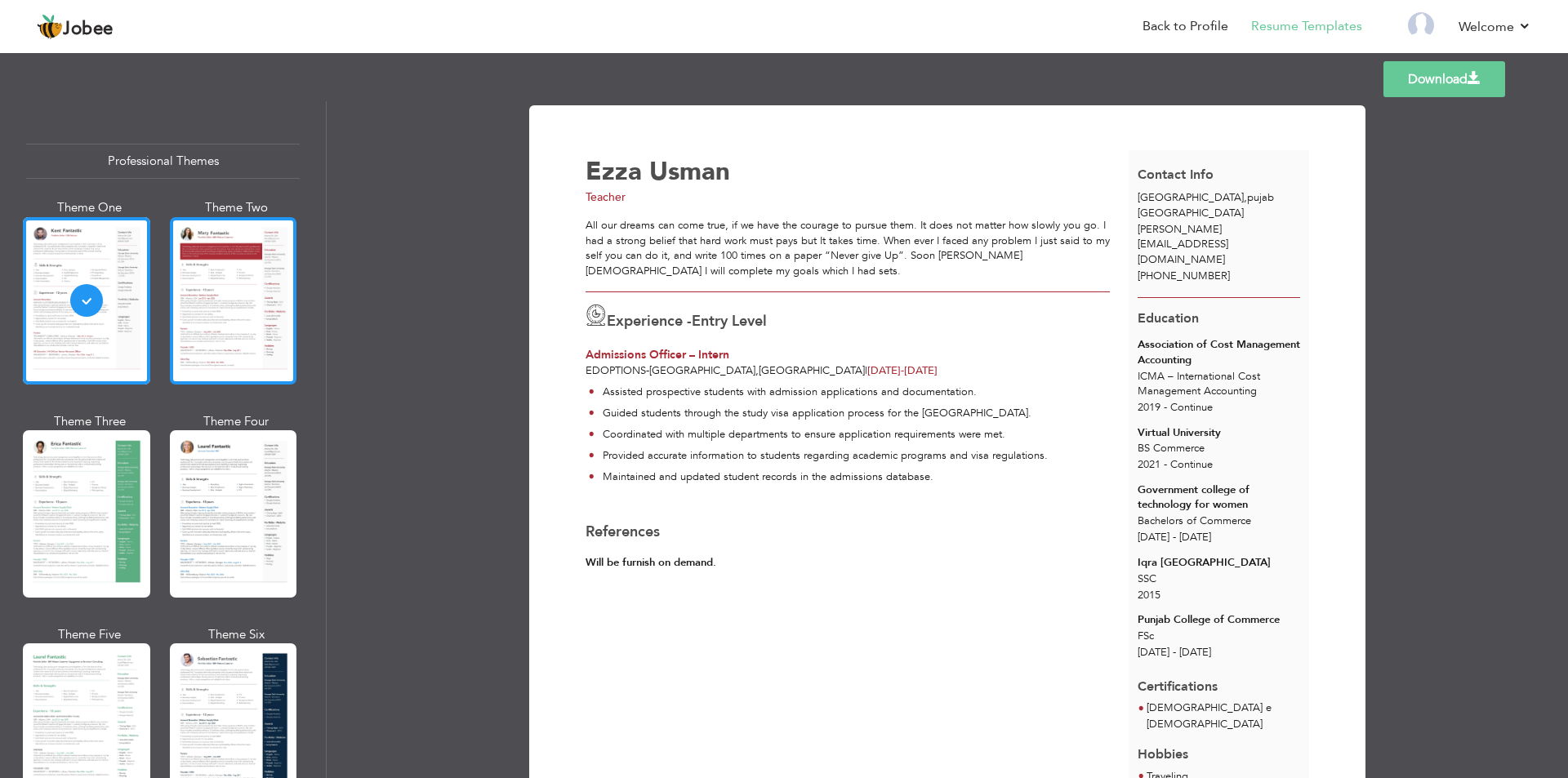
click at [222, 284] on div at bounding box center [233, 301] width 128 height 167
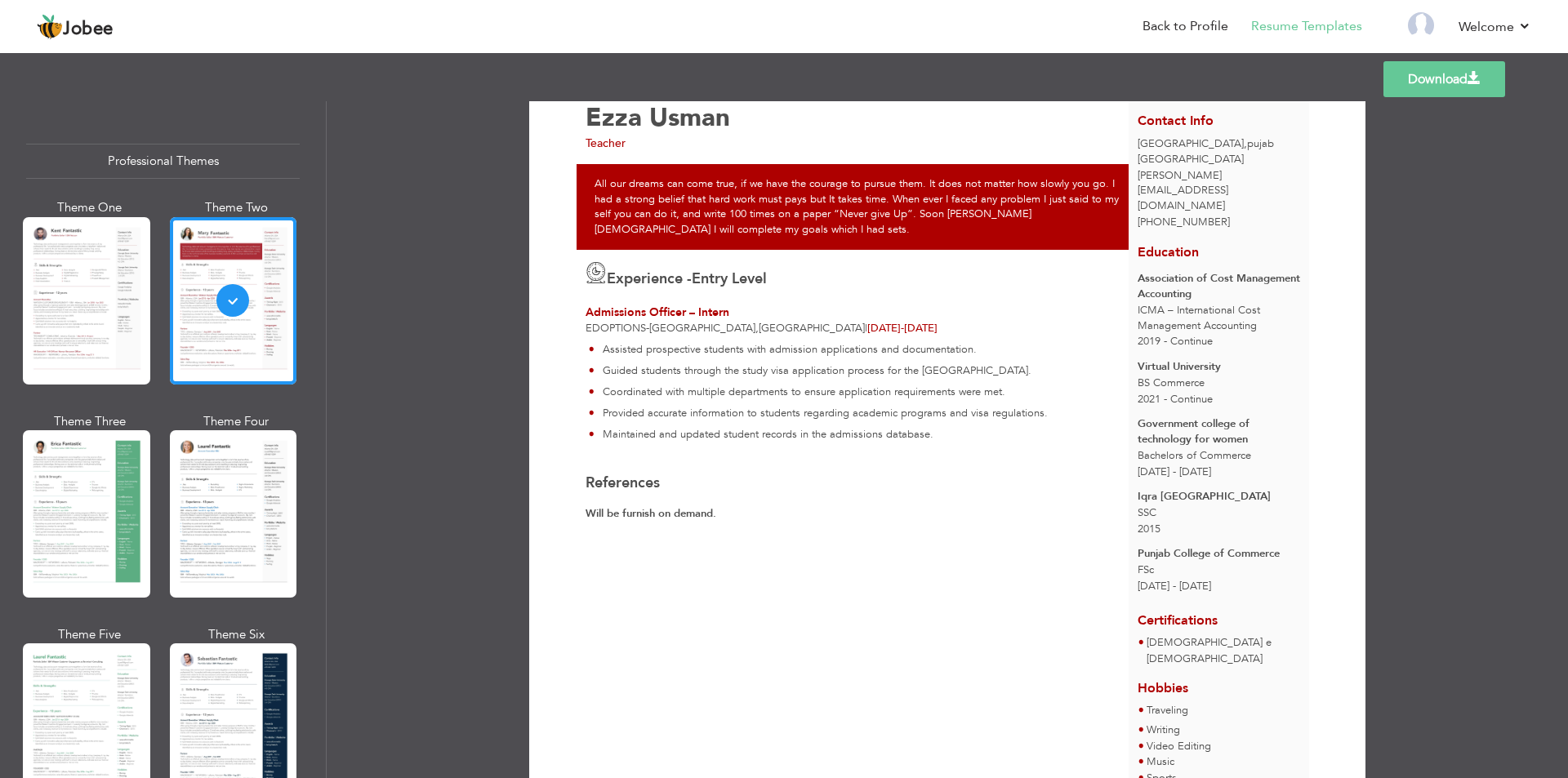
scroll to position [82, 0]
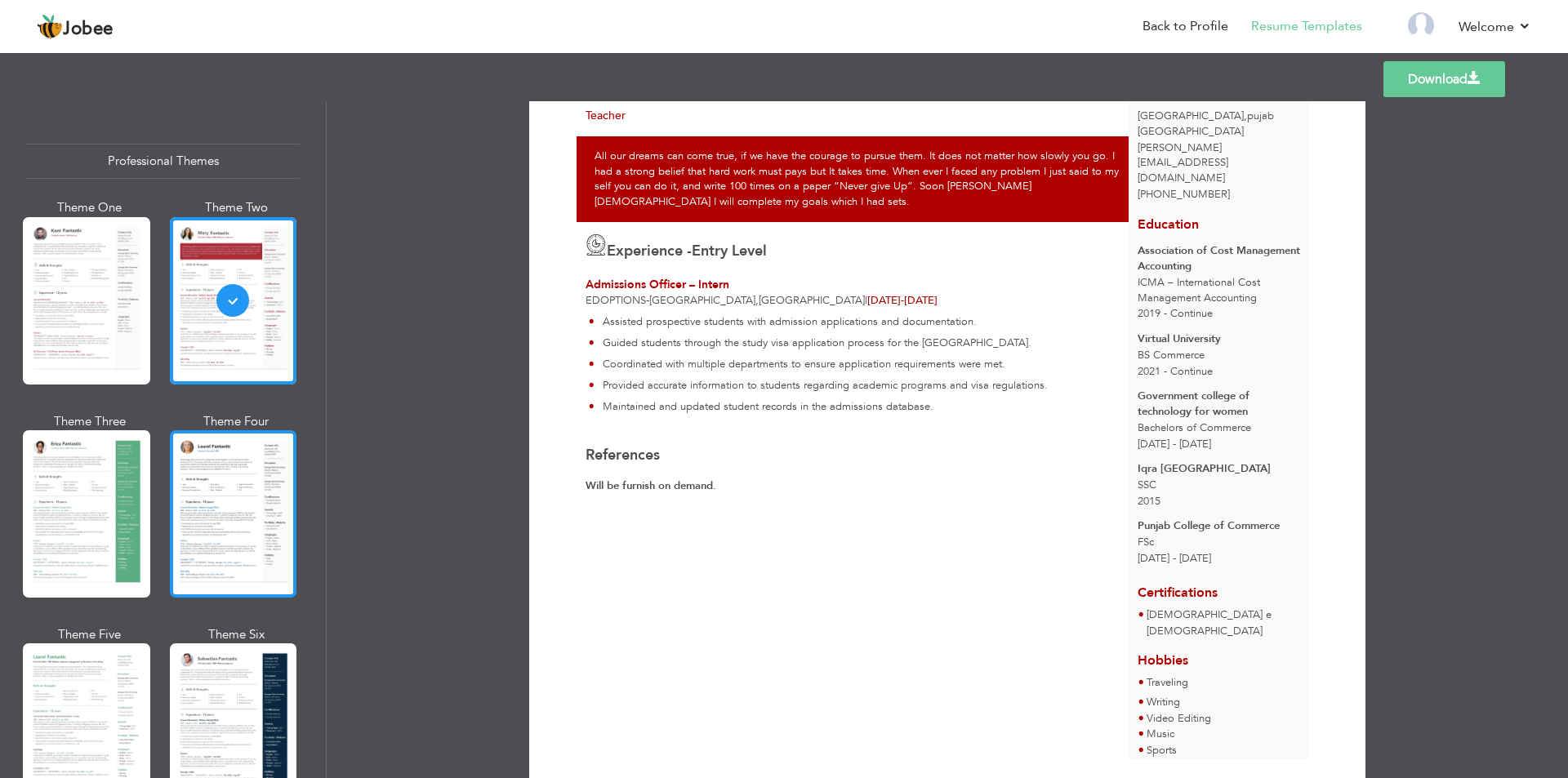
click at [245, 509] on div at bounding box center [233, 513] width 128 height 167
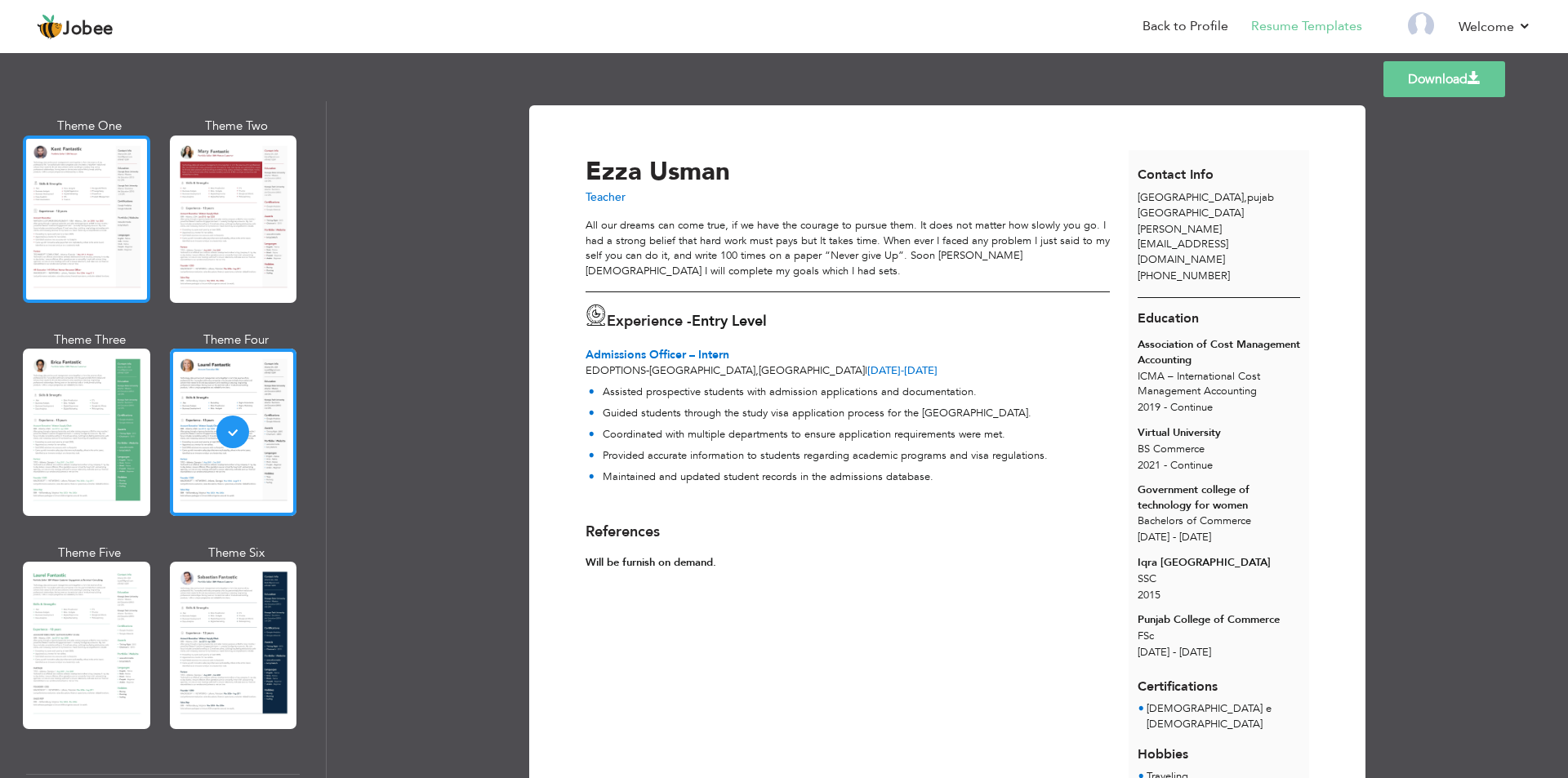
click at [101, 246] on div at bounding box center [86, 218] width 128 height 167
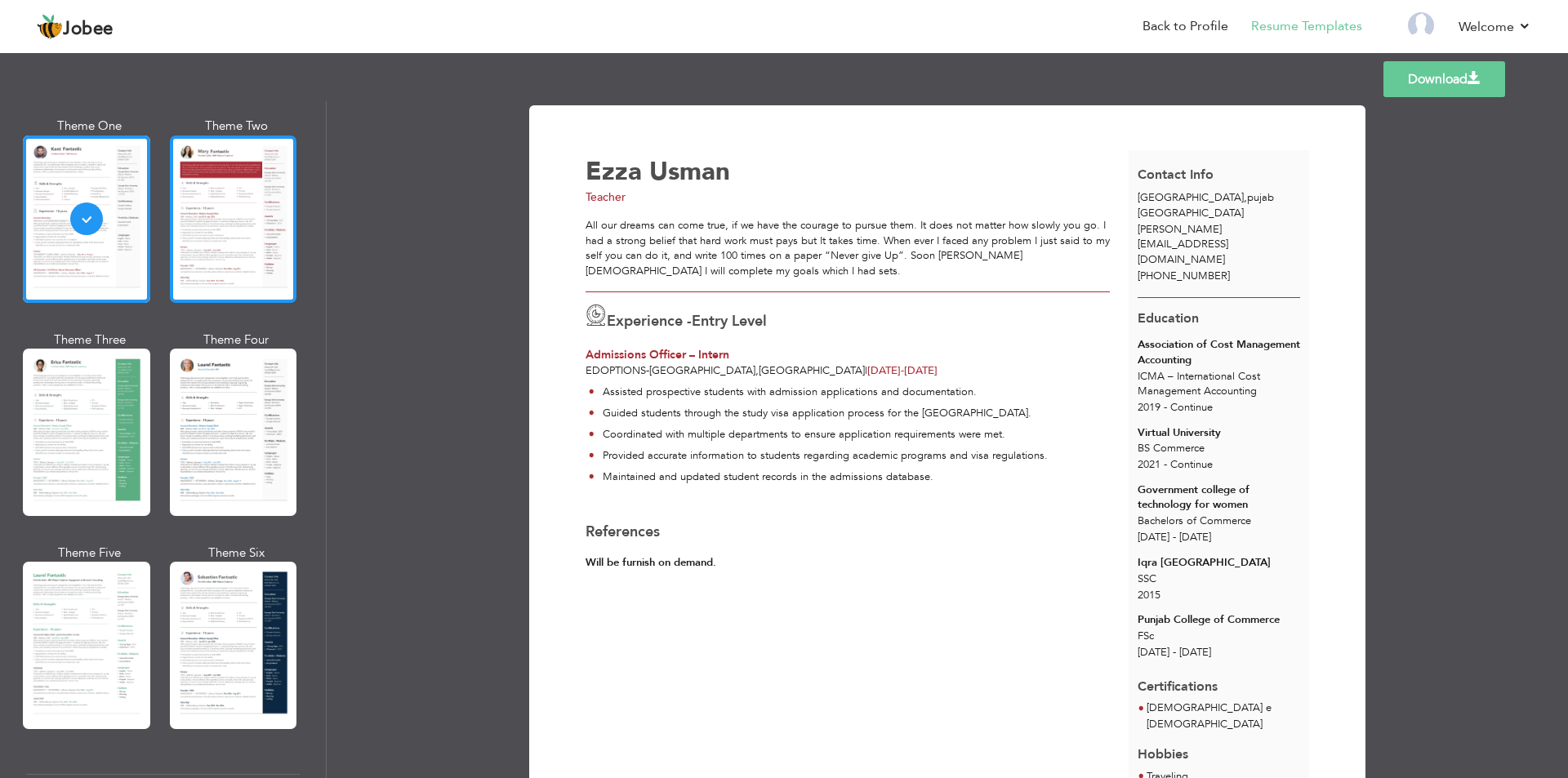
click at [215, 244] on div at bounding box center [233, 218] width 128 height 167
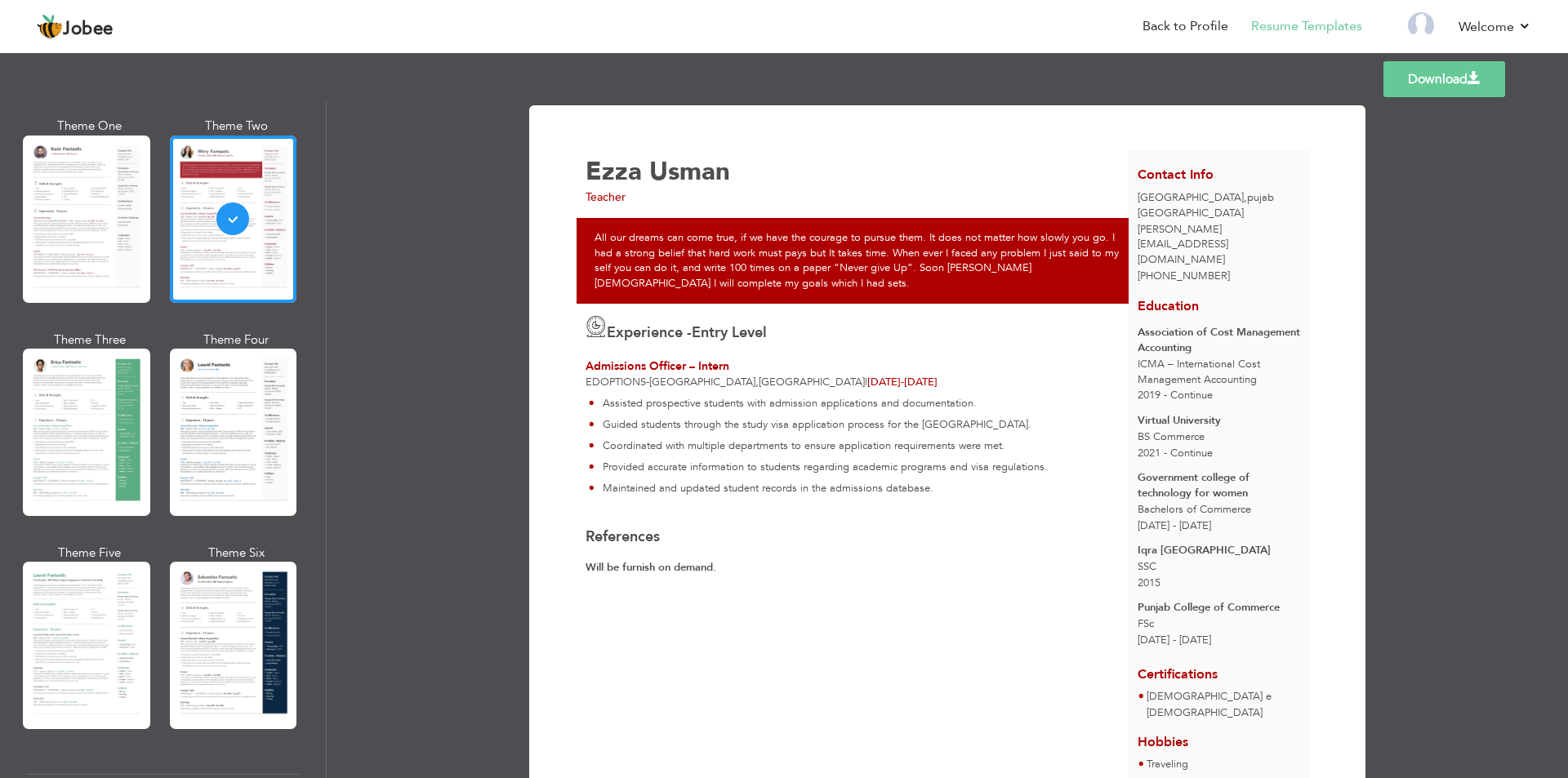
click at [129, 419] on div at bounding box center [86, 432] width 128 height 167
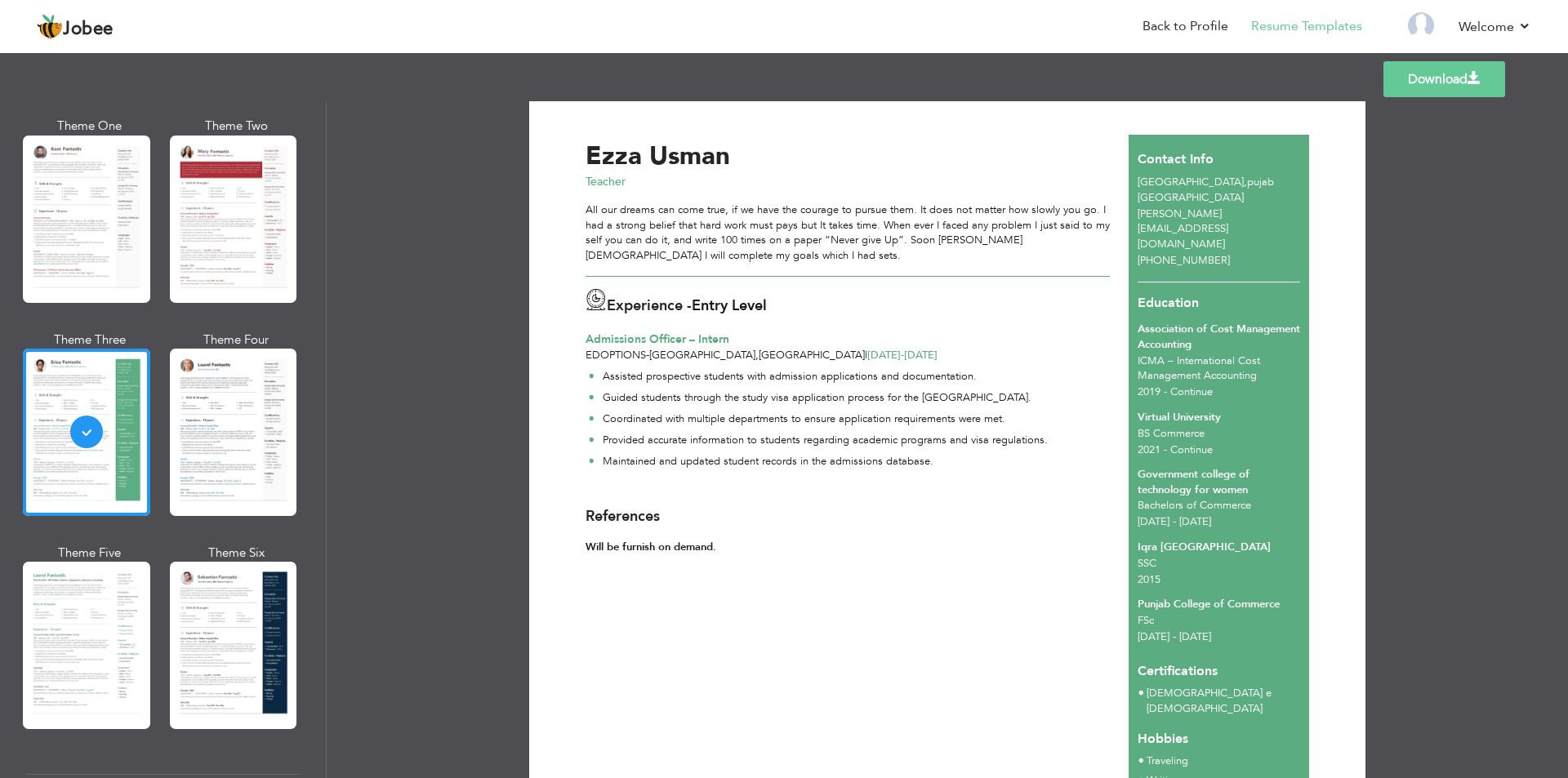
scroll to position [0, 0]
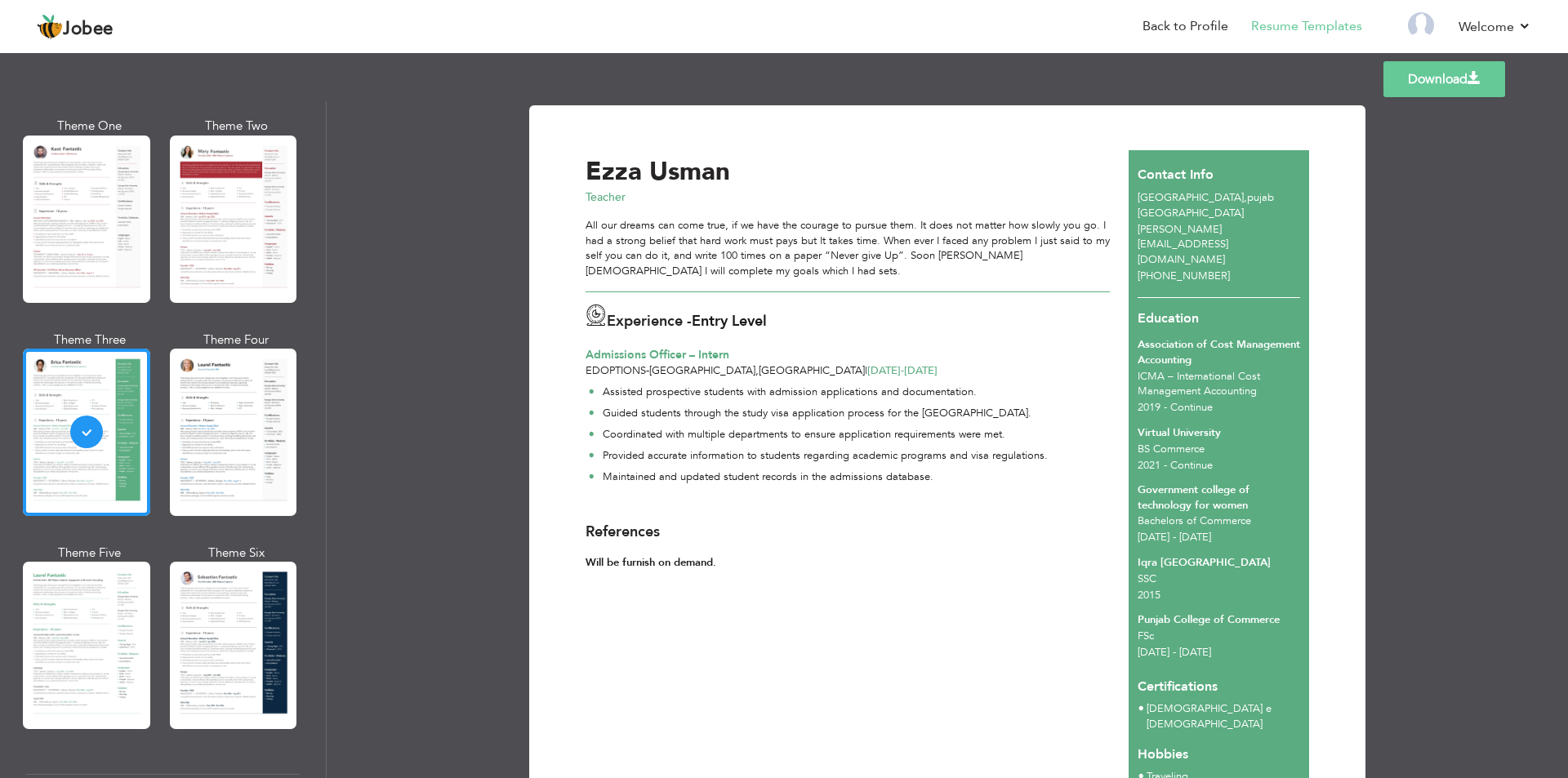
click at [220, 435] on div at bounding box center [233, 432] width 128 height 167
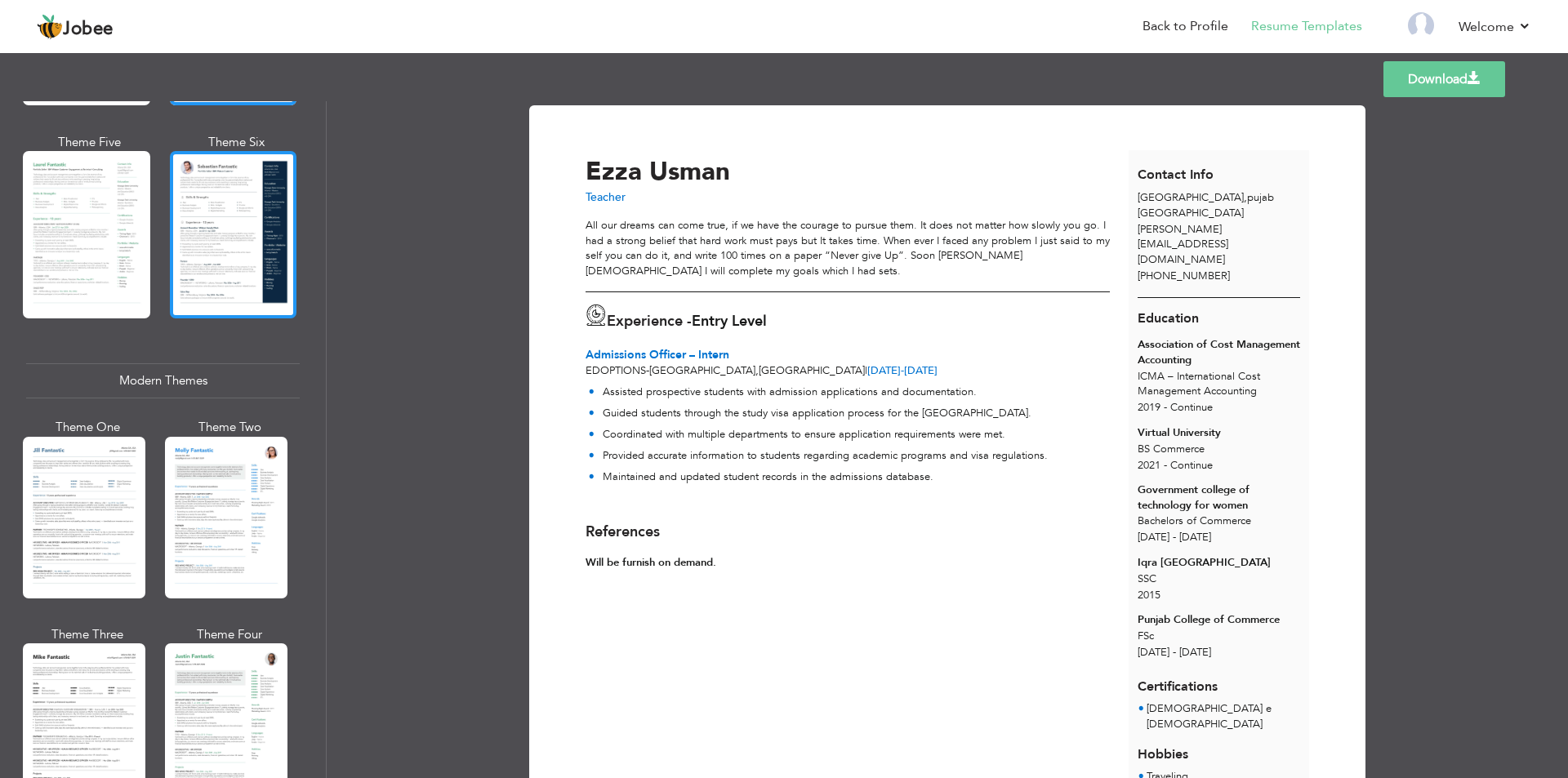
scroll to position [571, 0]
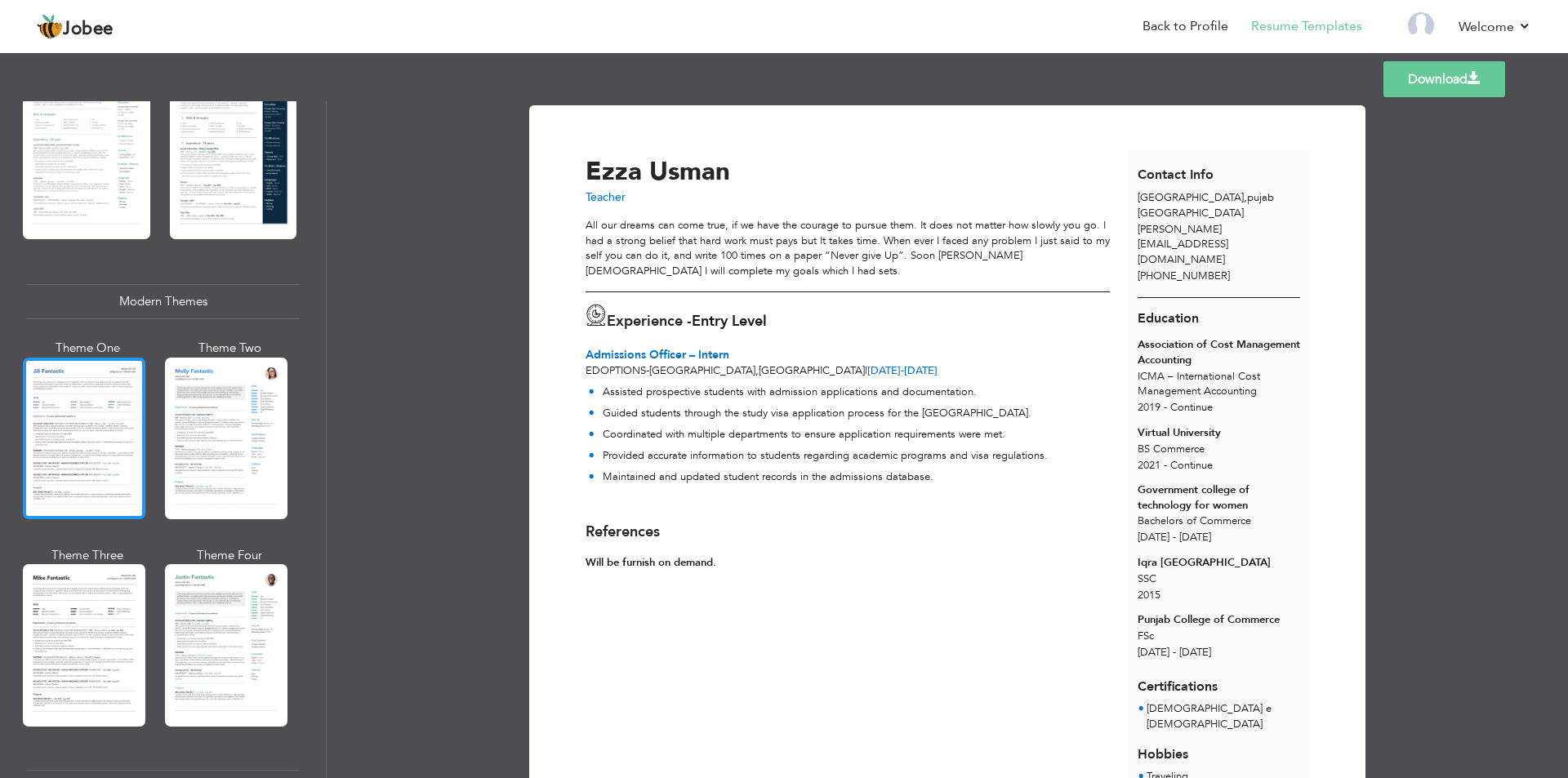
click at [107, 439] on div at bounding box center [84, 439] width 123 height 162
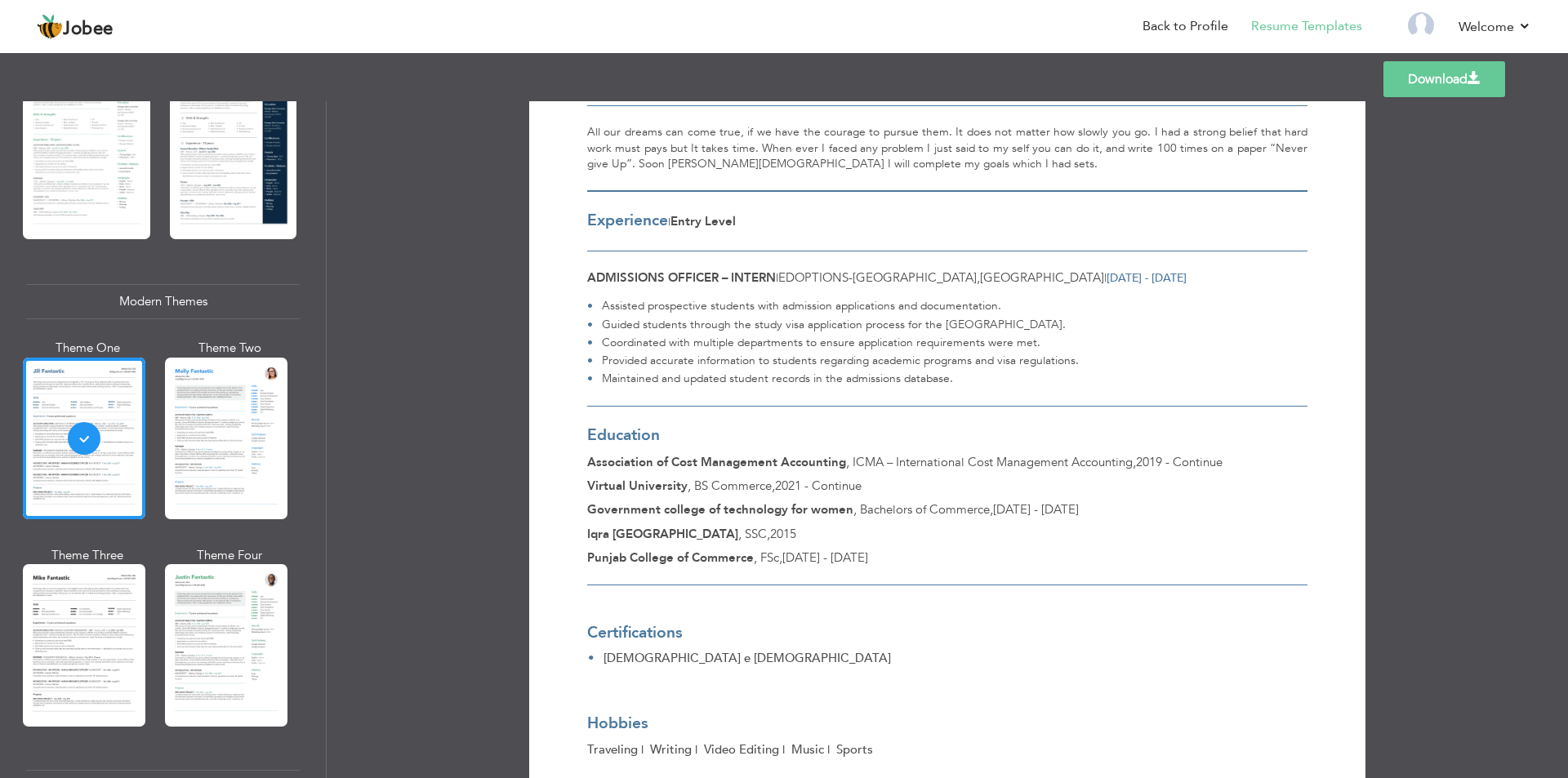
scroll to position [0, 0]
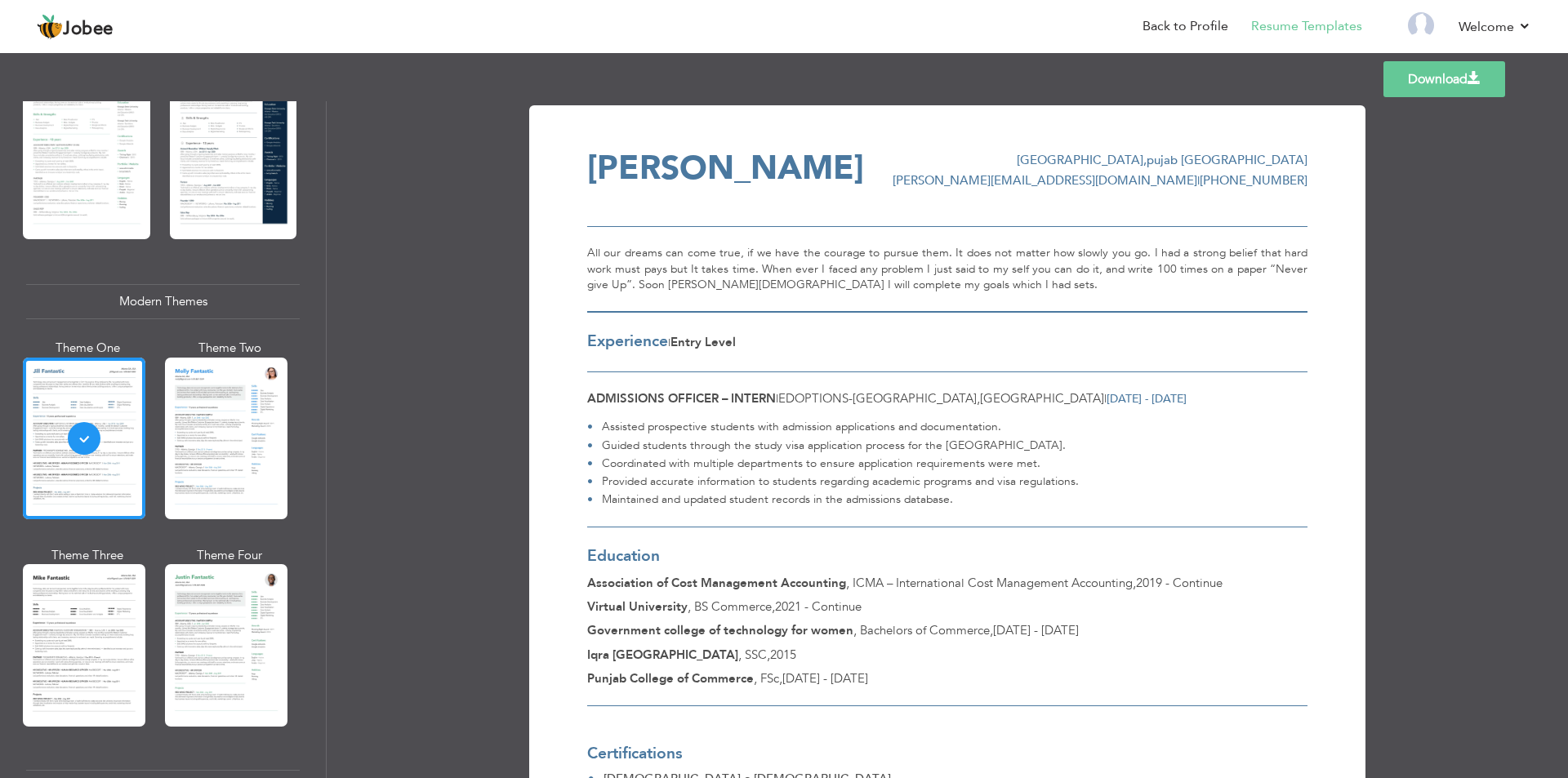
click at [1471, 72] on span at bounding box center [1473, 78] width 13 height 13
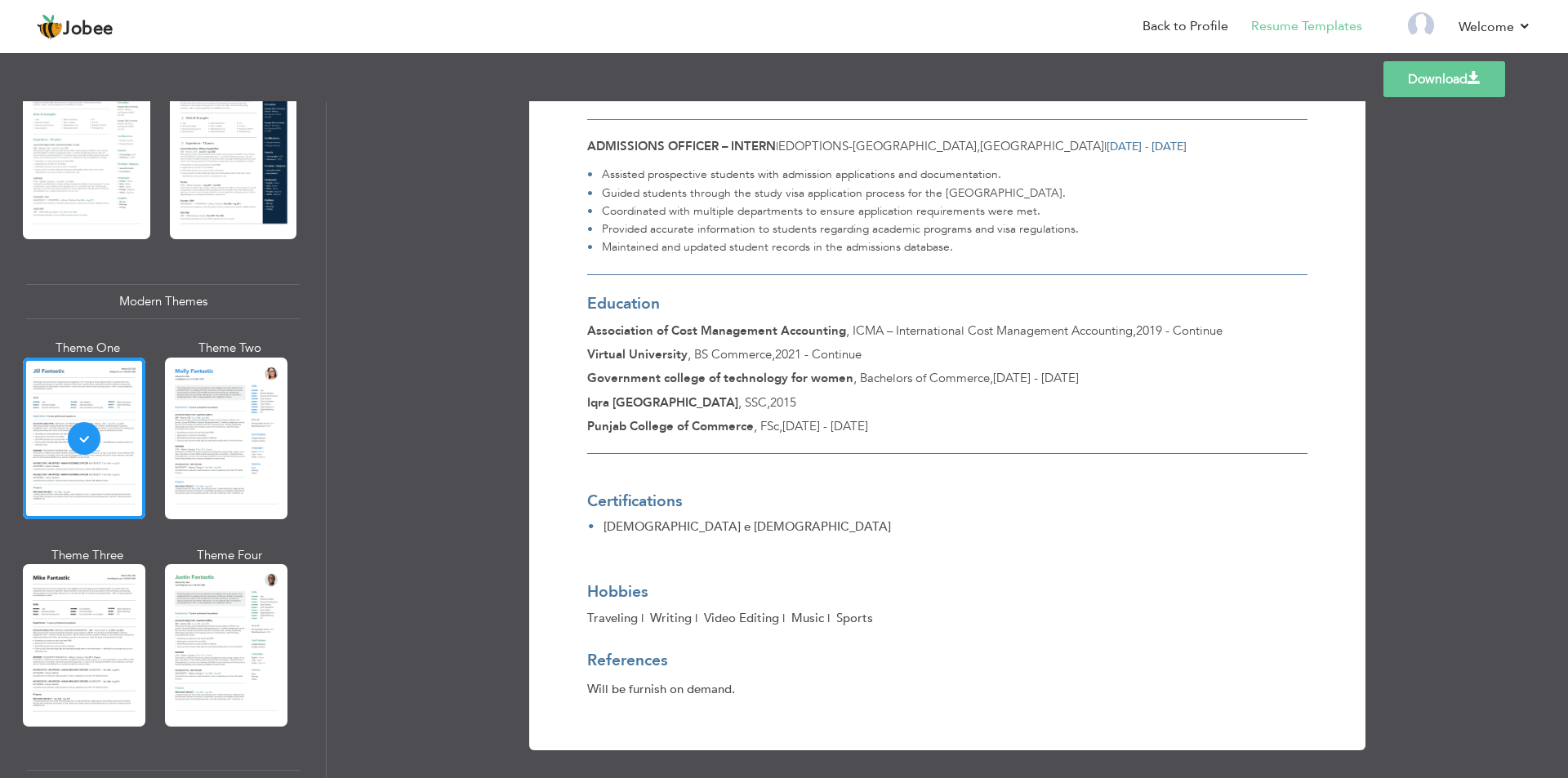
scroll to position [259, 0]
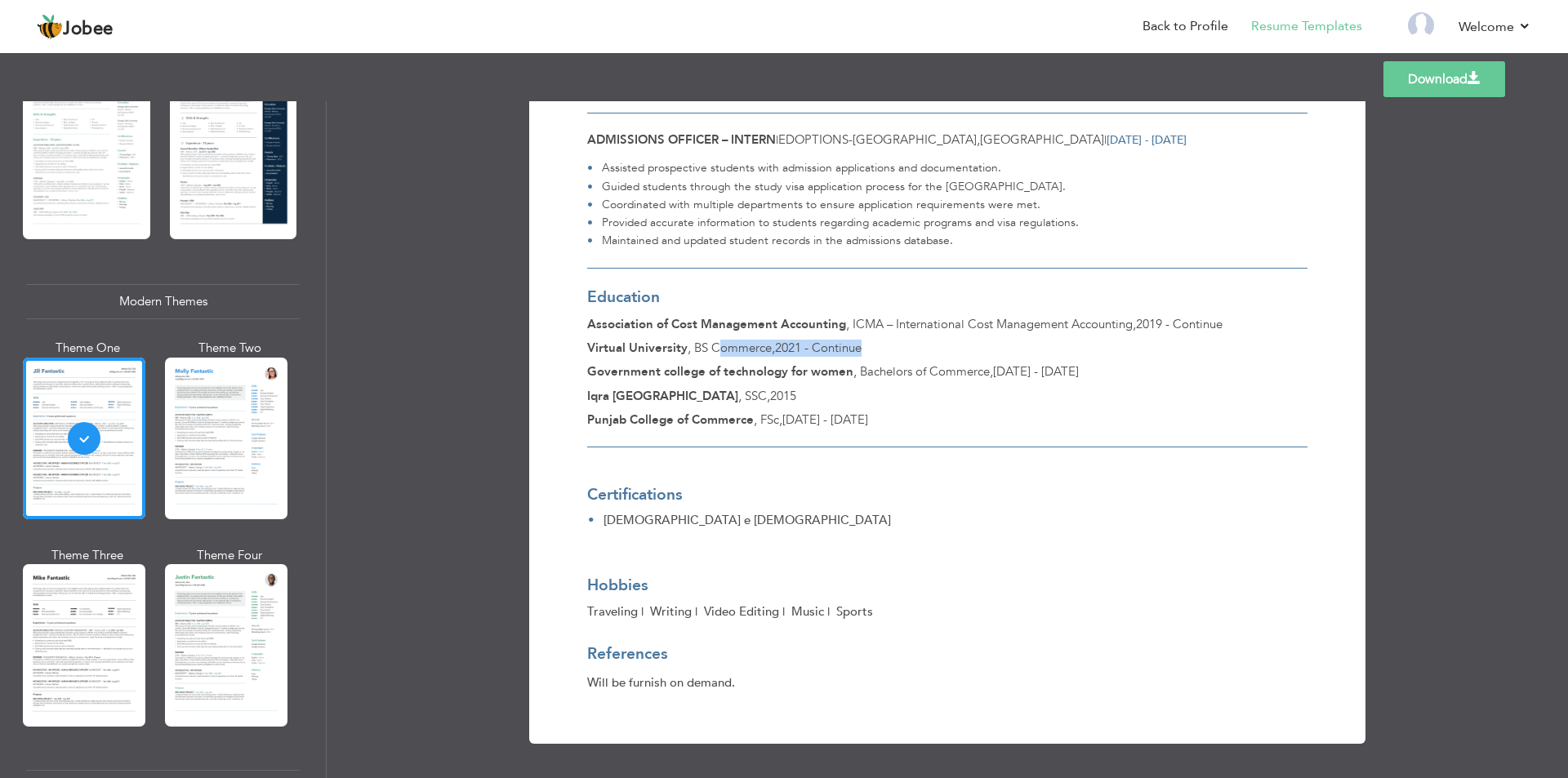
drag, startPoint x: 716, startPoint y: 348, endPoint x: 985, endPoint y: 348, distance: 269.0
click at [985, 348] on div "Virtual University , BS Commerce , 2021 - Continue" at bounding box center [947, 348] width 721 height 17
